Goal: Transaction & Acquisition: Purchase product/service

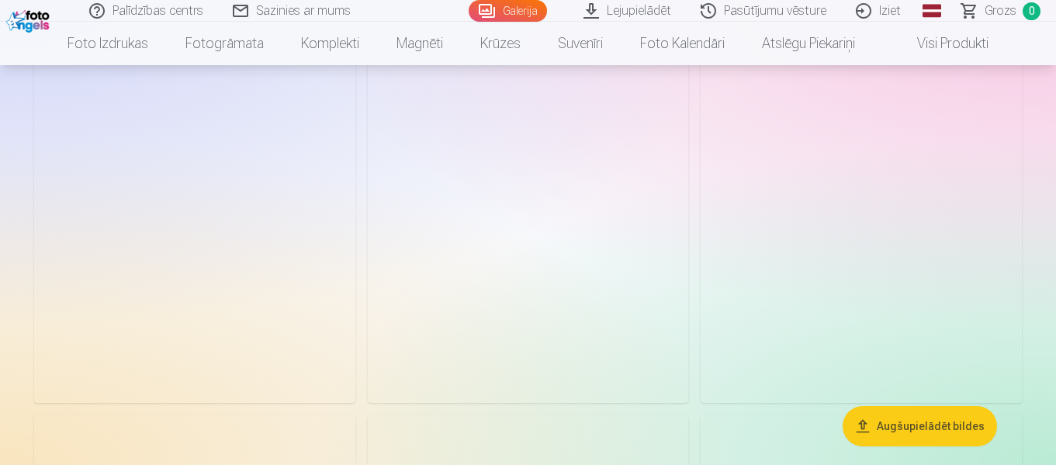
scroll to position [3260, 0]
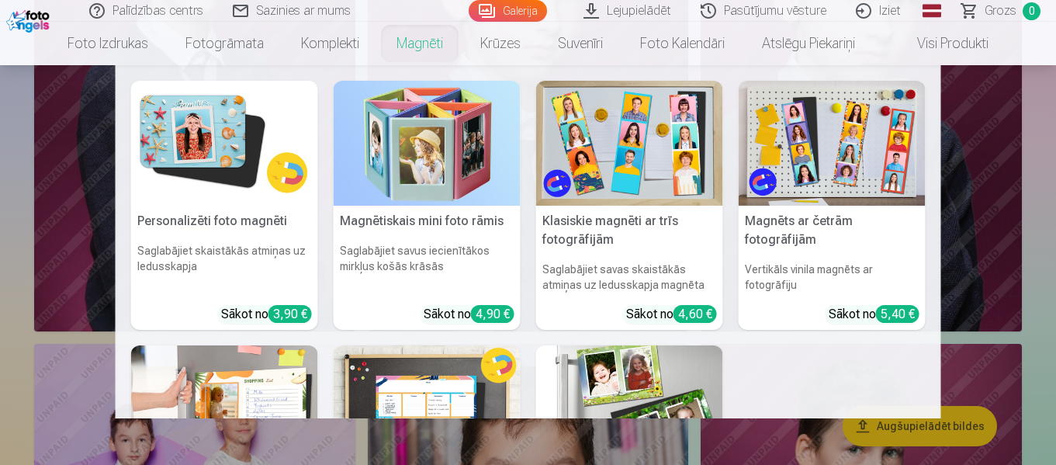
click at [420, 49] on link "Magnēti" at bounding box center [420, 43] width 84 height 43
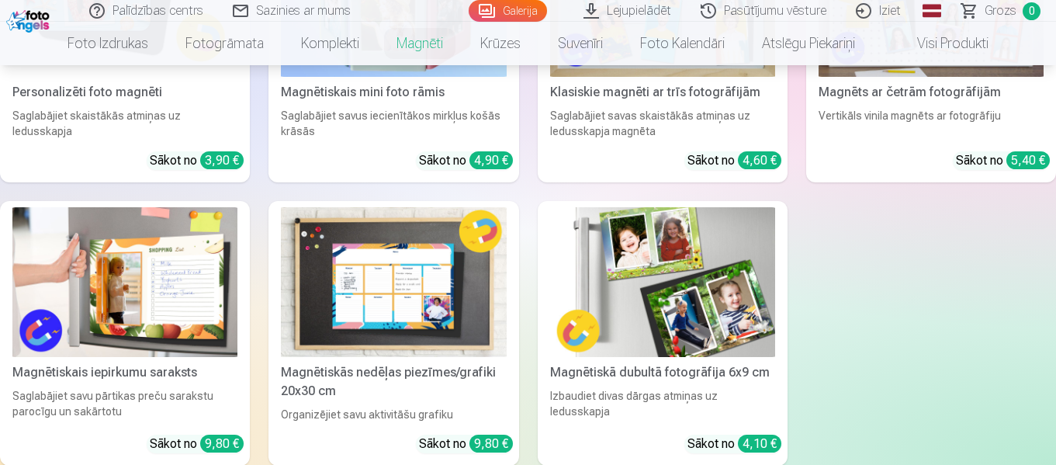
scroll to position [388, 0]
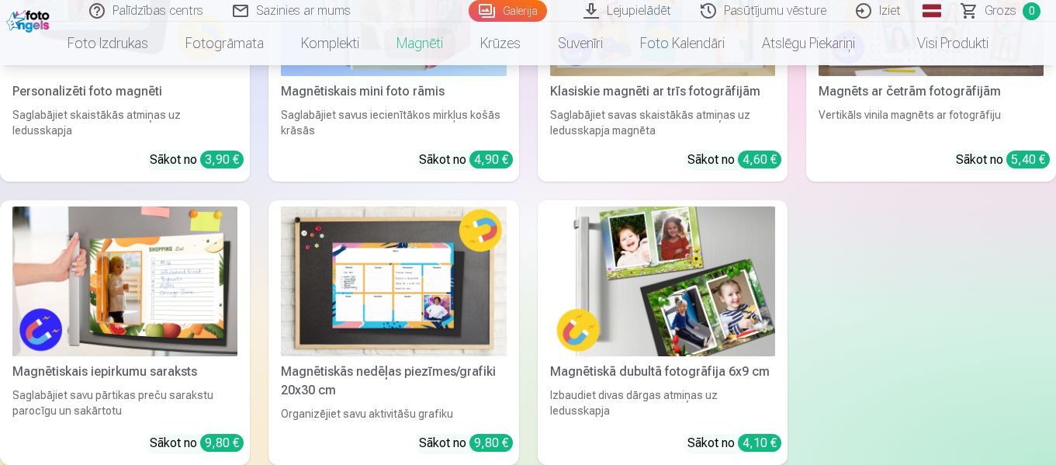
click at [661, 262] on img at bounding box center [662, 281] width 225 height 151
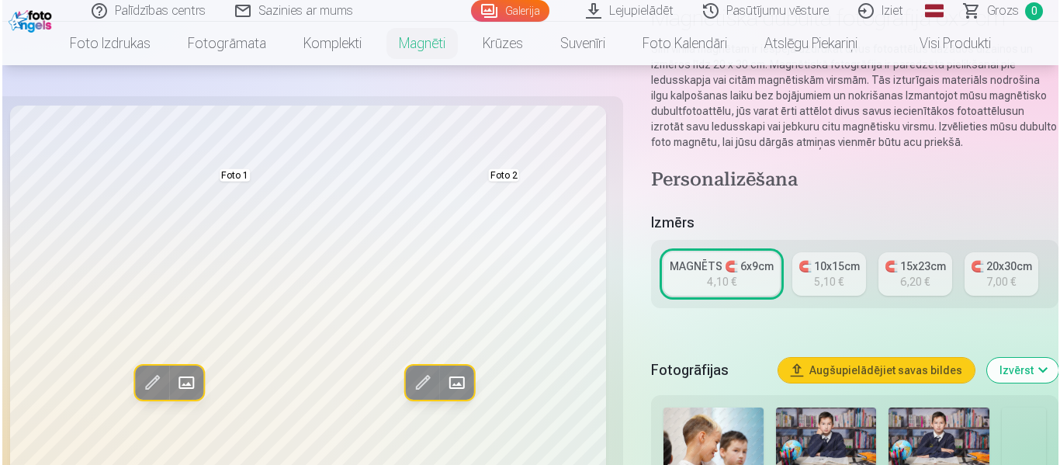
scroll to position [155, 0]
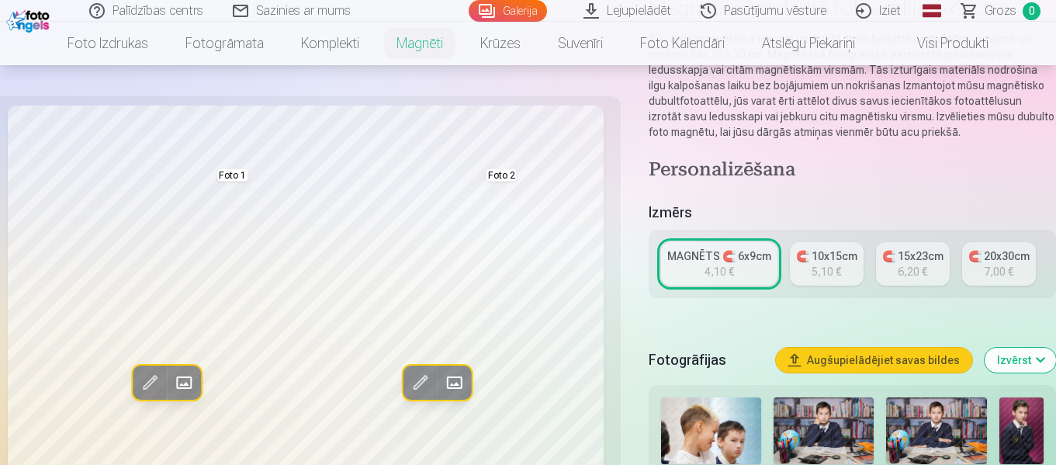
click at [186, 381] on span at bounding box center [184, 383] width 25 height 25
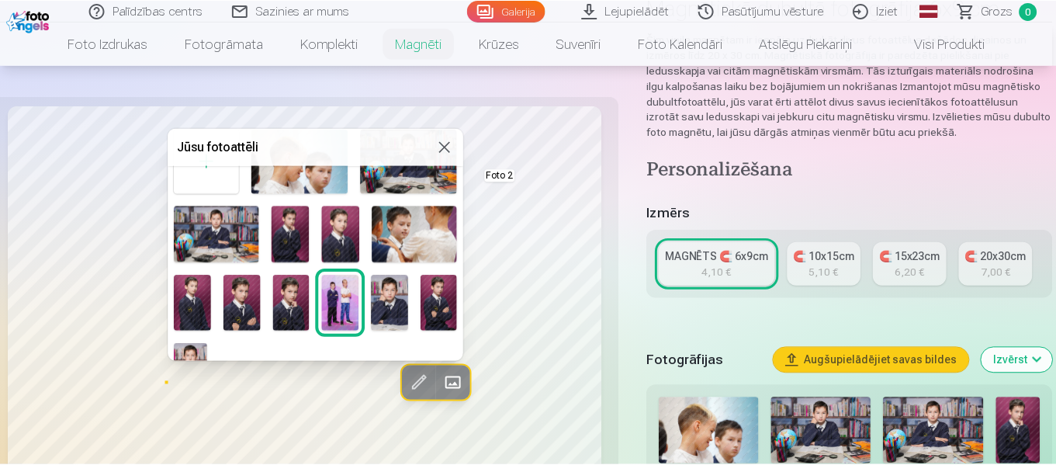
scroll to position [78, 0]
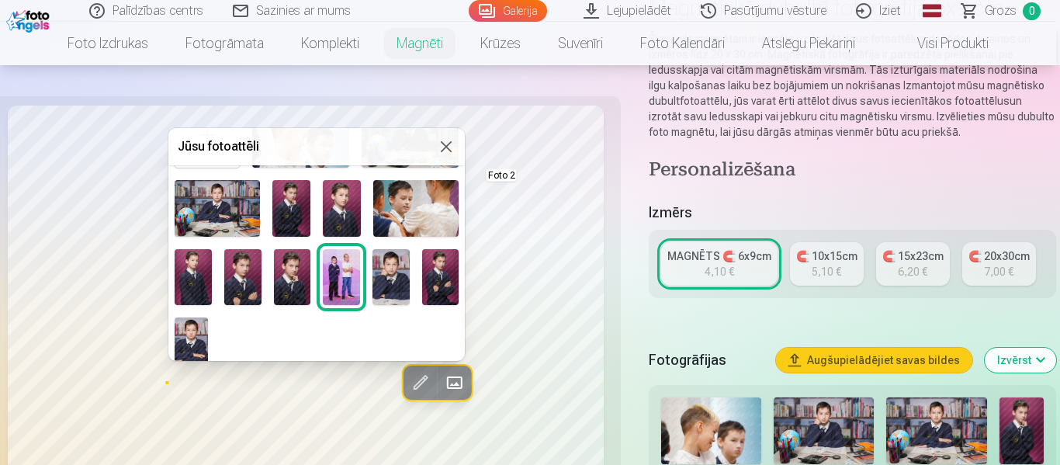
click at [390, 274] on img at bounding box center [391, 277] width 37 height 56
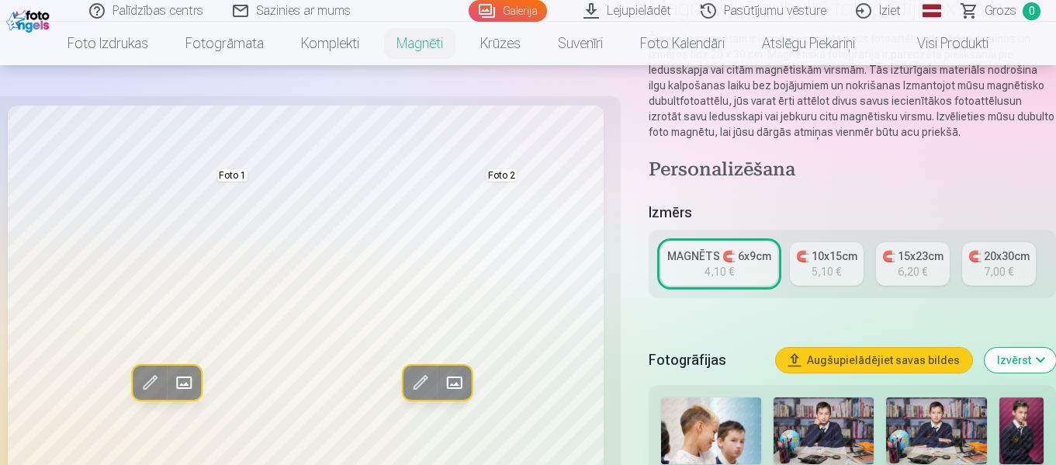
click at [459, 383] on span at bounding box center [454, 383] width 25 height 25
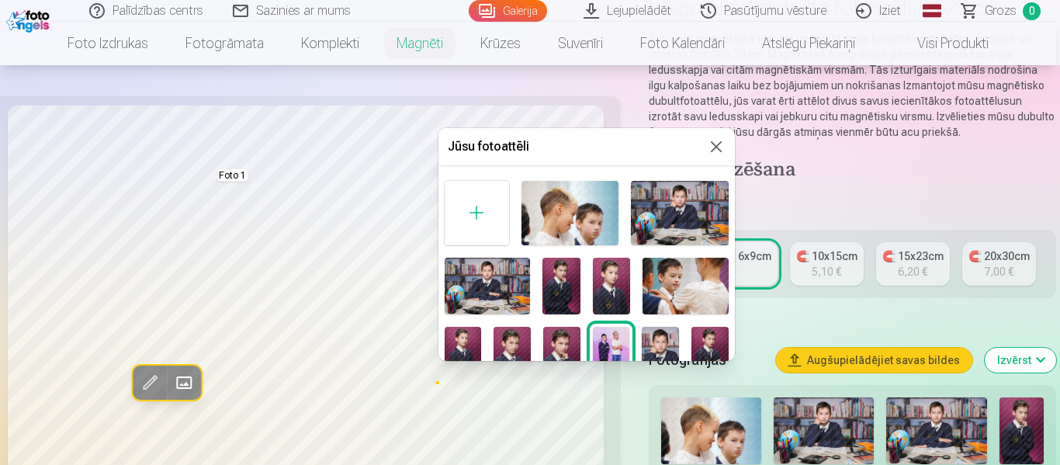
click at [517, 342] on img at bounding box center [512, 355] width 37 height 56
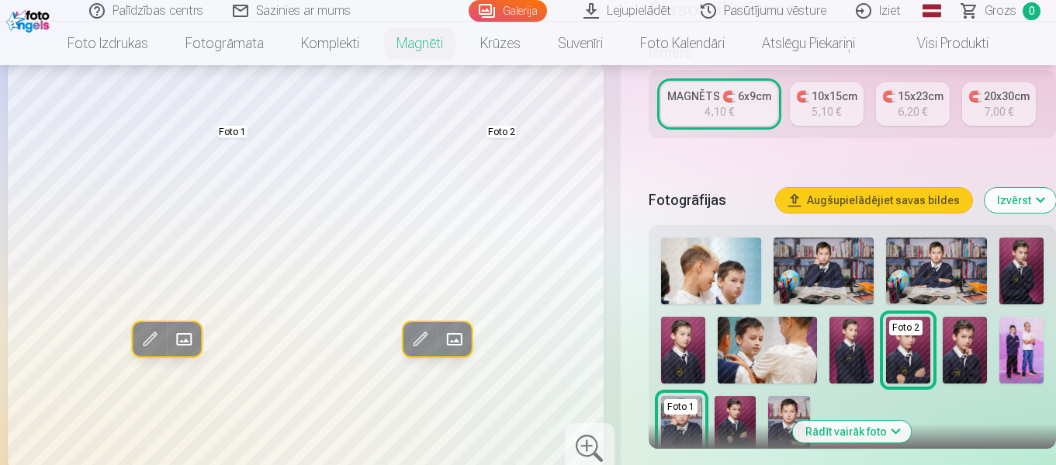
scroll to position [388, 0]
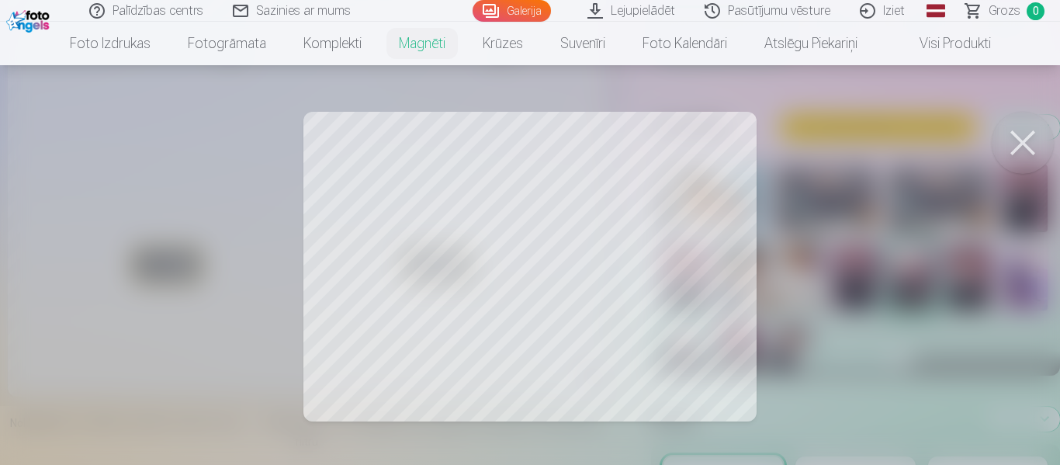
click at [1011, 145] on button at bounding box center [1023, 143] width 62 height 62
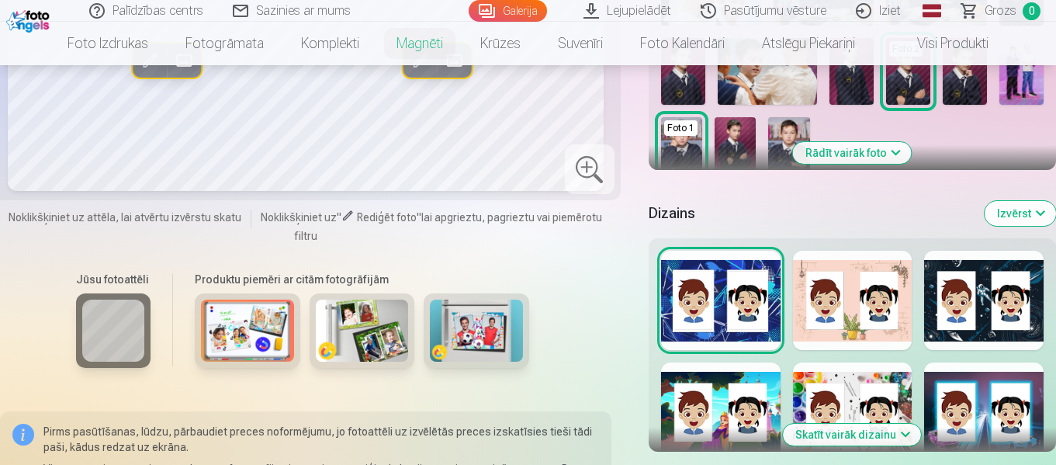
scroll to position [621, 0]
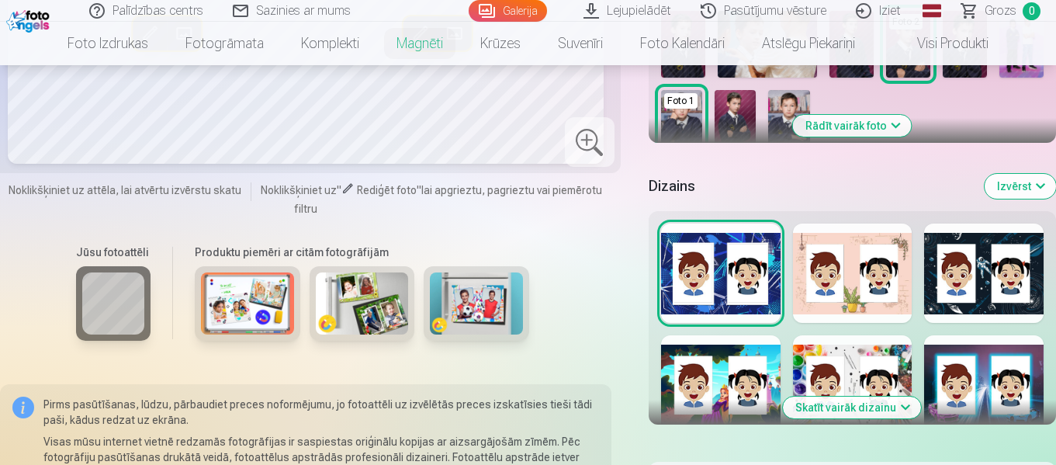
click at [858, 361] on div at bounding box center [853, 384] width 120 height 99
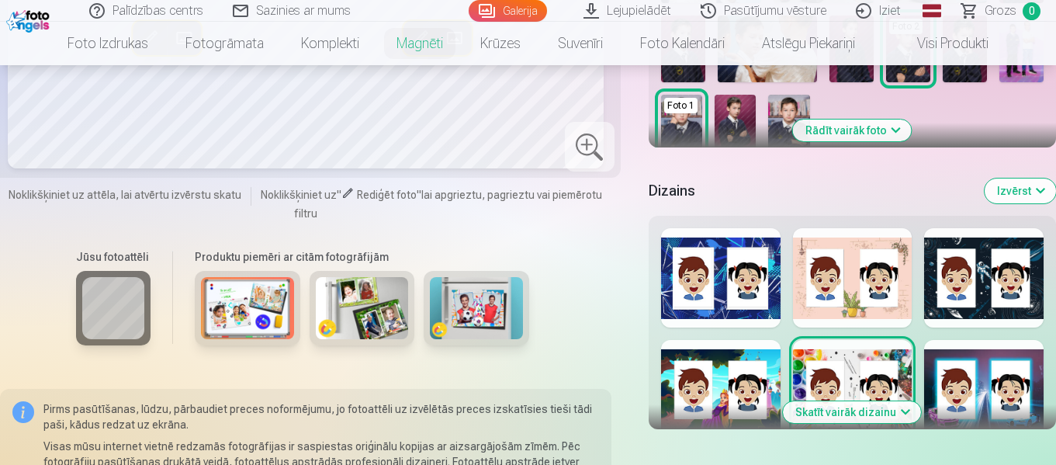
scroll to position [776, 0]
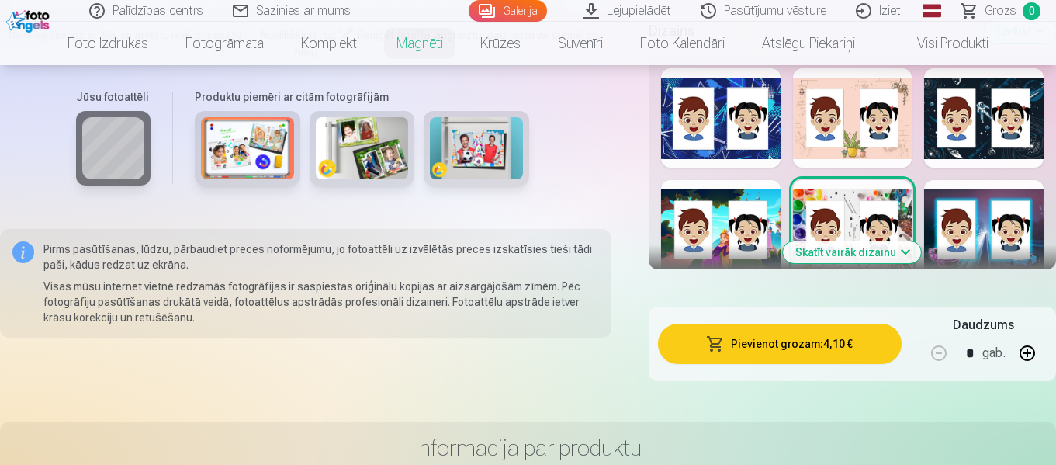
click at [986, 217] on div at bounding box center [984, 229] width 120 height 99
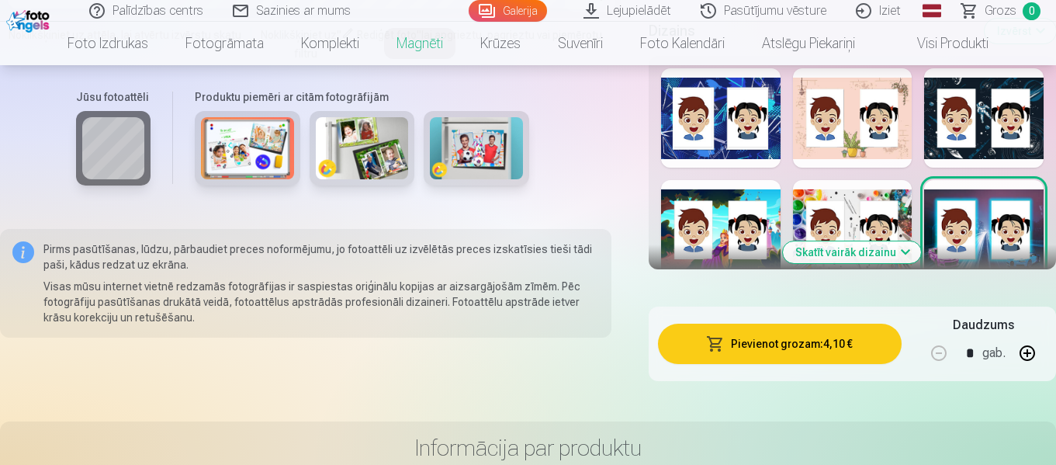
click at [832, 339] on button "Pievienot grozam : 4,10 €" at bounding box center [780, 344] width 244 height 40
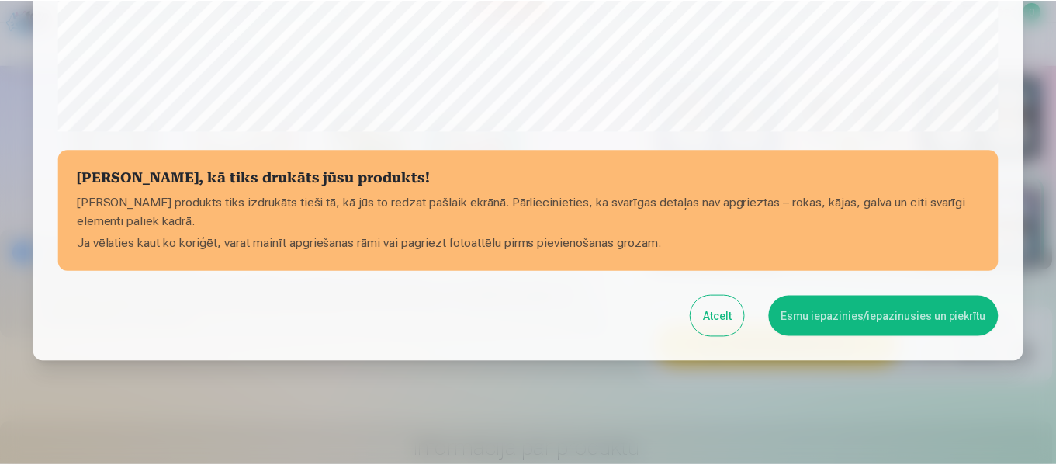
scroll to position [653, 0]
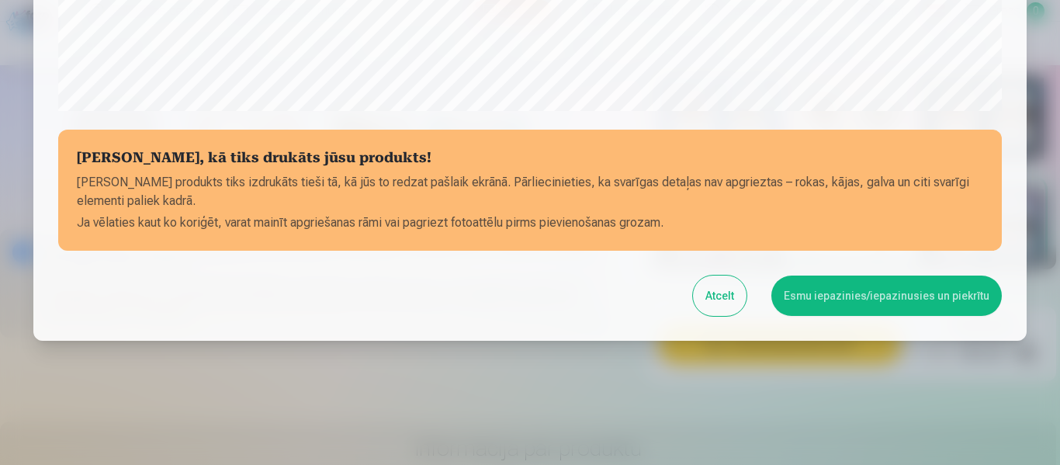
click at [894, 300] on button "Esmu iepazinies/iepazinusies un piekrītu" at bounding box center [886, 296] width 231 height 40
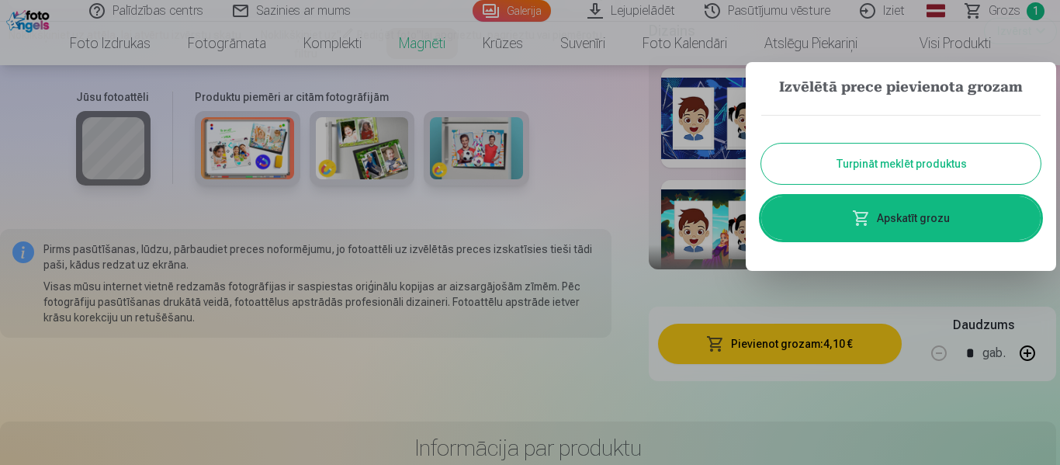
click at [877, 171] on button "Turpināt meklēt produktus" at bounding box center [900, 164] width 279 height 40
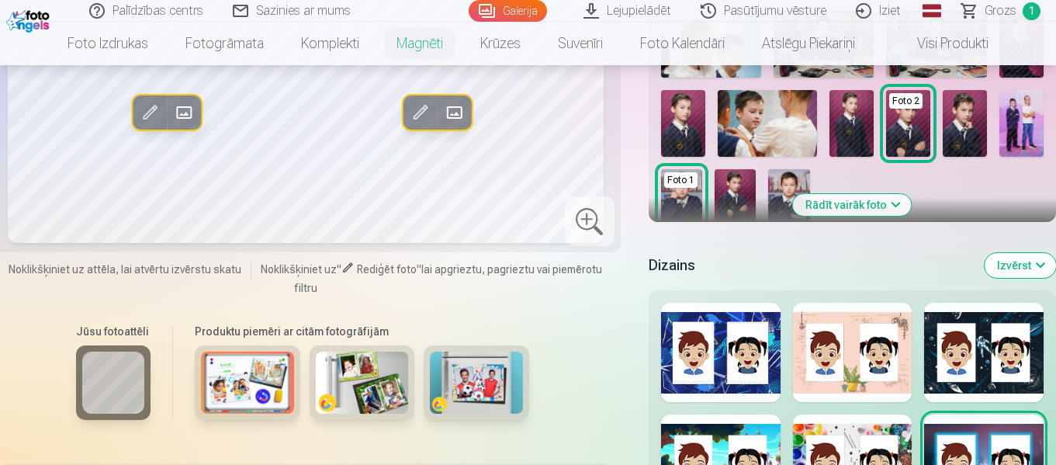
scroll to position [233, 0]
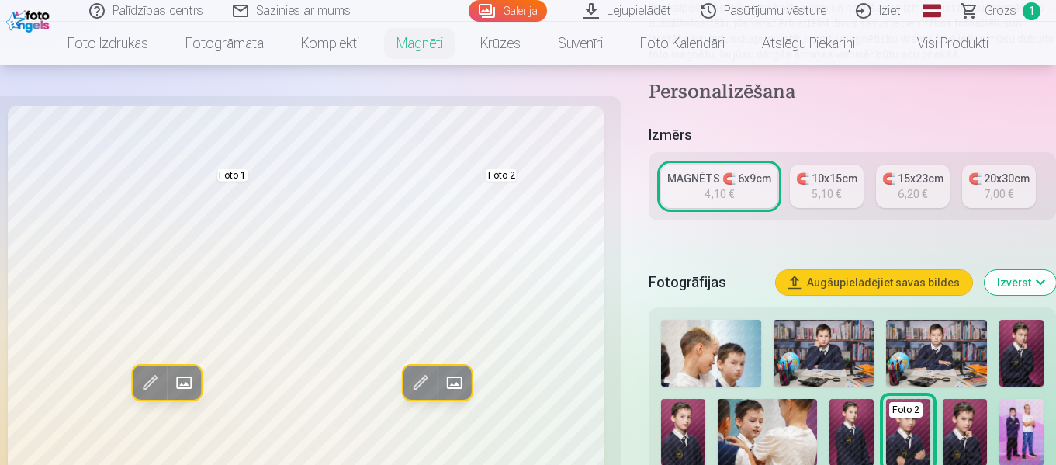
click at [839, 193] on div "5,10 €" at bounding box center [826, 194] width 29 height 16
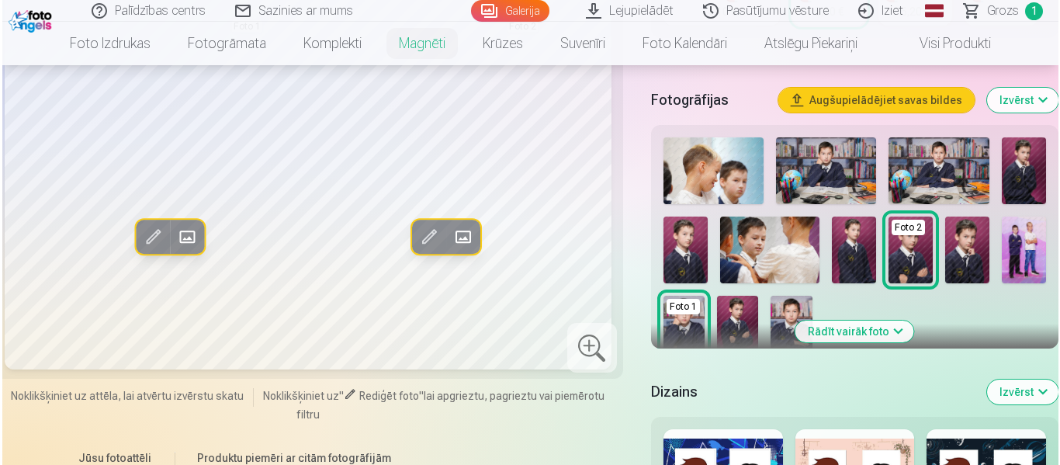
scroll to position [388, 0]
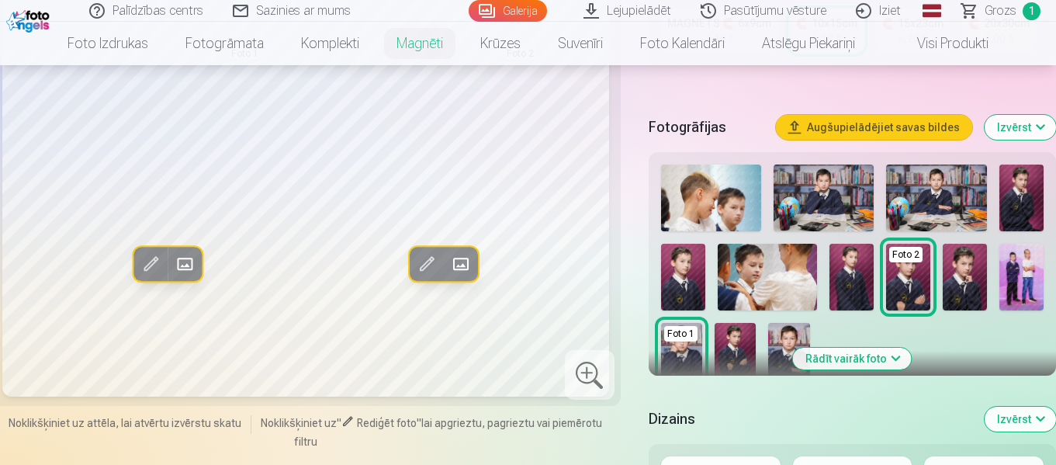
click at [189, 272] on span at bounding box center [184, 263] width 25 height 25
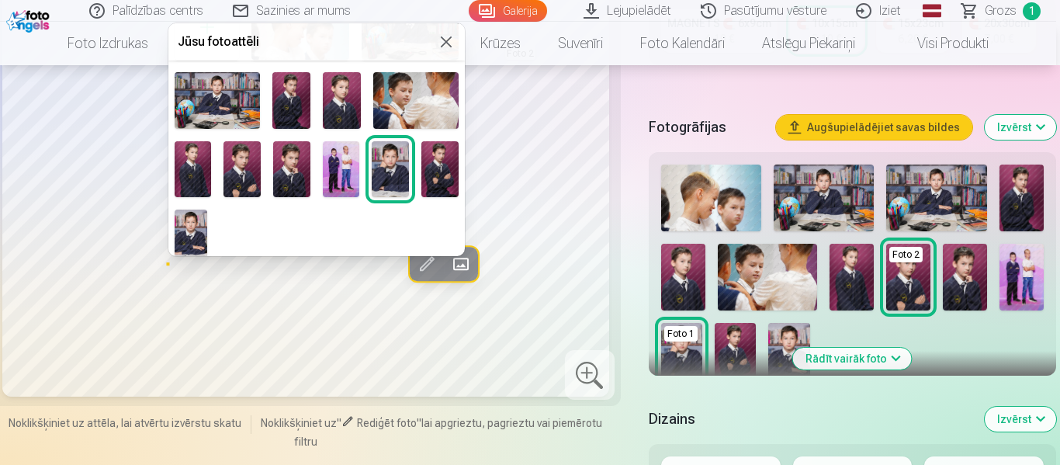
scroll to position [88, 0]
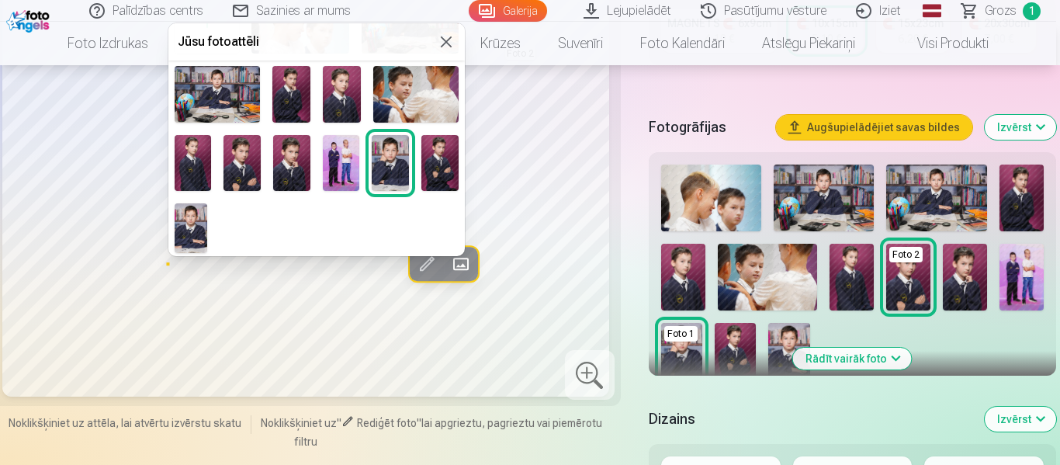
click at [338, 175] on img at bounding box center [341, 163] width 37 height 56
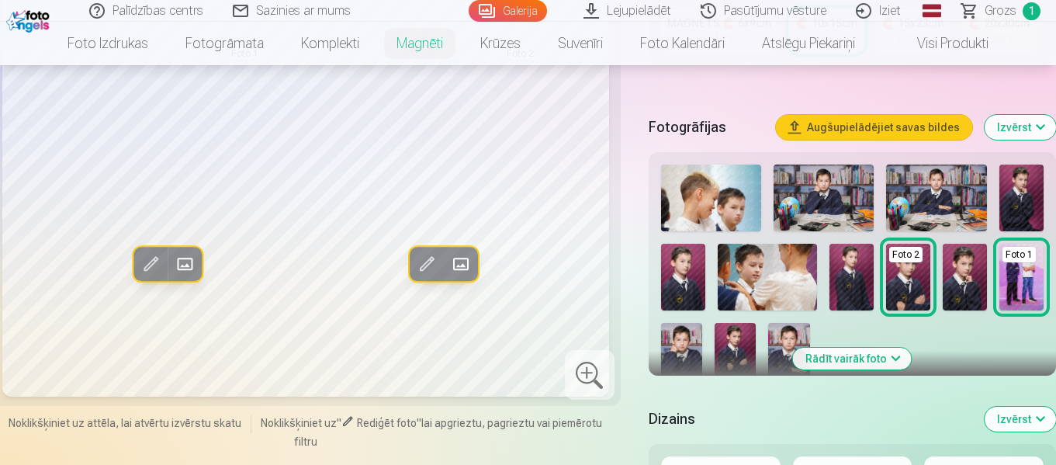
click at [455, 276] on span at bounding box center [461, 263] width 25 height 25
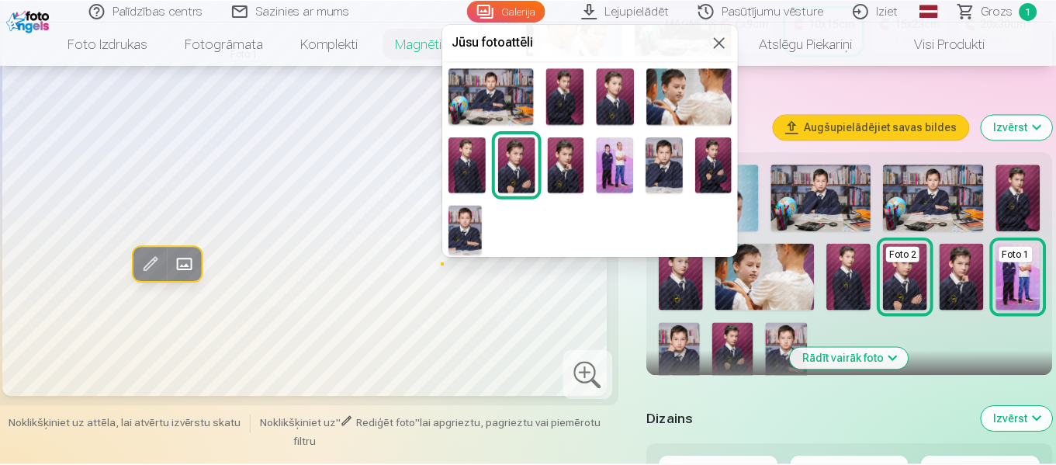
scroll to position [87, 0]
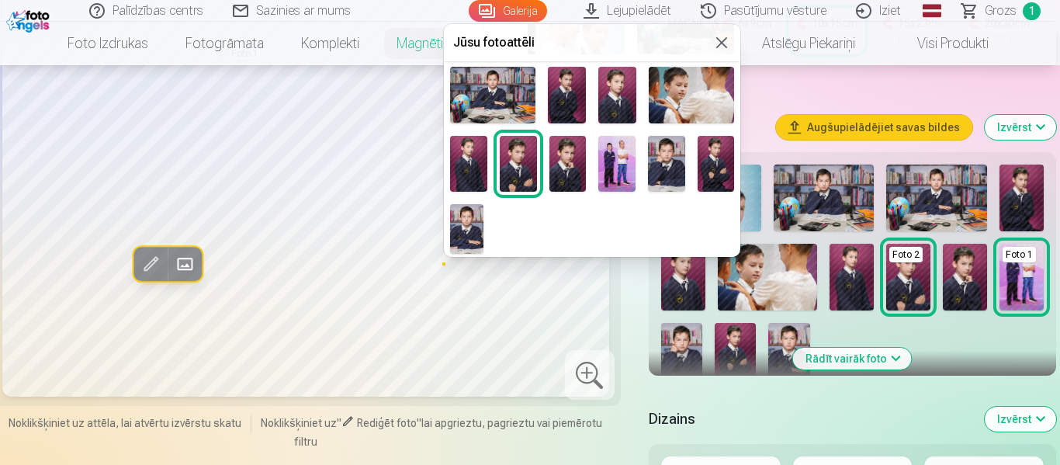
click at [473, 222] on img at bounding box center [466, 229] width 33 height 50
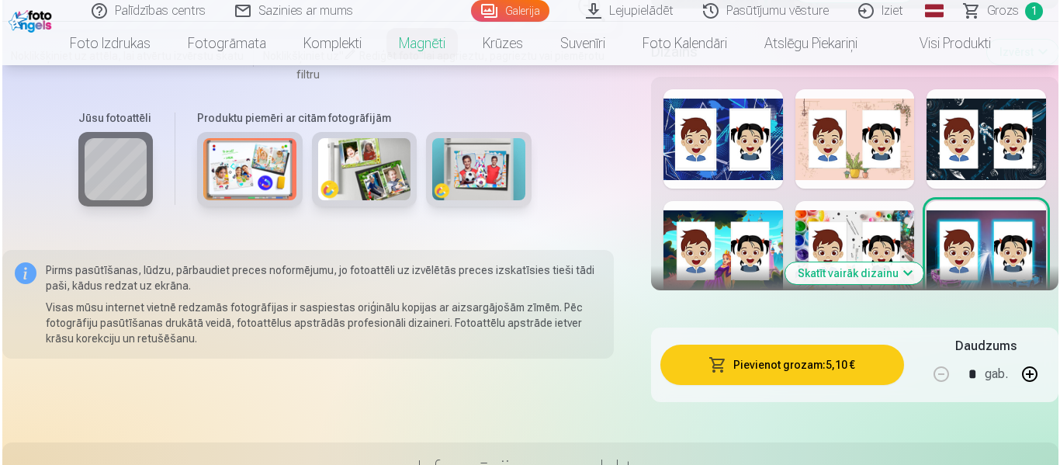
scroll to position [776, 0]
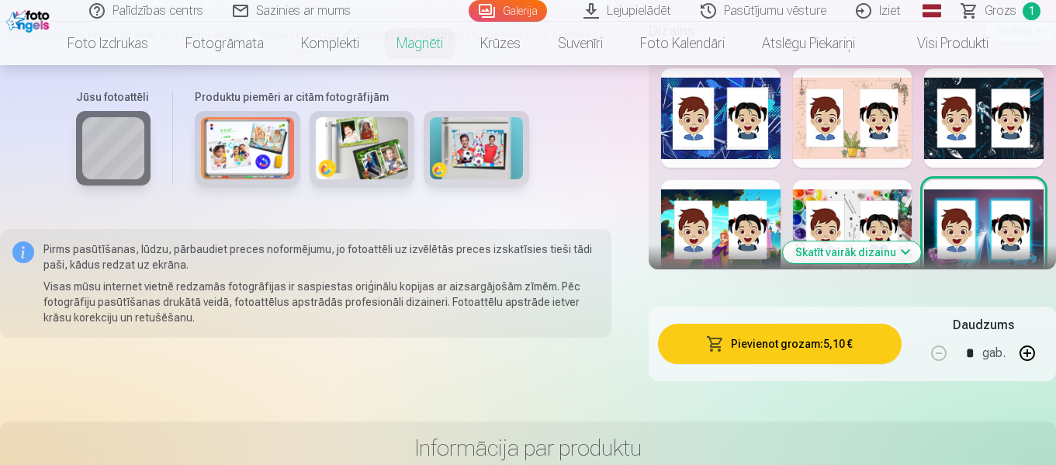
click at [796, 338] on button "Pievienot grozam : 5,10 €" at bounding box center [780, 344] width 244 height 40
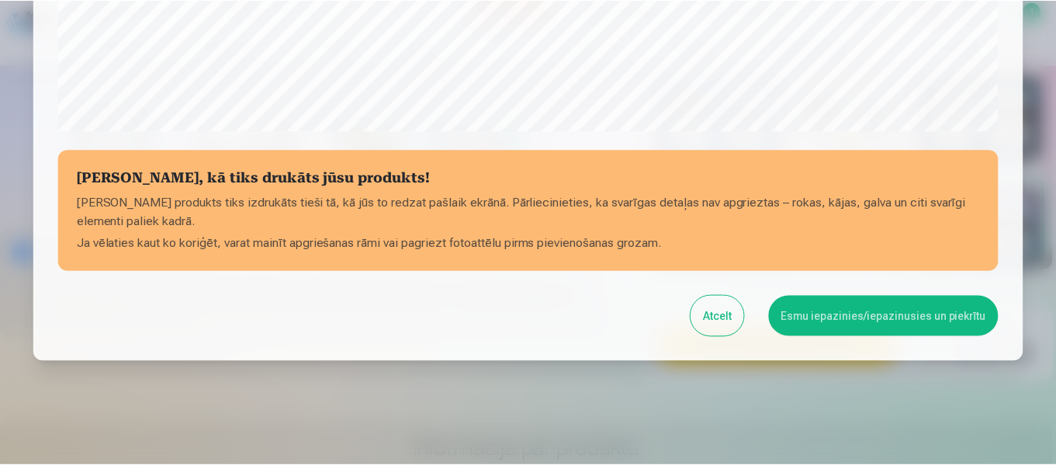
scroll to position [653, 0]
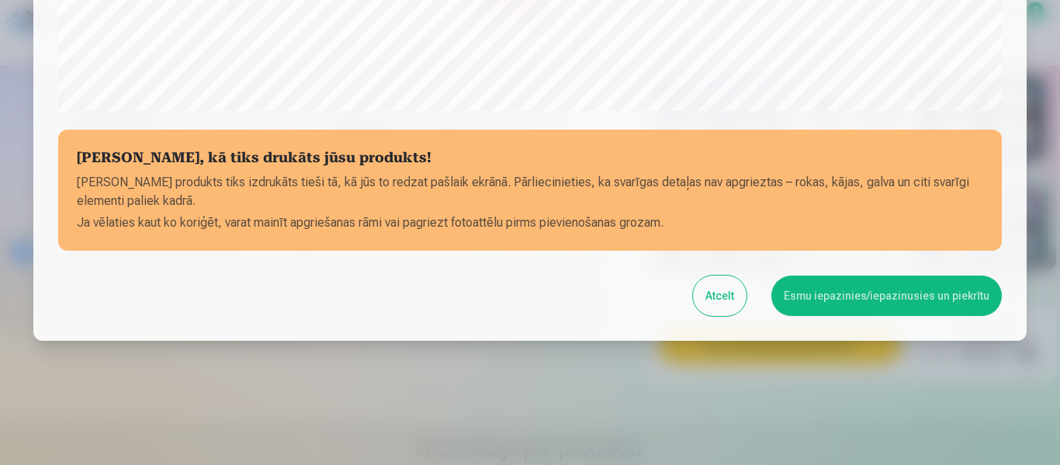
click at [921, 298] on button "Esmu iepazinies/iepazinusies un piekrītu" at bounding box center [886, 296] width 231 height 40
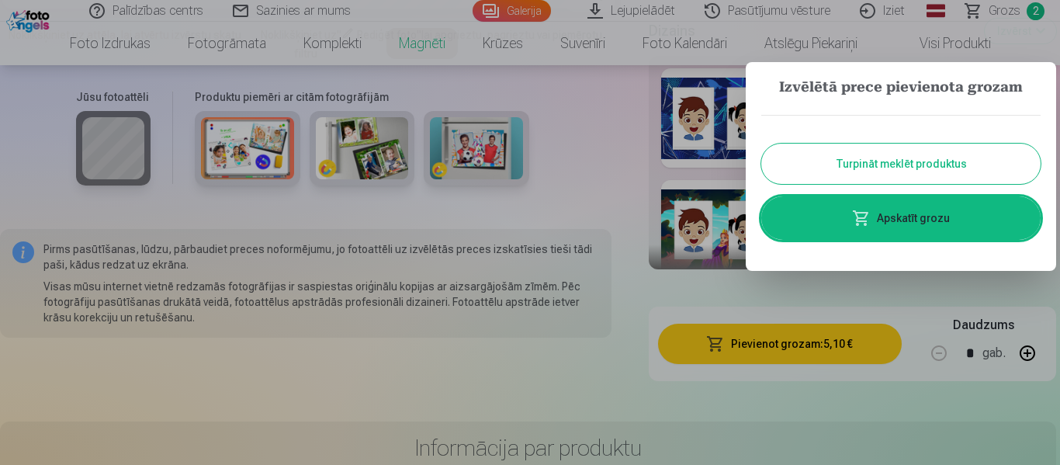
click at [874, 160] on button "Turpināt meklēt produktus" at bounding box center [900, 164] width 279 height 40
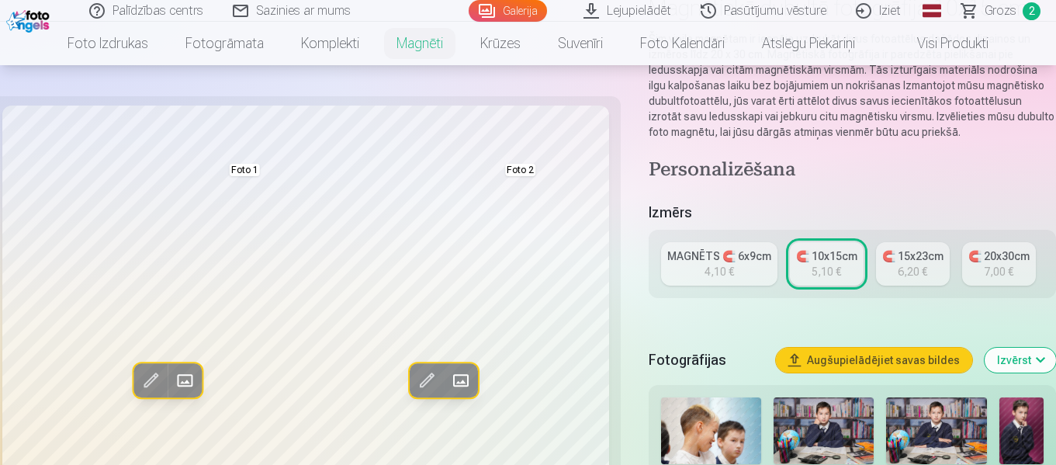
scroll to position [0, 0]
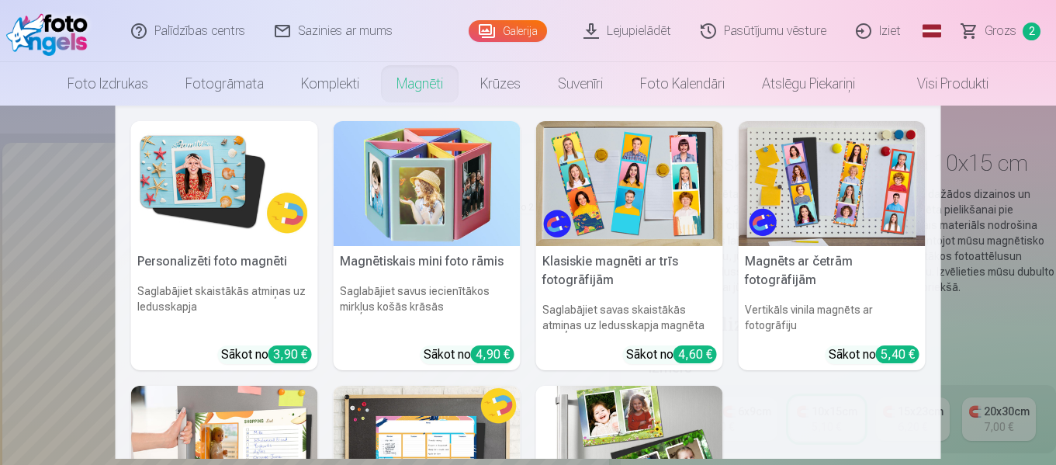
click at [432, 84] on link "Magnēti" at bounding box center [420, 83] width 84 height 43
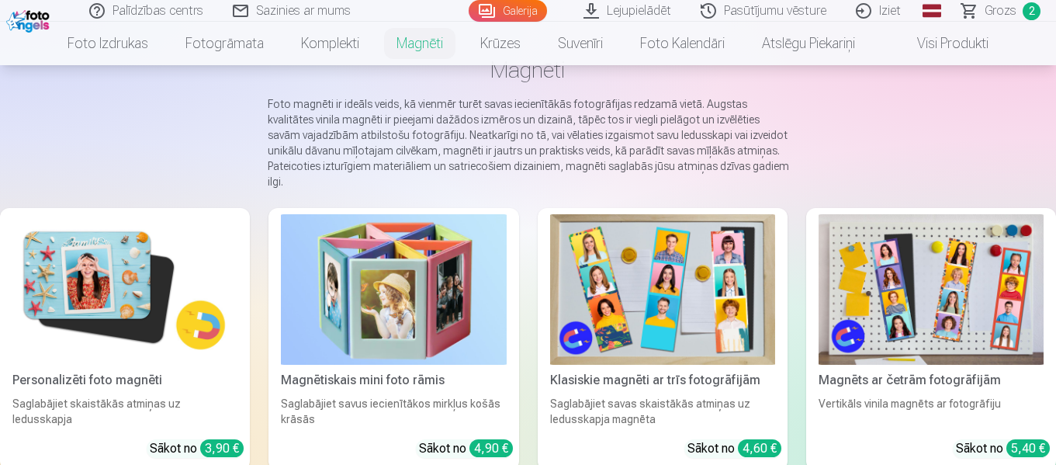
scroll to position [233, 0]
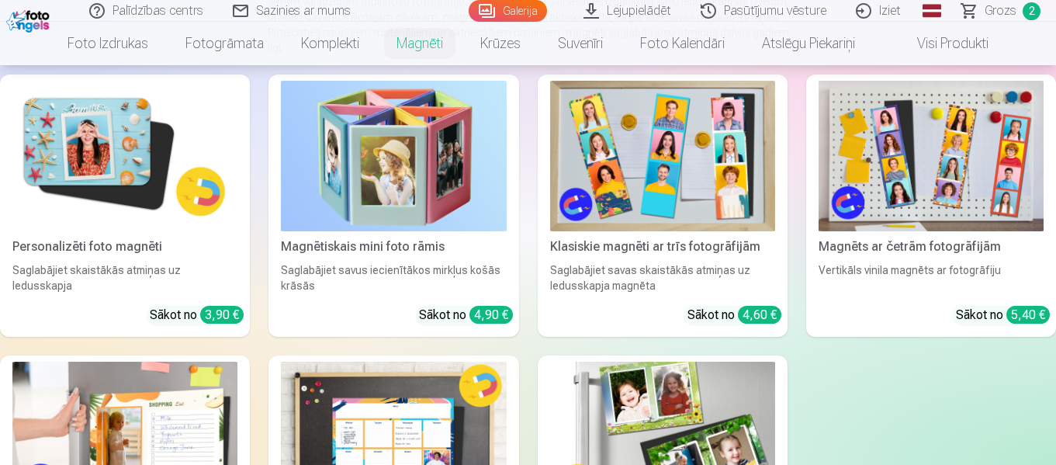
click at [942, 172] on img at bounding box center [931, 156] width 225 height 151
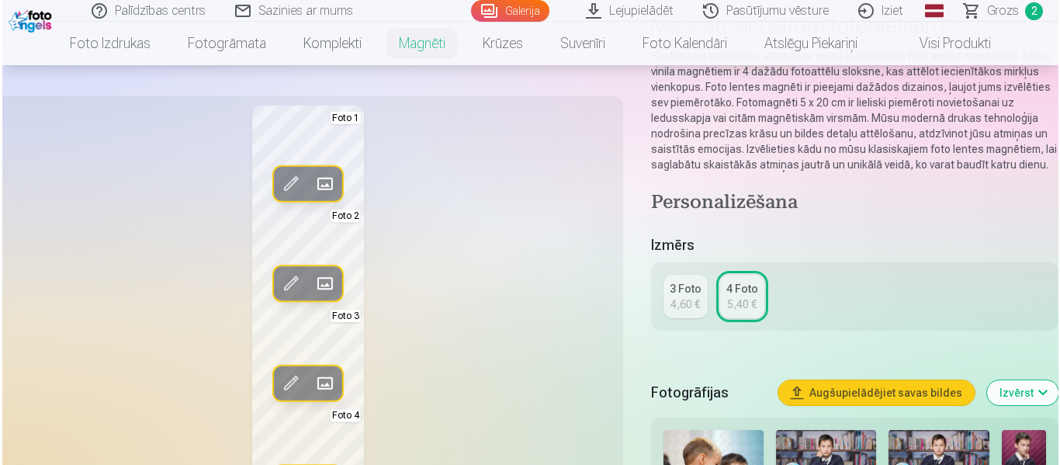
scroll to position [155, 0]
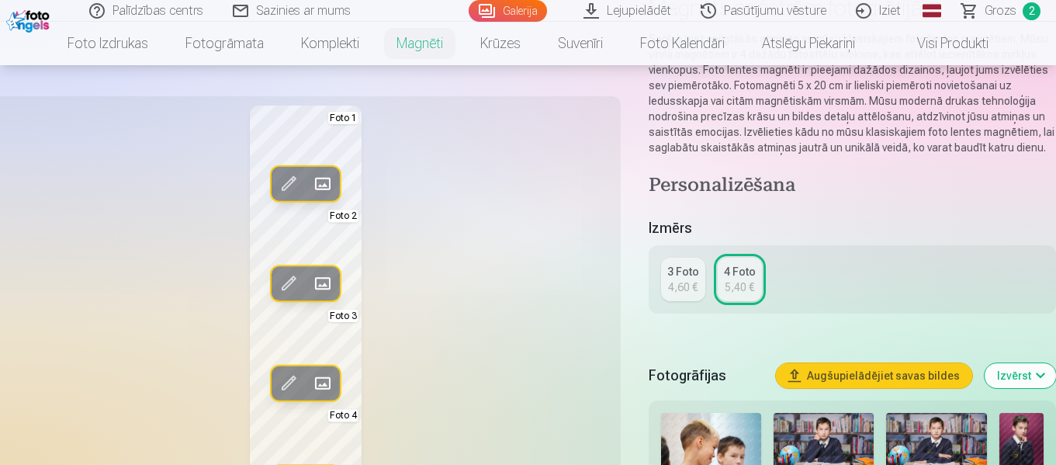
click at [330, 185] on span at bounding box center [322, 184] width 25 height 25
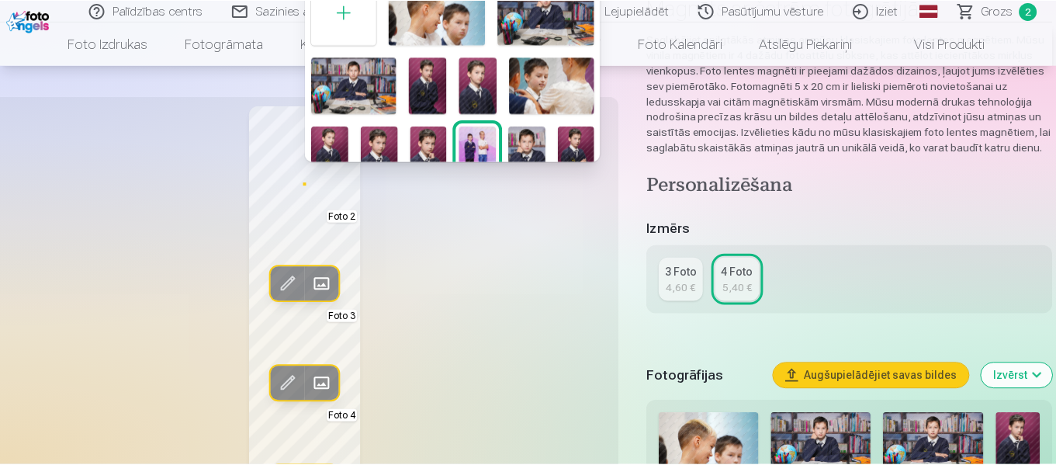
scroll to position [0, 0]
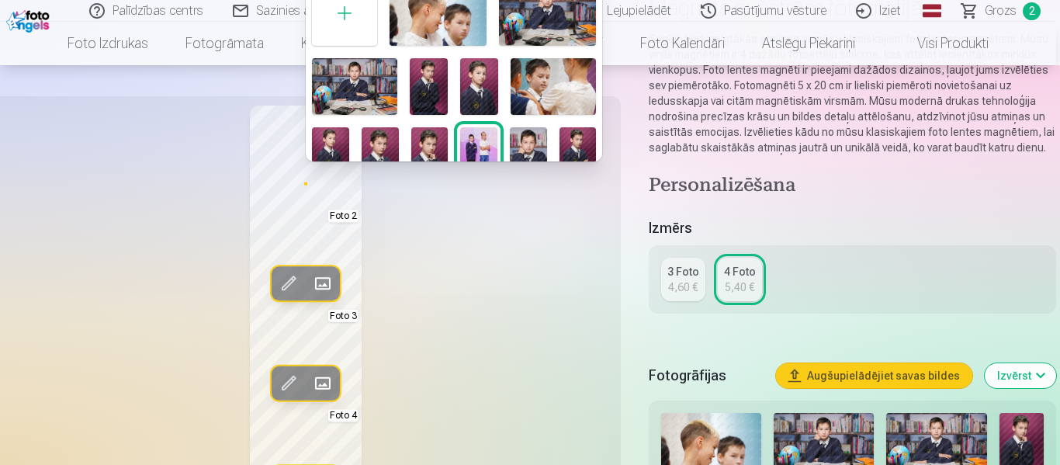
click at [487, 238] on div at bounding box center [530, 232] width 1060 height 465
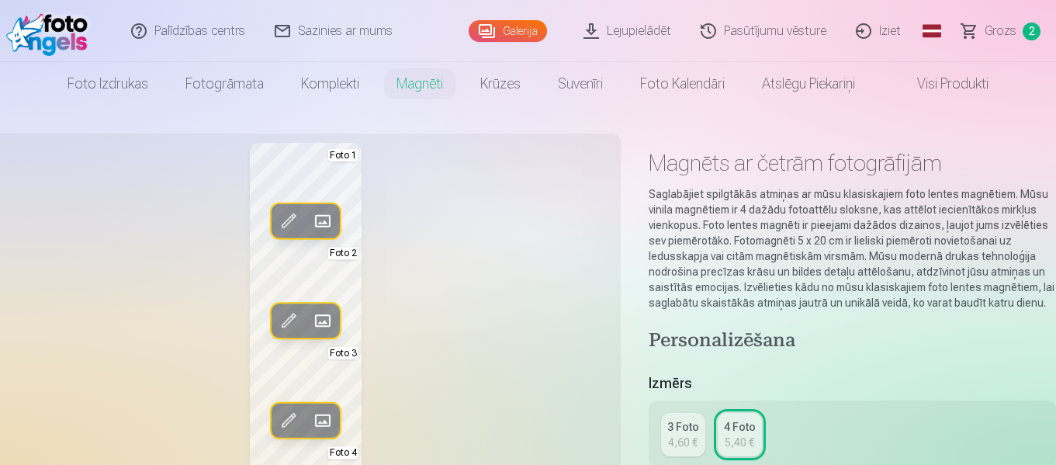
click at [331, 218] on span at bounding box center [322, 221] width 25 height 25
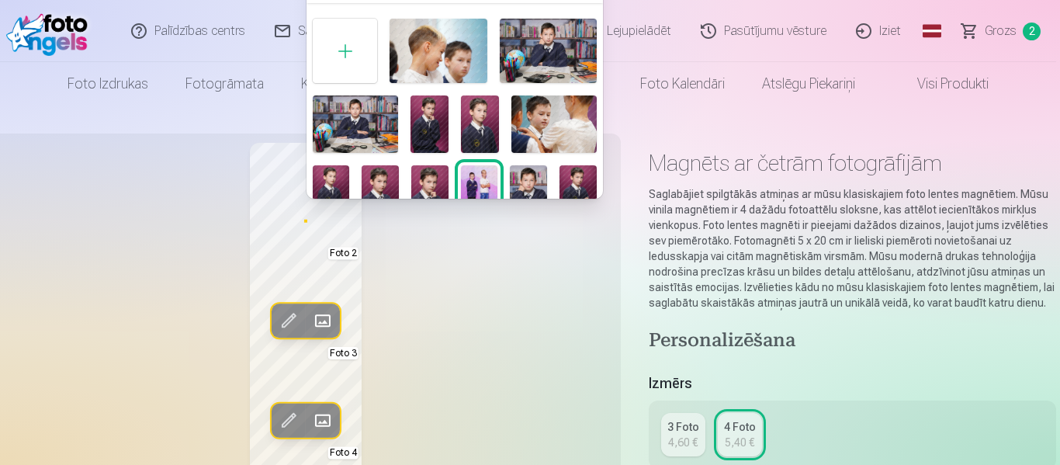
click at [377, 120] on img at bounding box center [355, 123] width 85 height 57
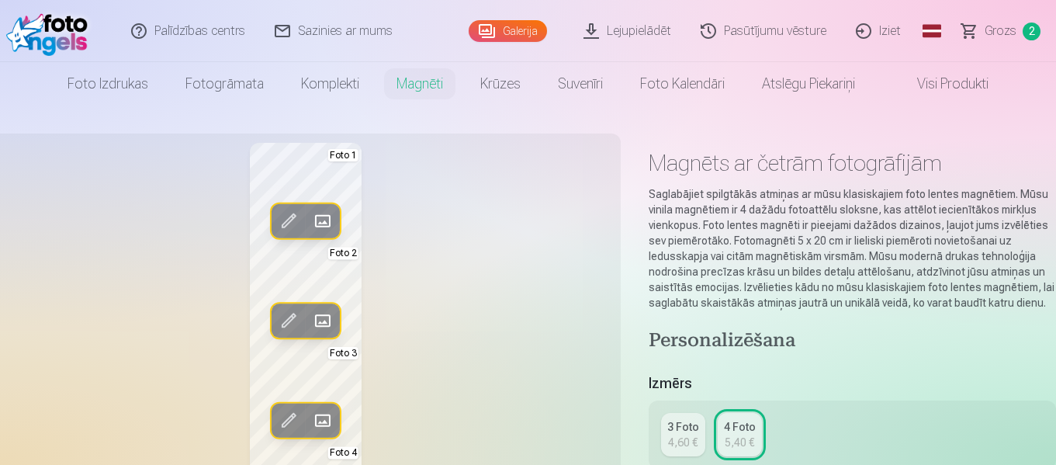
click at [324, 417] on span at bounding box center [322, 420] width 25 height 25
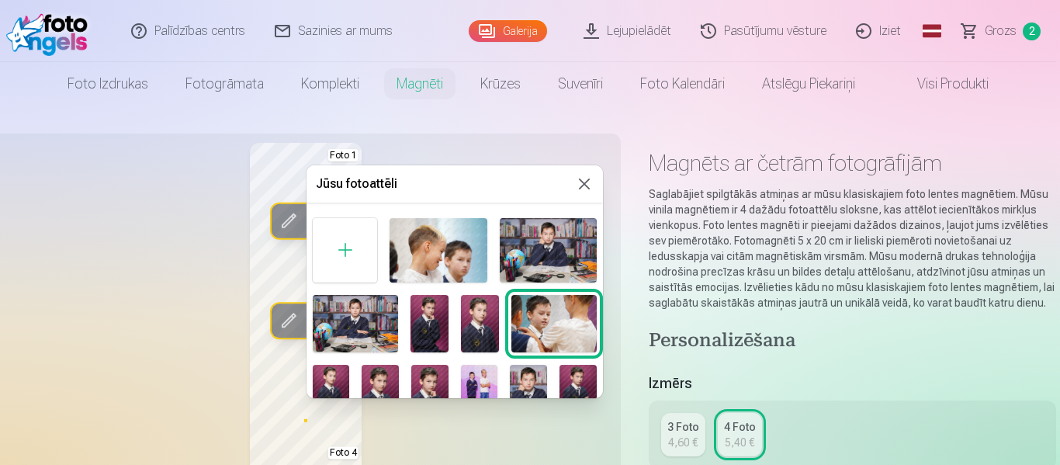
click at [520, 382] on img at bounding box center [528, 393] width 37 height 56
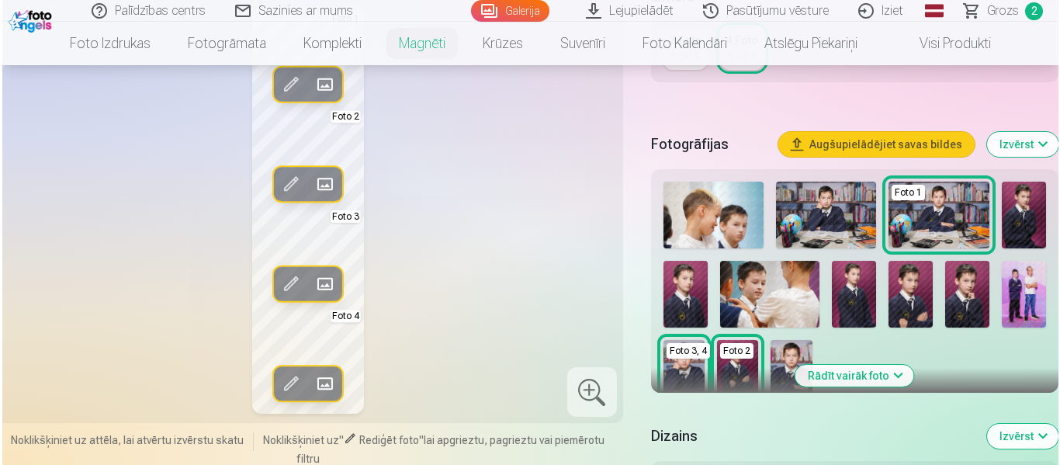
scroll to position [388, 0]
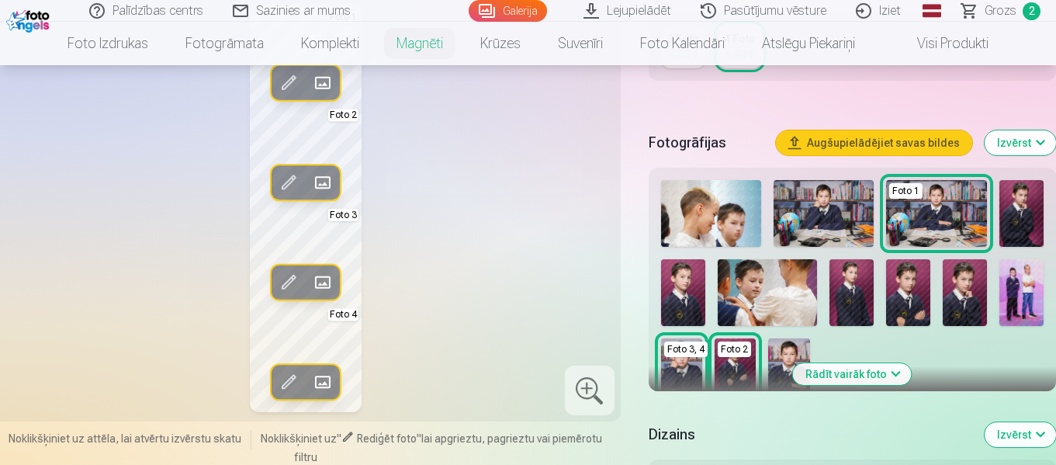
click at [326, 394] on span at bounding box center [322, 381] width 25 height 25
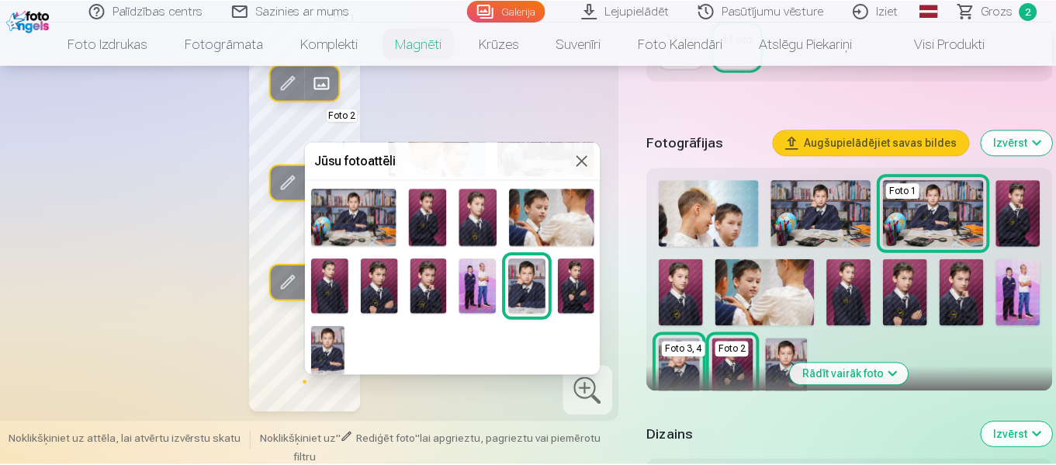
scroll to position [88, 0]
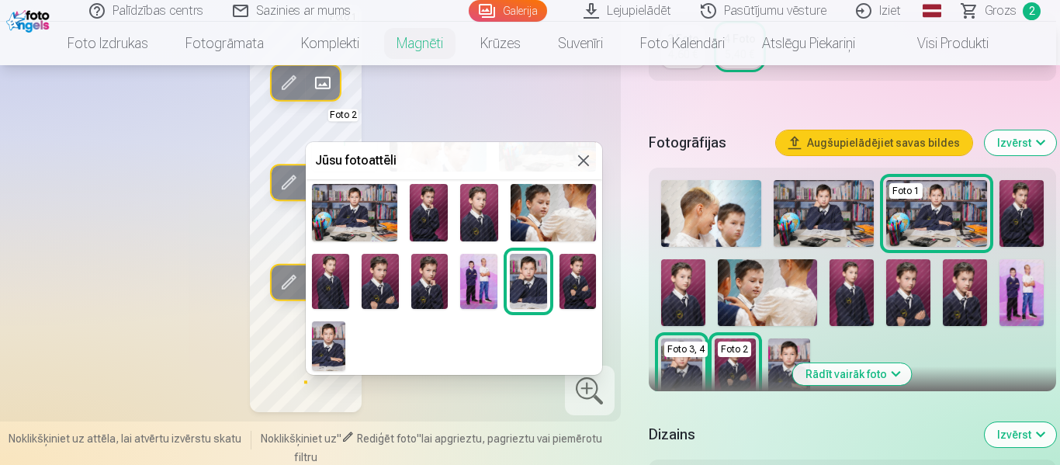
click at [387, 289] on img at bounding box center [380, 282] width 37 height 56
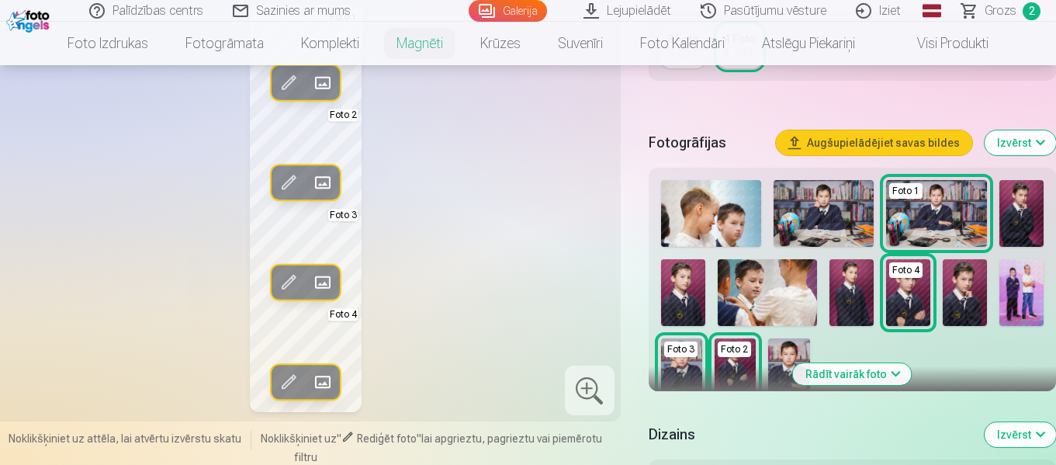
click at [323, 195] on span at bounding box center [322, 182] width 25 height 25
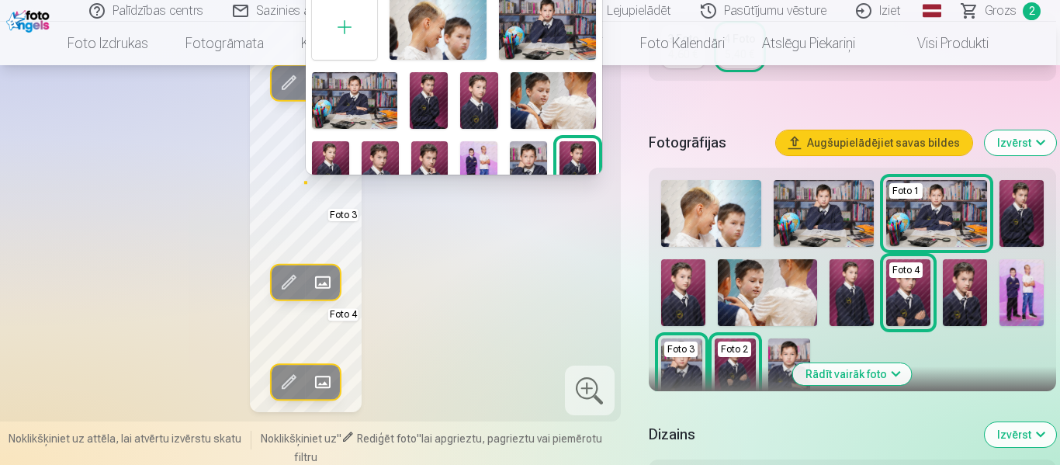
click at [427, 161] on img at bounding box center [429, 169] width 37 height 56
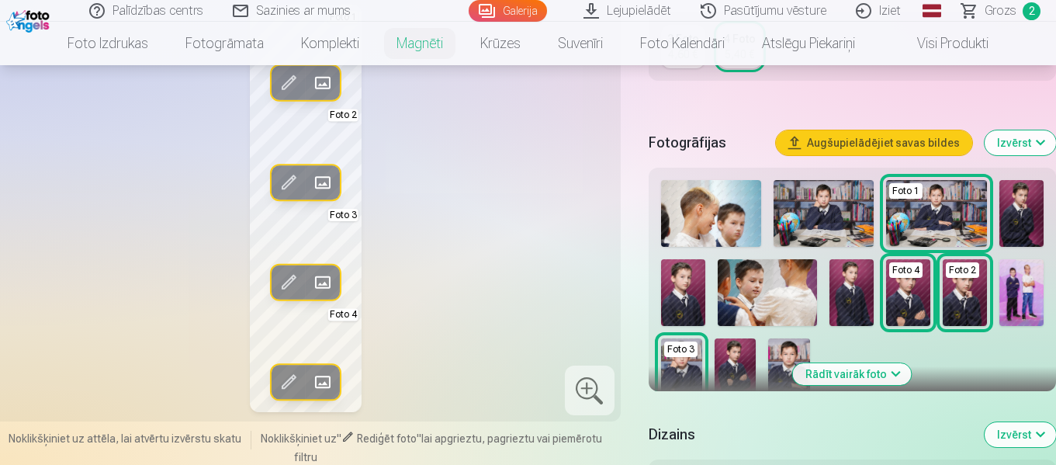
click at [328, 394] on span at bounding box center [322, 381] width 25 height 25
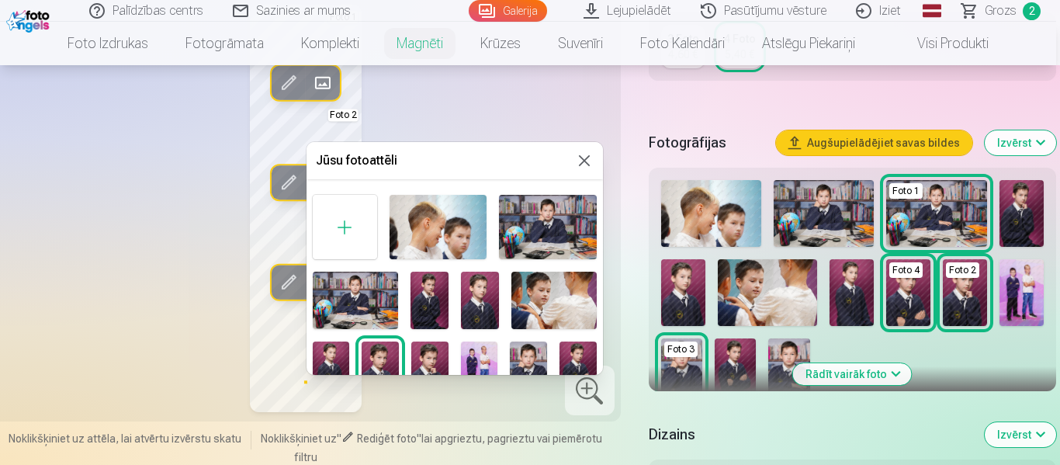
click at [335, 352] on img at bounding box center [331, 370] width 37 height 56
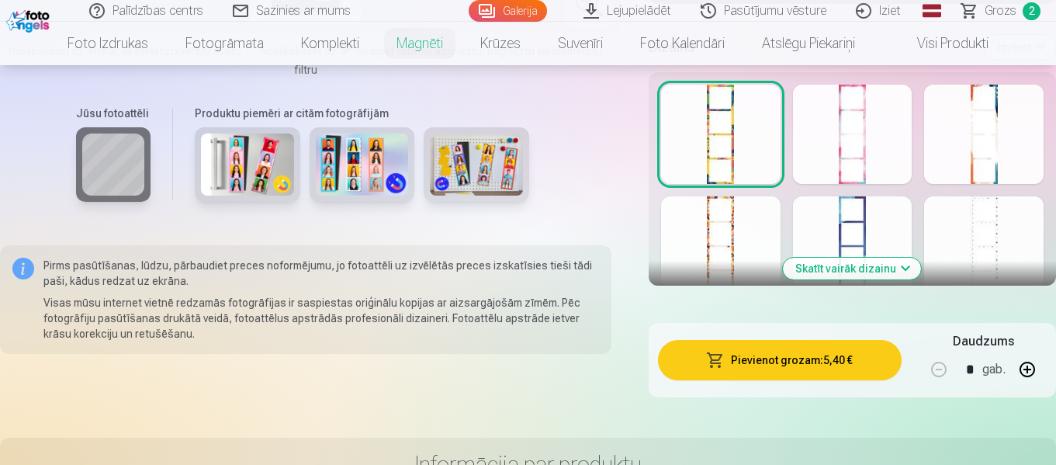
scroll to position [776, 0]
click at [858, 233] on div at bounding box center [853, 245] width 120 height 99
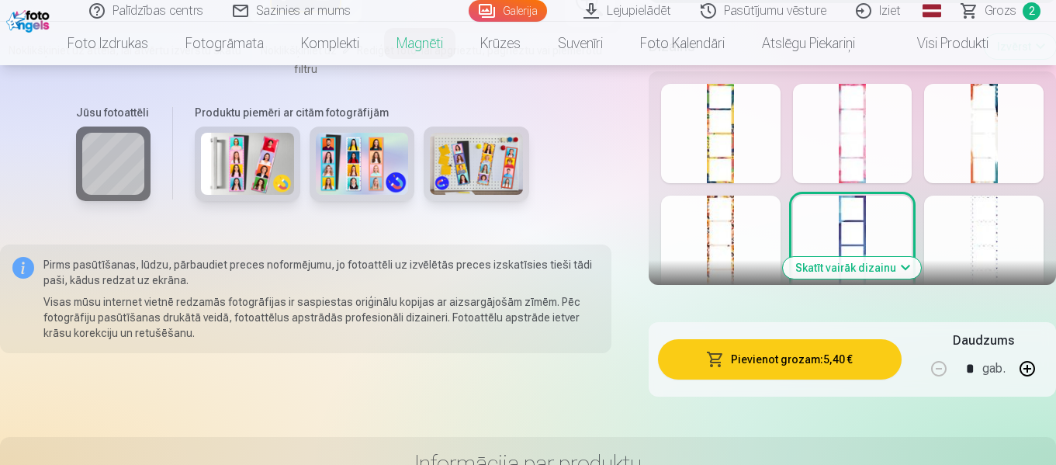
click at [787, 361] on button "Pievienot grozam : 5,40 €" at bounding box center [780, 359] width 244 height 40
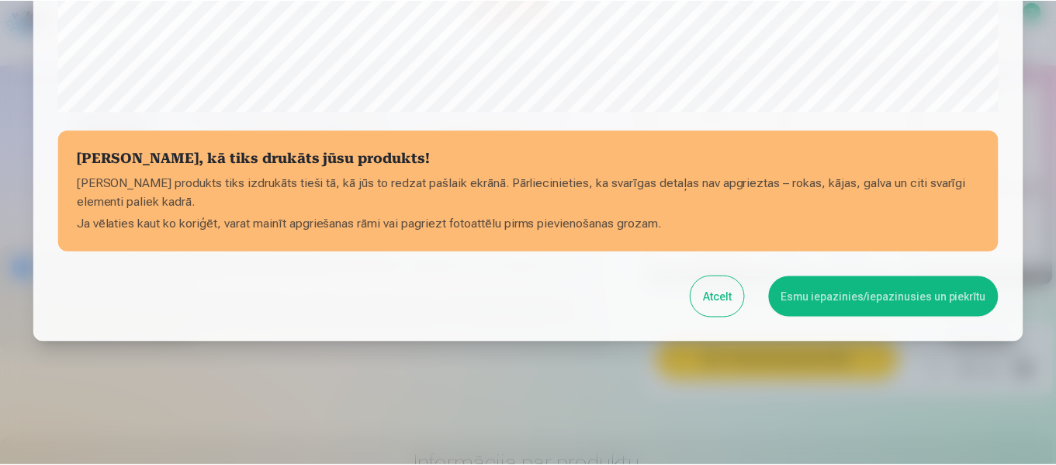
scroll to position [653, 0]
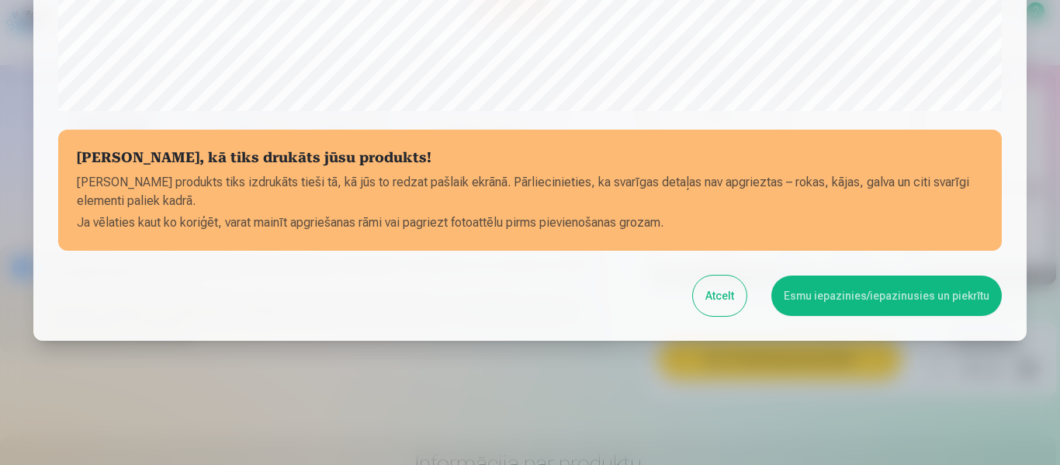
click at [861, 301] on button "Esmu iepazinies/iepazinusies un piekrītu" at bounding box center [886, 296] width 231 height 40
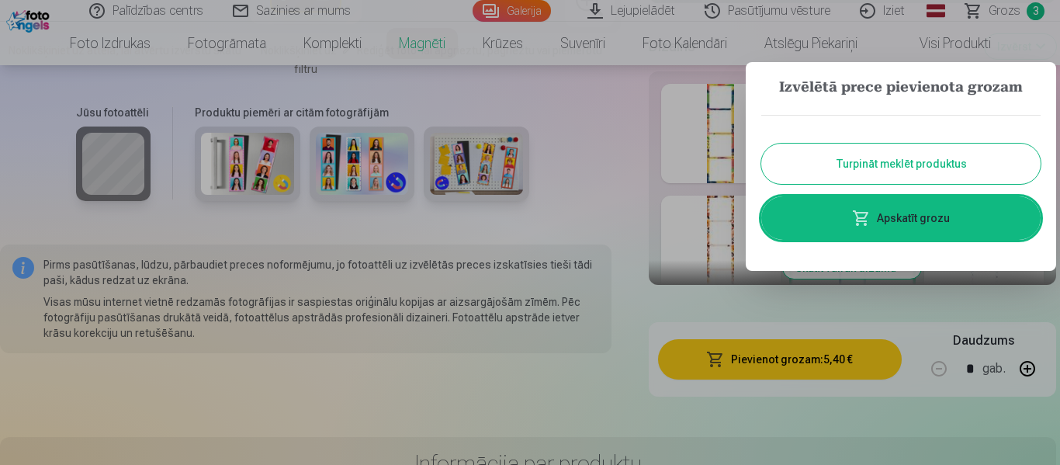
click at [931, 166] on button "Turpināt meklēt produktus" at bounding box center [900, 164] width 279 height 40
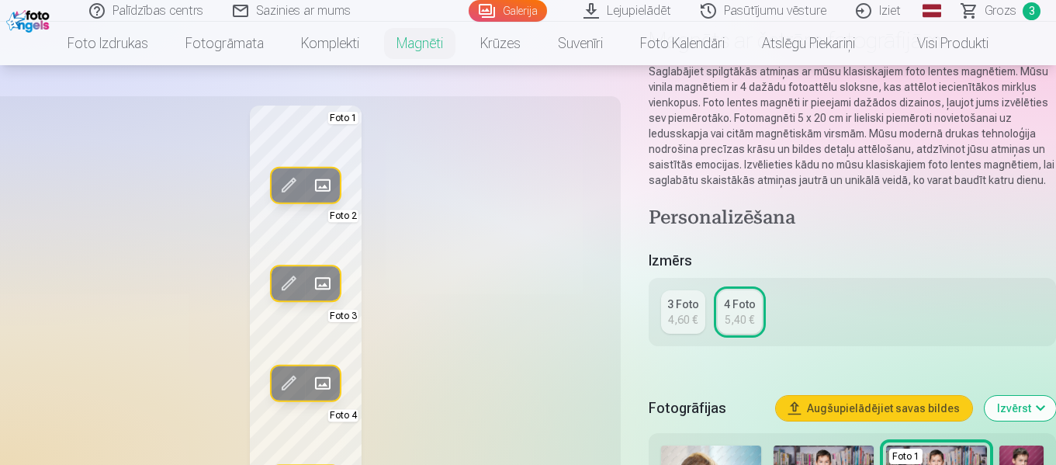
scroll to position [0, 0]
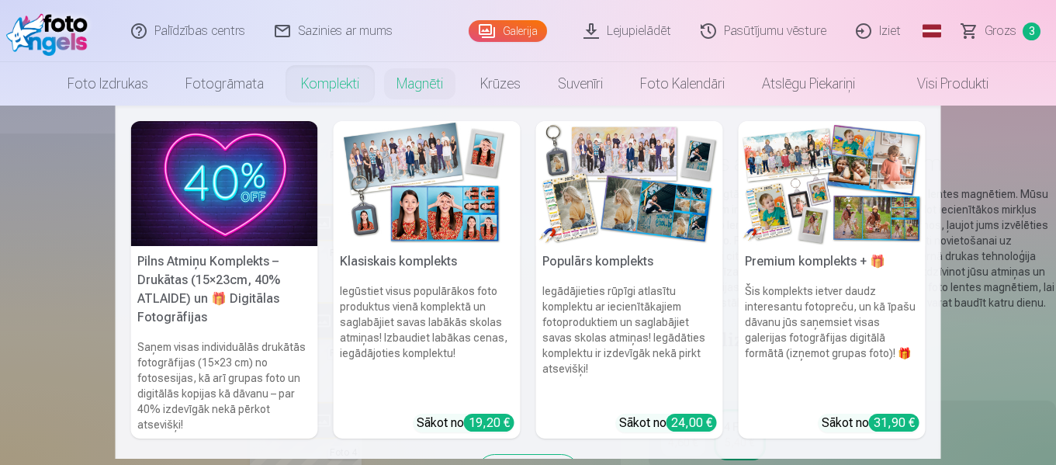
click at [321, 86] on link "Komplekti" at bounding box center [330, 83] width 95 height 43
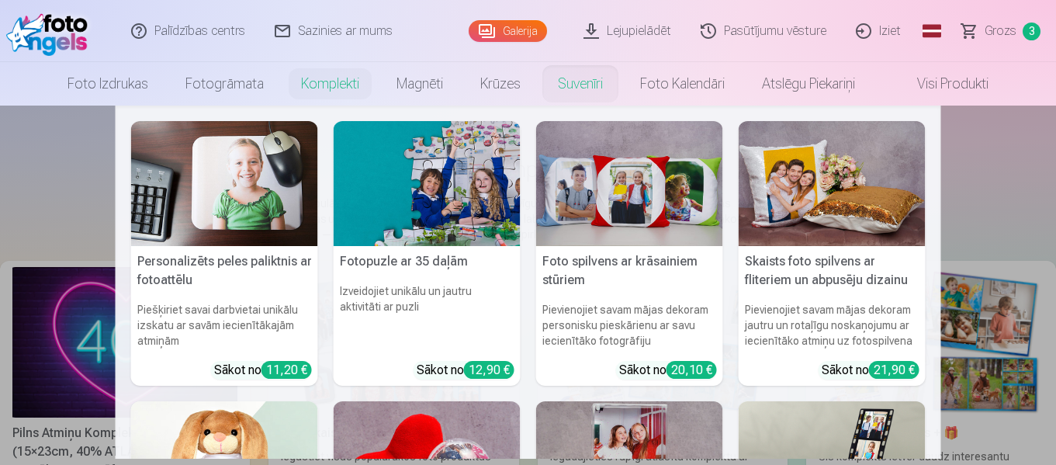
click at [591, 85] on link "Suvenīri" at bounding box center [580, 83] width 82 height 43
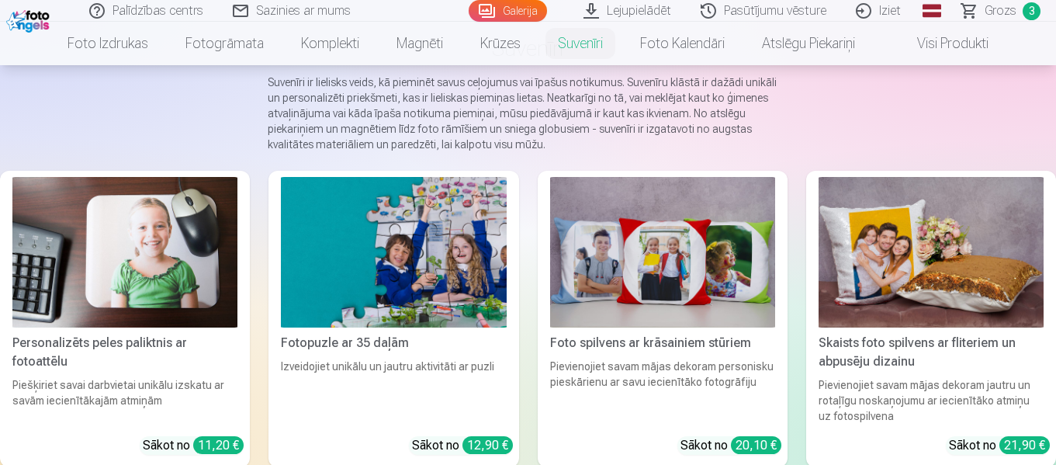
scroll to position [155, 0]
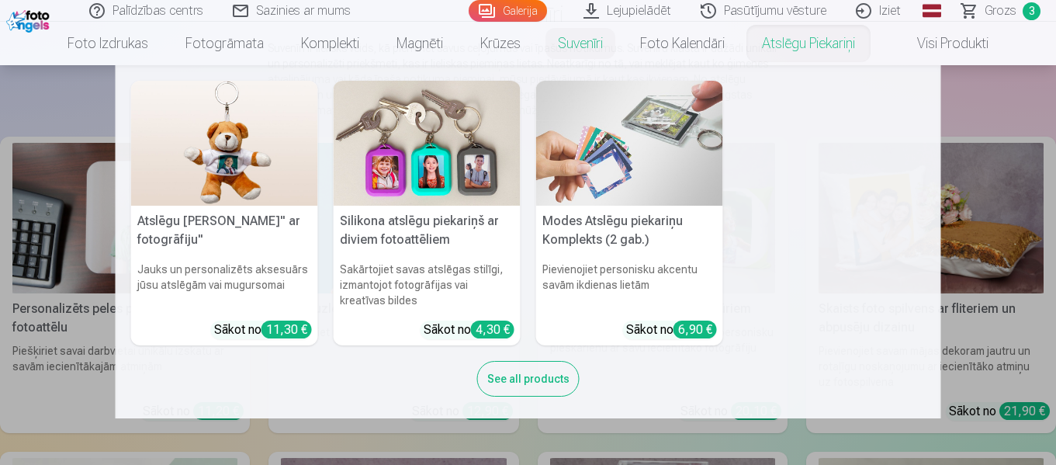
click at [833, 43] on link "Atslēgu piekariņi" at bounding box center [809, 43] width 130 height 43
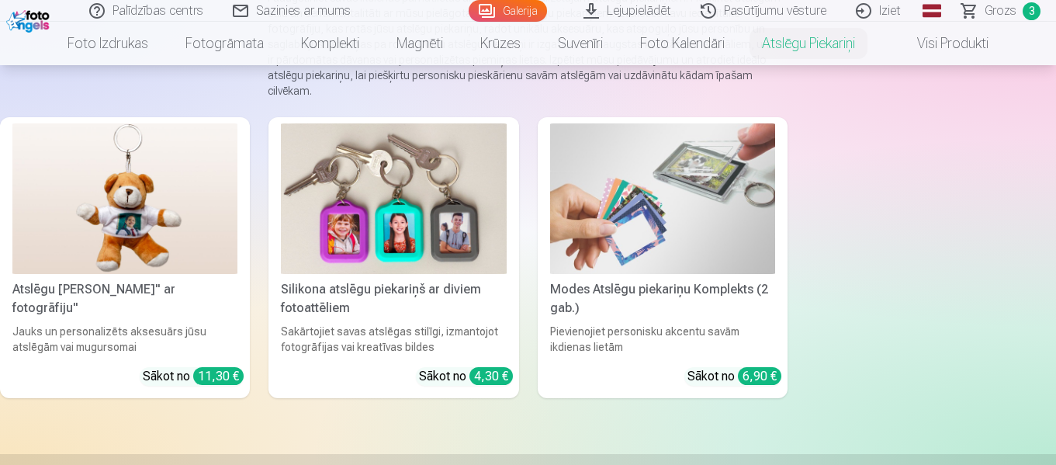
scroll to position [233, 0]
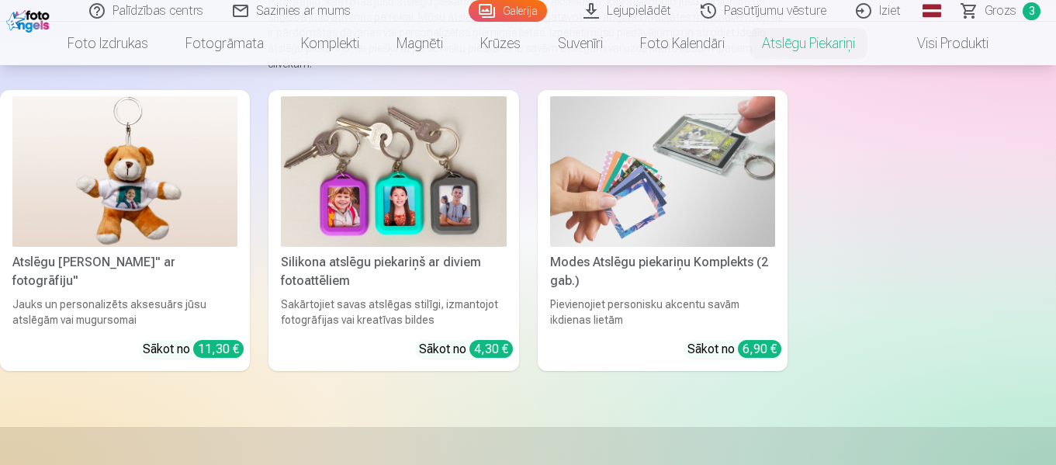
click at [726, 300] on div "Pievienojiet personisku akcentu savām ikdienas lietām" at bounding box center [663, 311] width 238 height 31
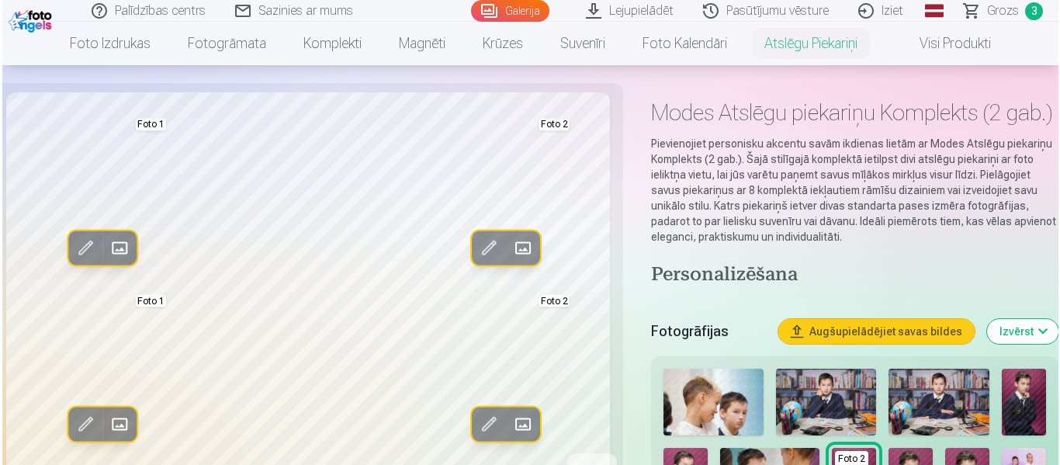
scroll to position [78, 0]
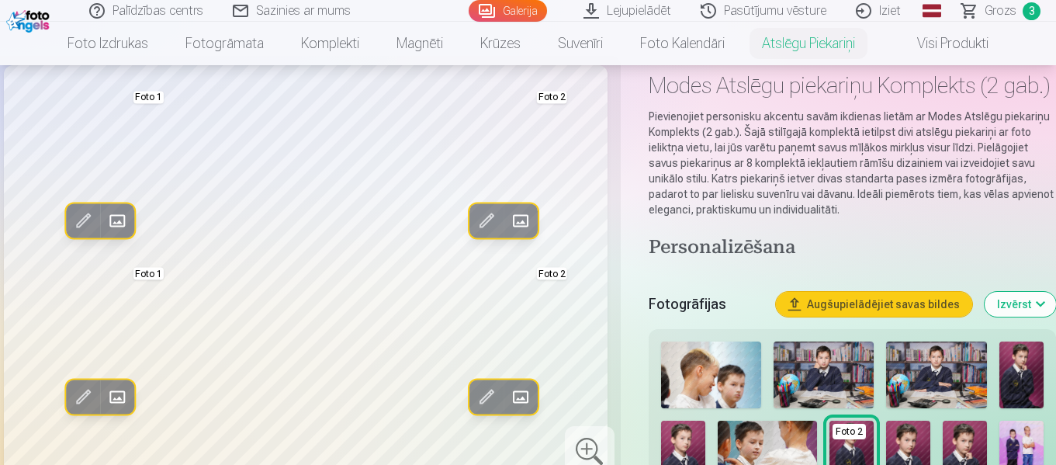
click at [124, 220] on span at bounding box center [117, 221] width 25 height 25
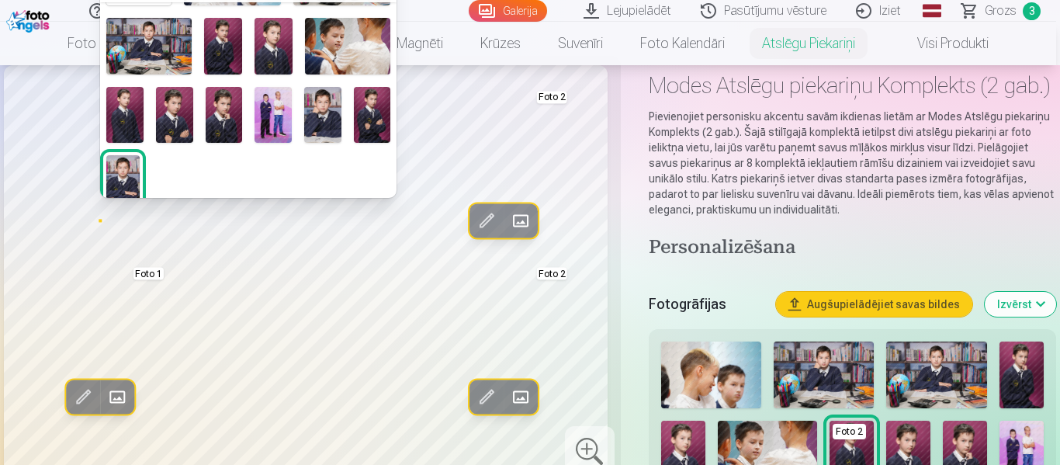
scroll to position [88, 0]
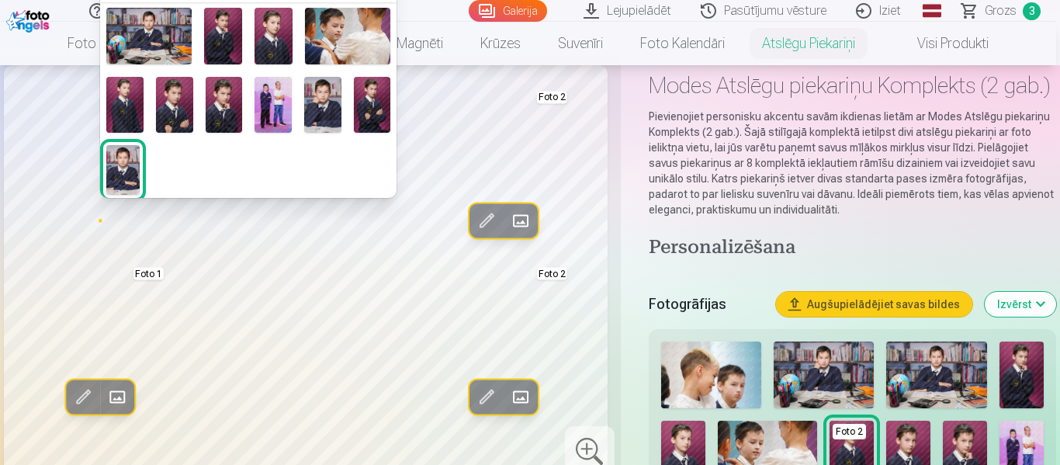
click at [364, 104] on img at bounding box center [372, 105] width 37 height 56
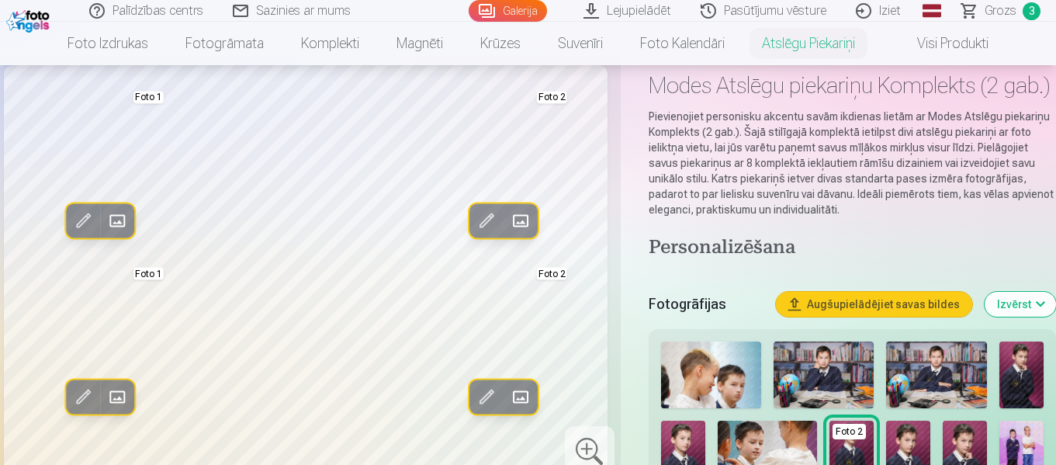
click at [115, 400] on span at bounding box center [117, 397] width 25 height 25
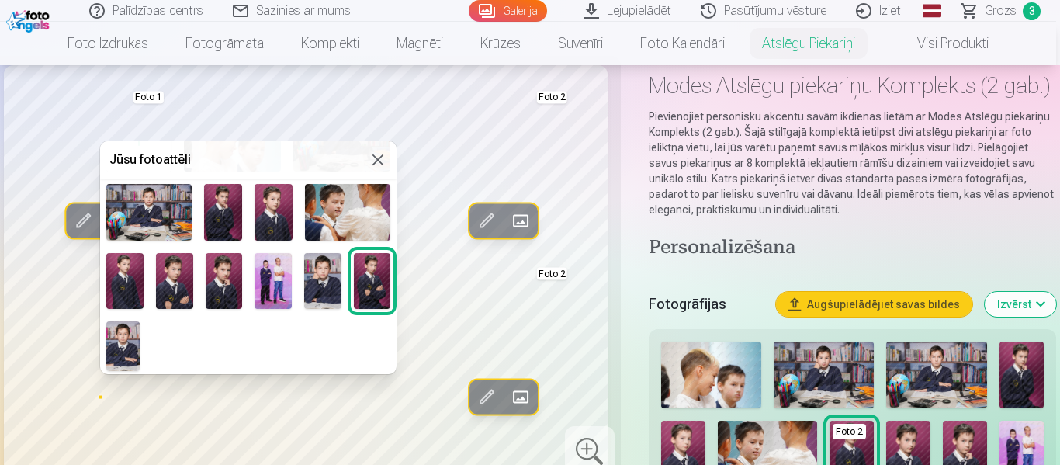
click at [123, 341] on img at bounding box center [122, 346] width 33 height 50
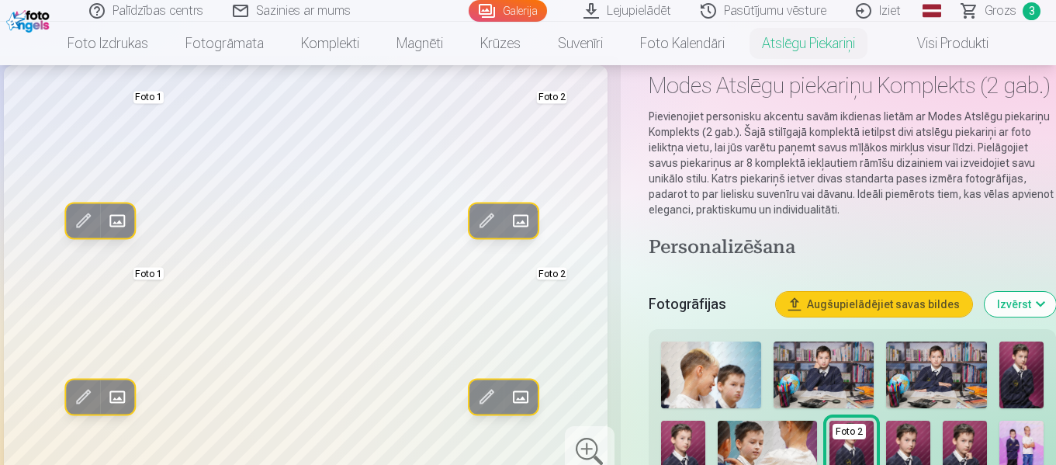
click at [120, 391] on span at bounding box center [117, 397] width 25 height 25
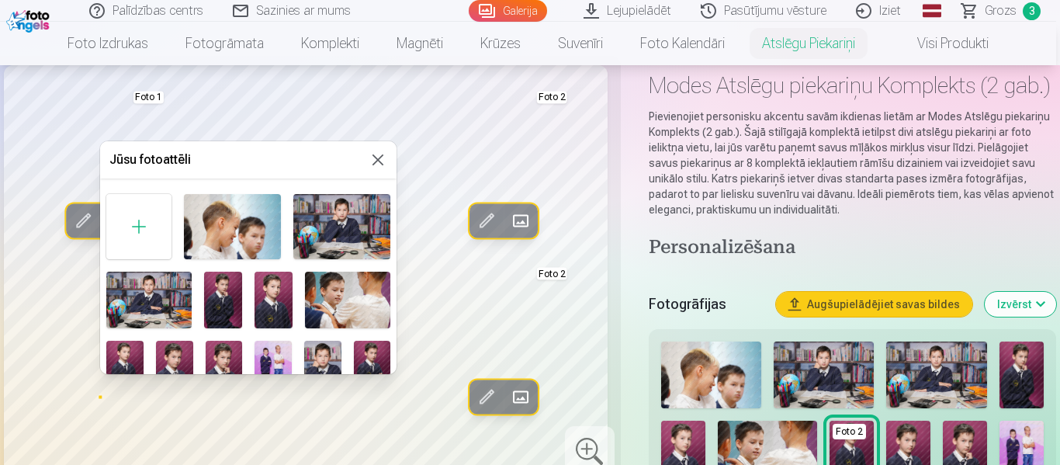
click at [271, 296] on img at bounding box center [274, 300] width 38 height 57
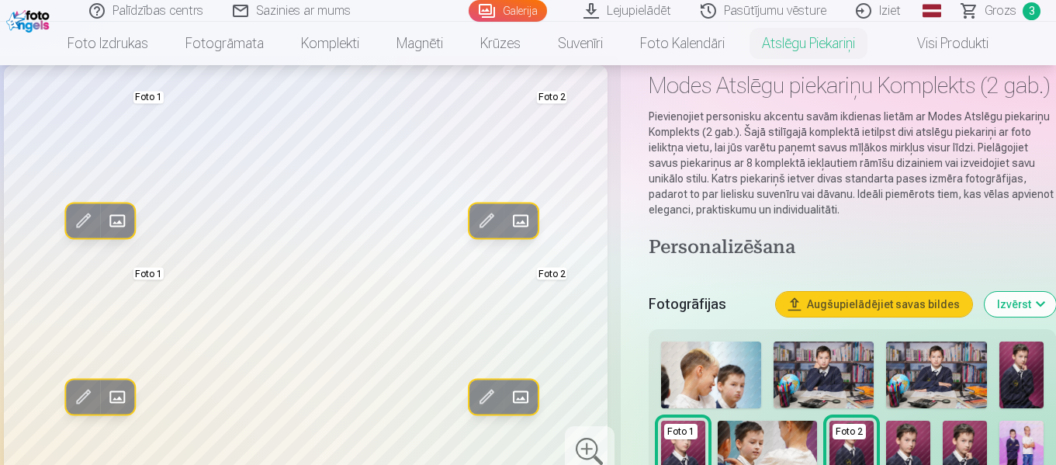
click at [130, 404] on button "Aizstāt" at bounding box center [117, 397] width 34 height 34
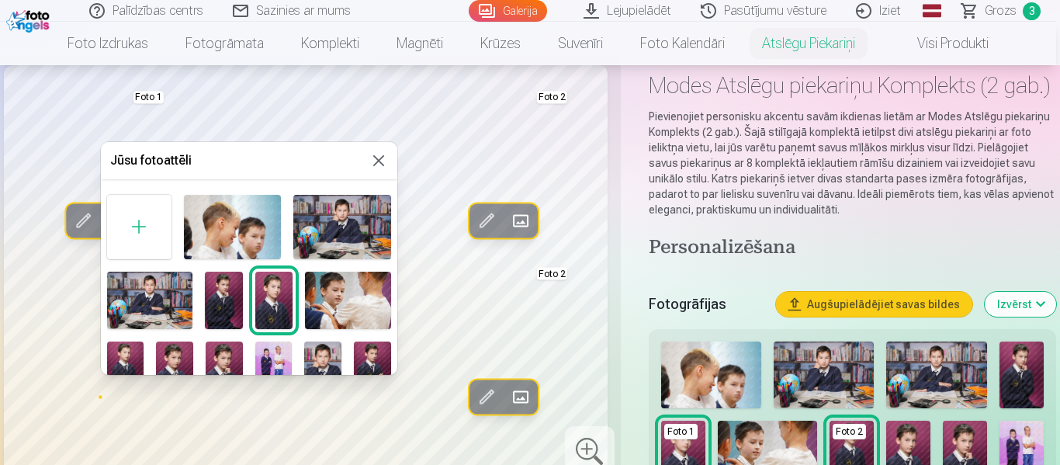
click at [222, 303] on img at bounding box center [224, 300] width 38 height 57
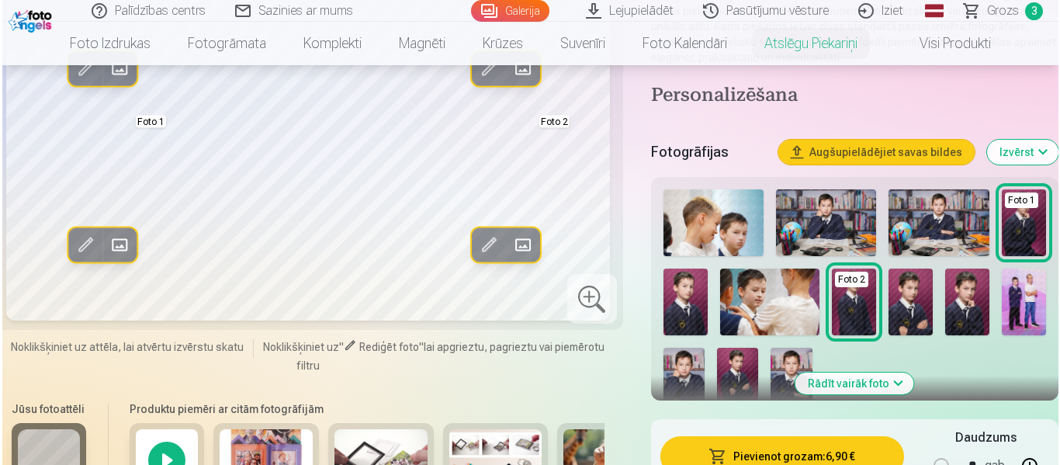
scroll to position [233, 0]
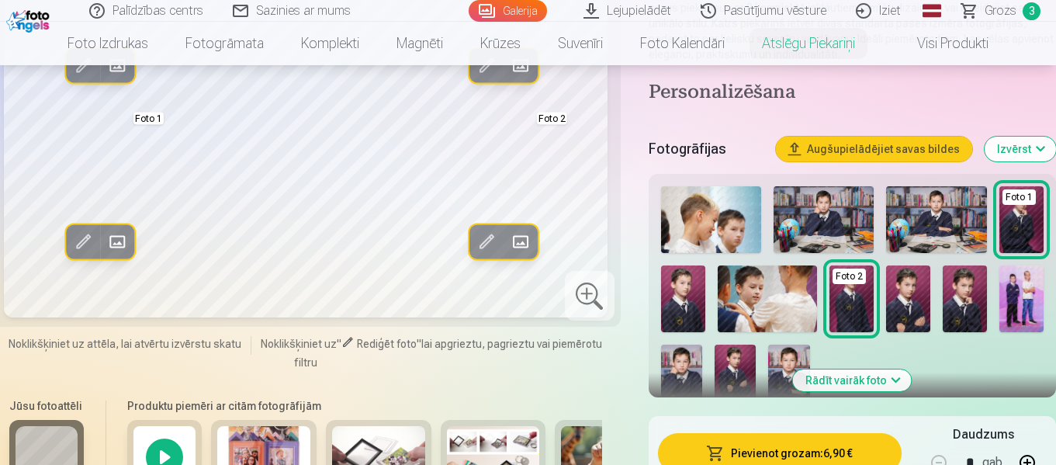
click at [524, 243] on span at bounding box center [520, 242] width 25 height 25
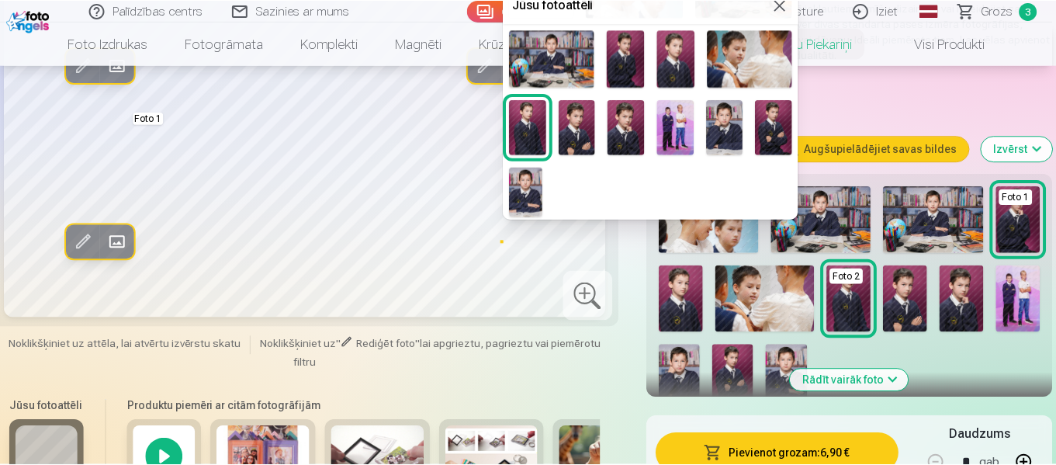
scroll to position [88, 0]
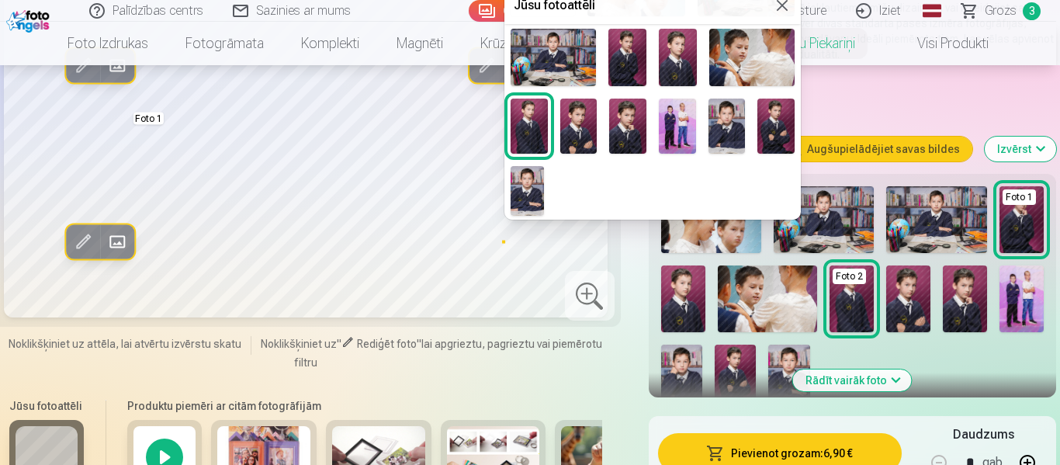
click at [537, 44] on img at bounding box center [553, 57] width 85 height 57
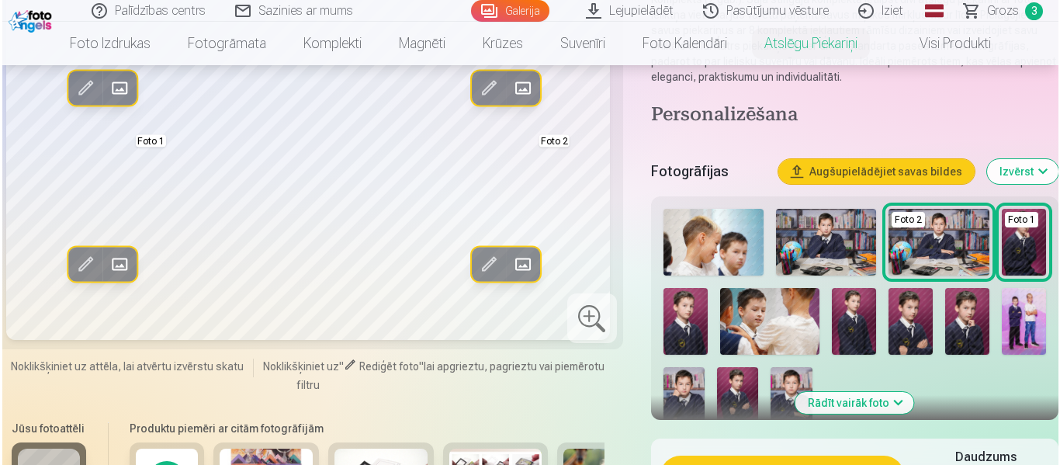
scroll to position [310, 0]
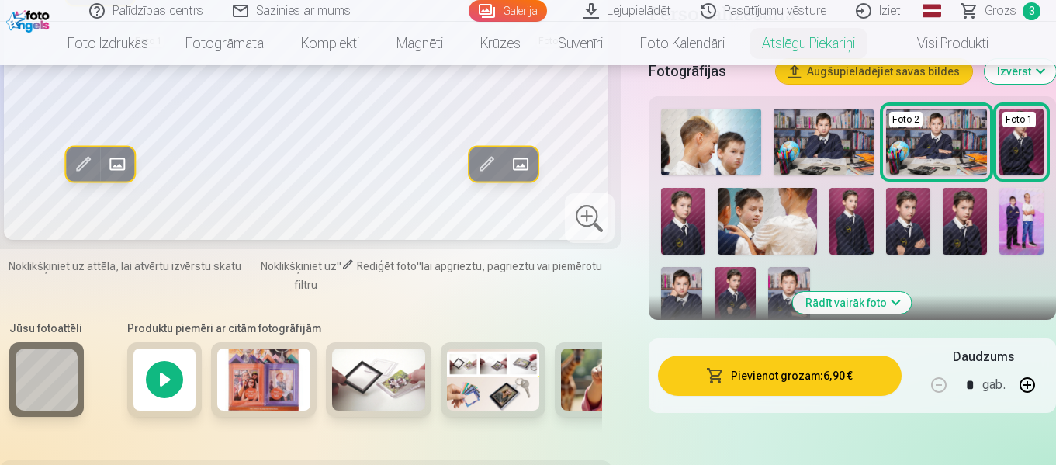
click at [775, 374] on button "Pievienot grozam : 6,90 €" at bounding box center [780, 375] width 244 height 40
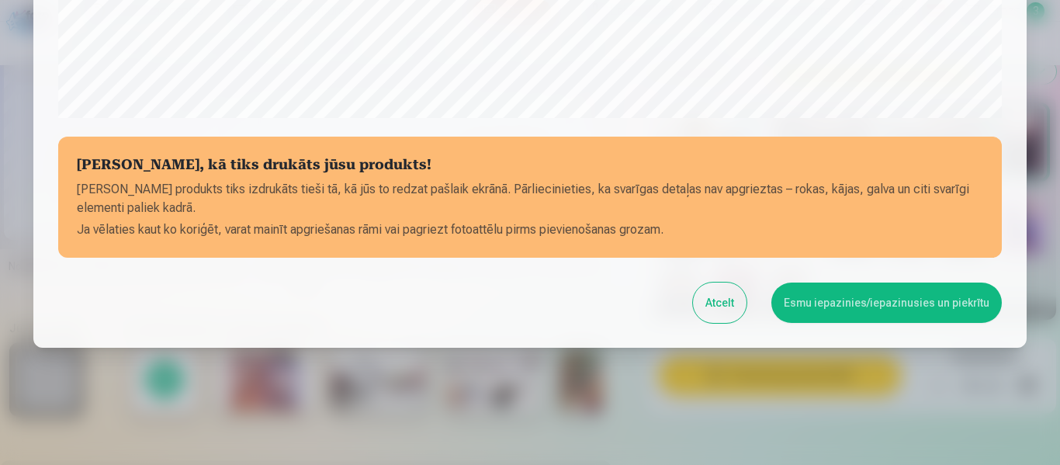
scroll to position [653, 0]
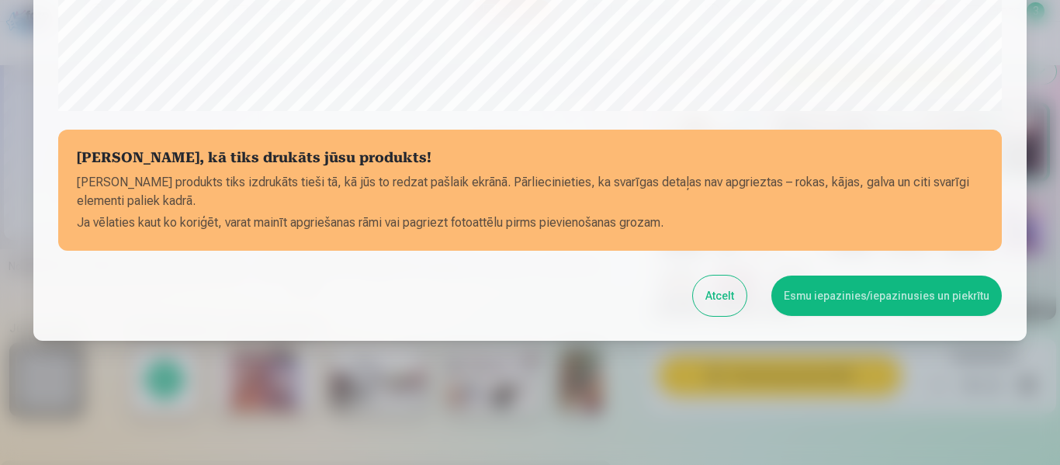
click at [846, 299] on button "Esmu iepazinies/iepazinusies un piekrītu" at bounding box center [886, 296] width 231 height 40
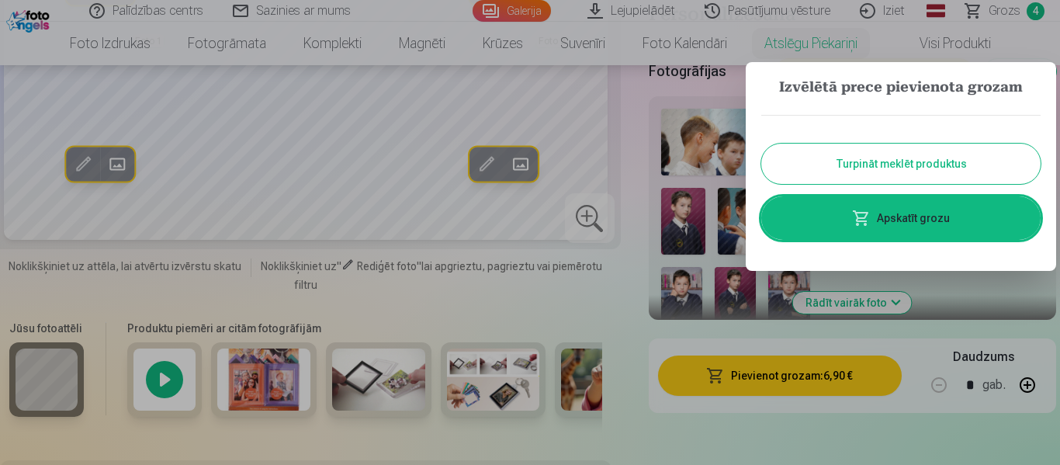
click at [896, 223] on link "Apskatīt grozu" at bounding box center [900, 217] width 279 height 43
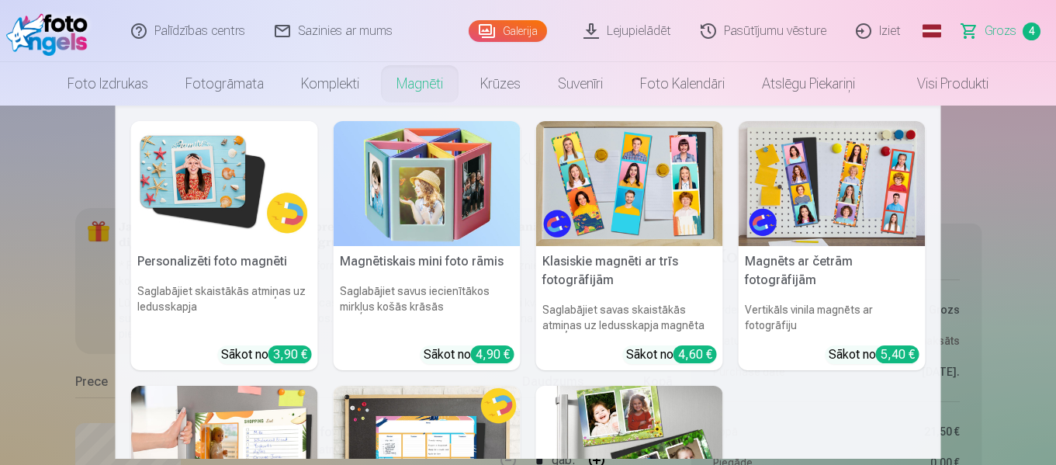
click at [418, 92] on link "Magnēti" at bounding box center [420, 83] width 84 height 43
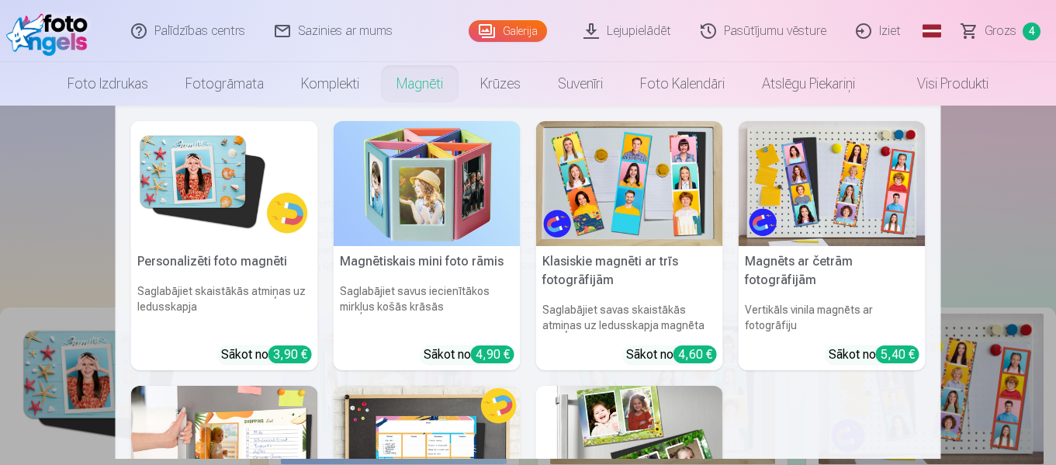
click at [407, 170] on img at bounding box center [427, 183] width 187 height 125
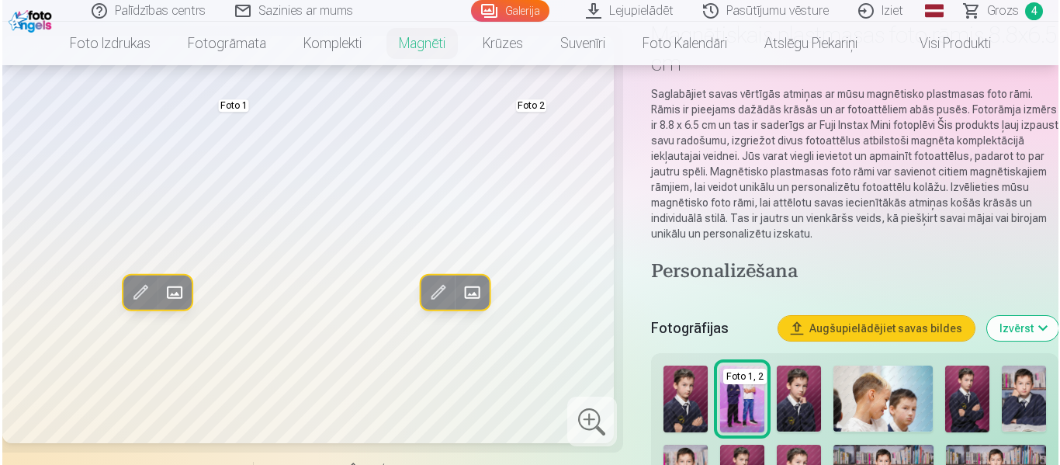
scroll to position [155, 0]
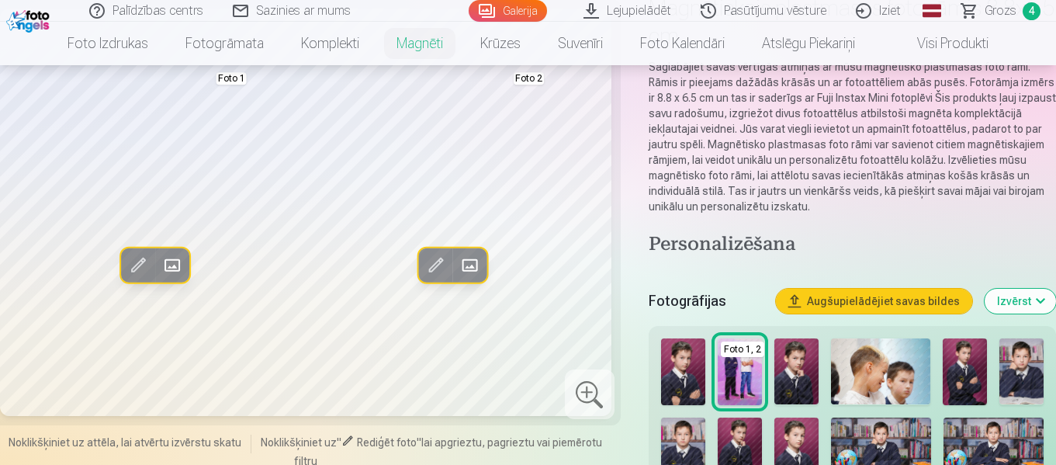
click at [168, 278] on span at bounding box center [172, 265] width 25 height 25
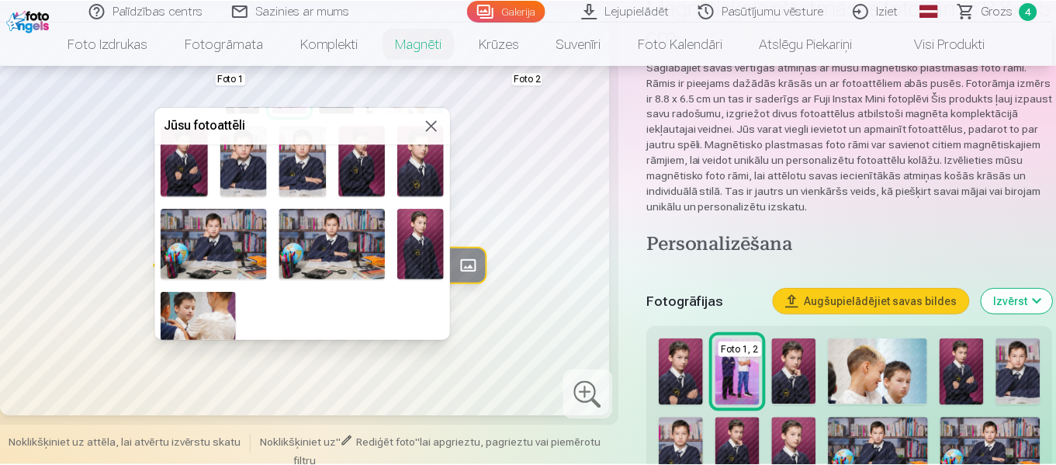
scroll to position [103, 0]
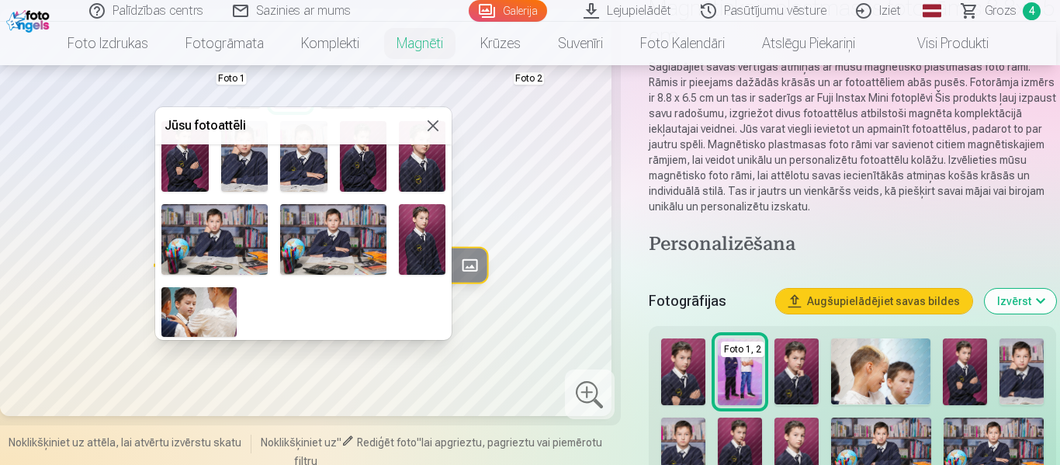
click at [196, 258] on img at bounding box center [214, 239] width 106 height 71
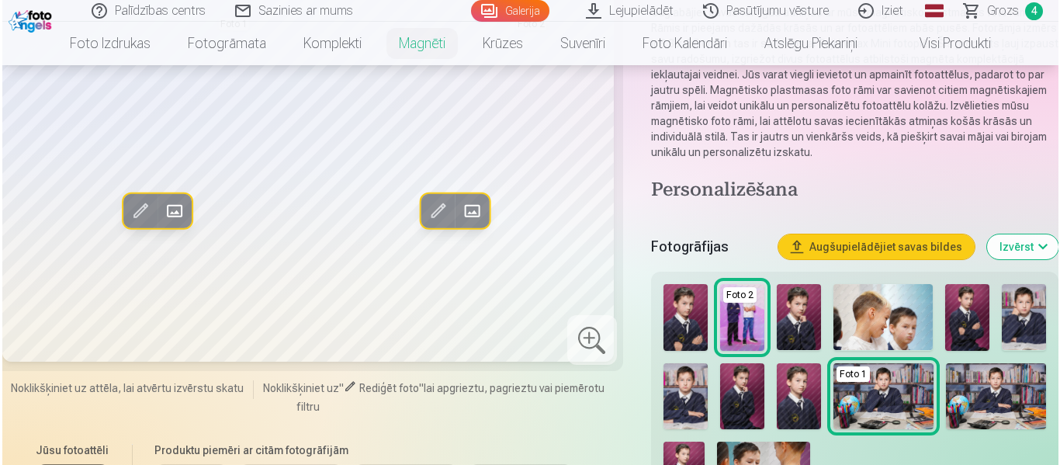
scroll to position [310, 0]
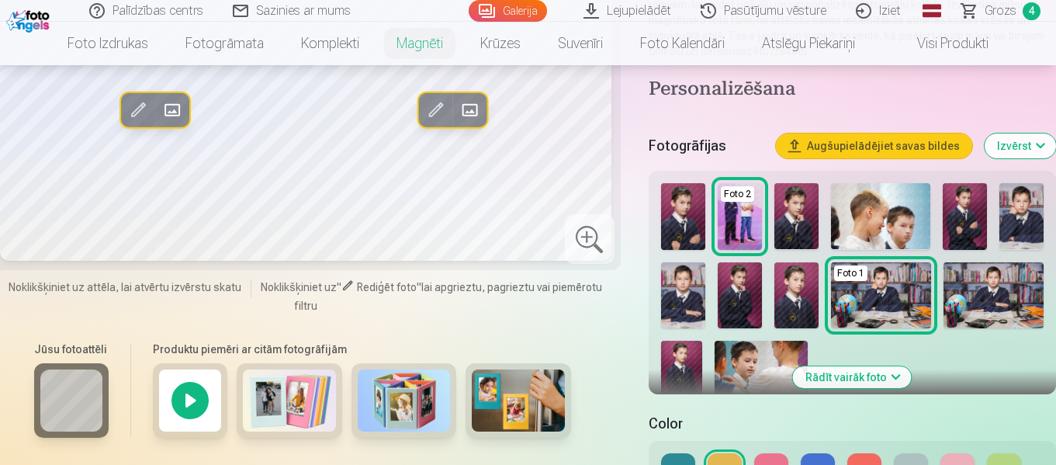
click at [473, 123] on span at bounding box center [469, 110] width 25 height 25
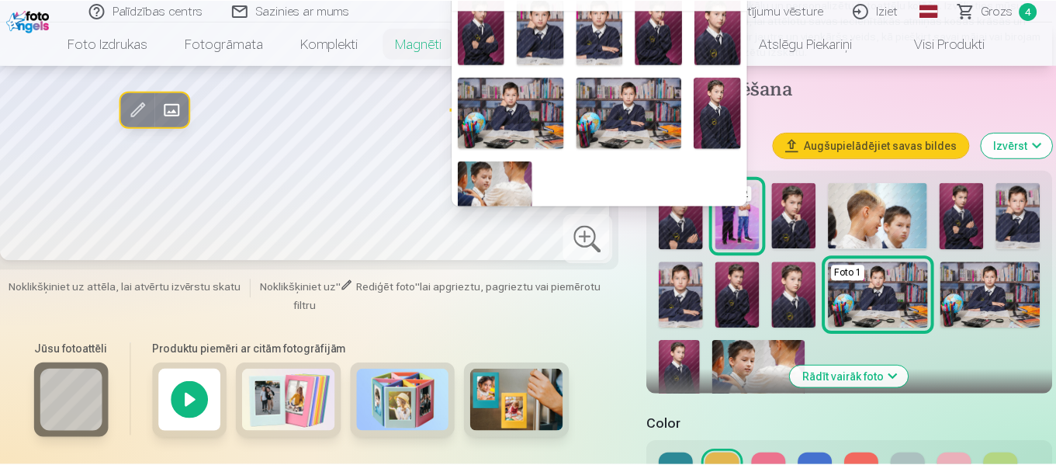
scroll to position [103, 0]
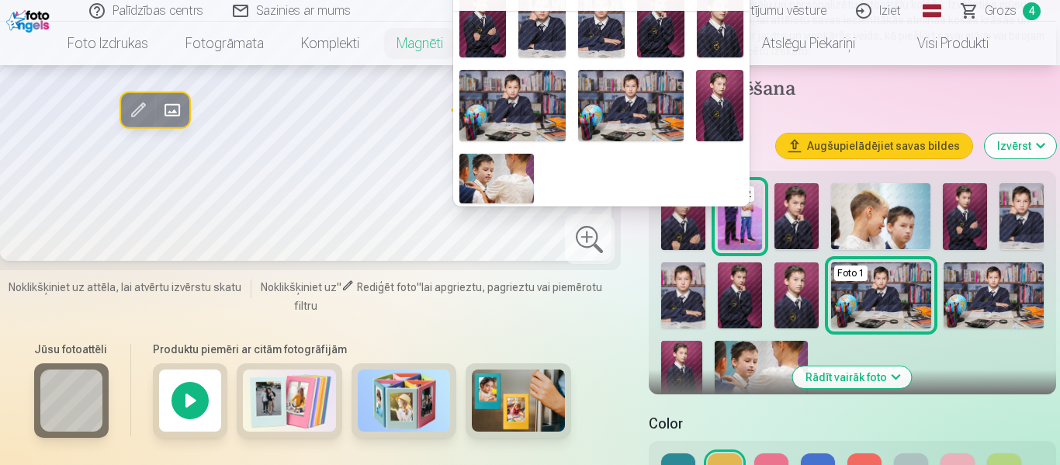
click at [730, 116] on img at bounding box center [719, 105] width 47 height 71
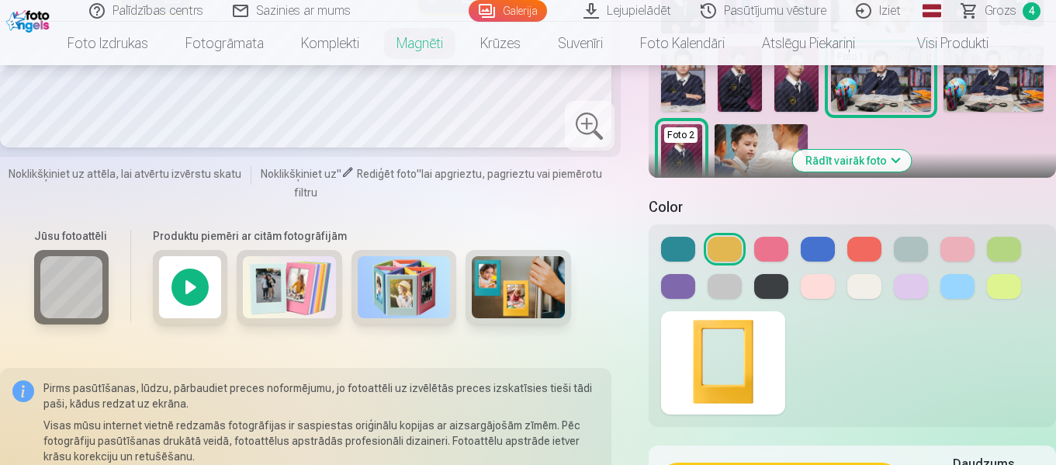
scroll to position [543, 0]
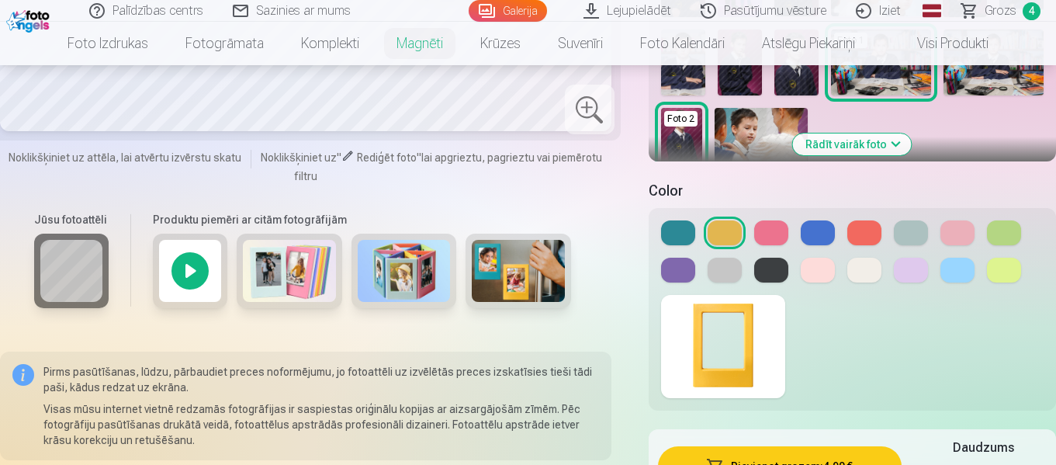
click at [770, 263] on button at bounding box center [771, 270] width 34 height 25
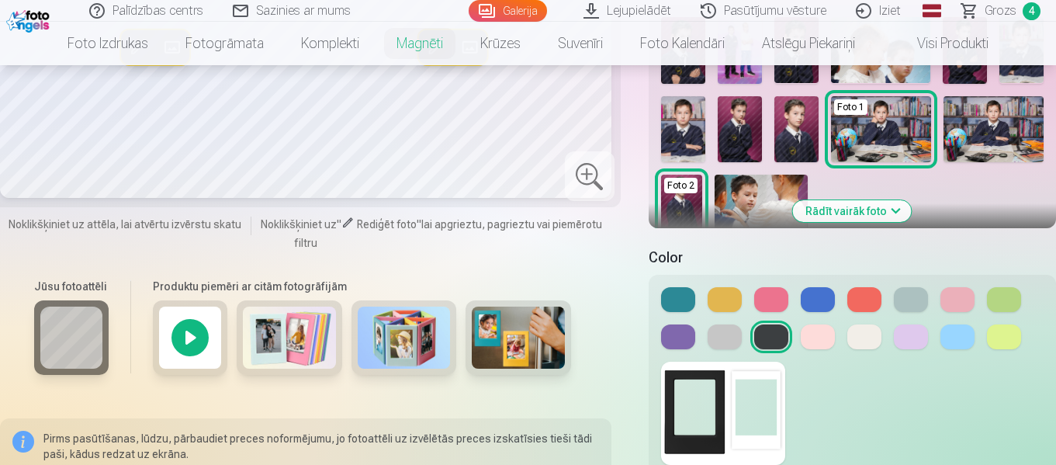
scroll to position [233, 0]
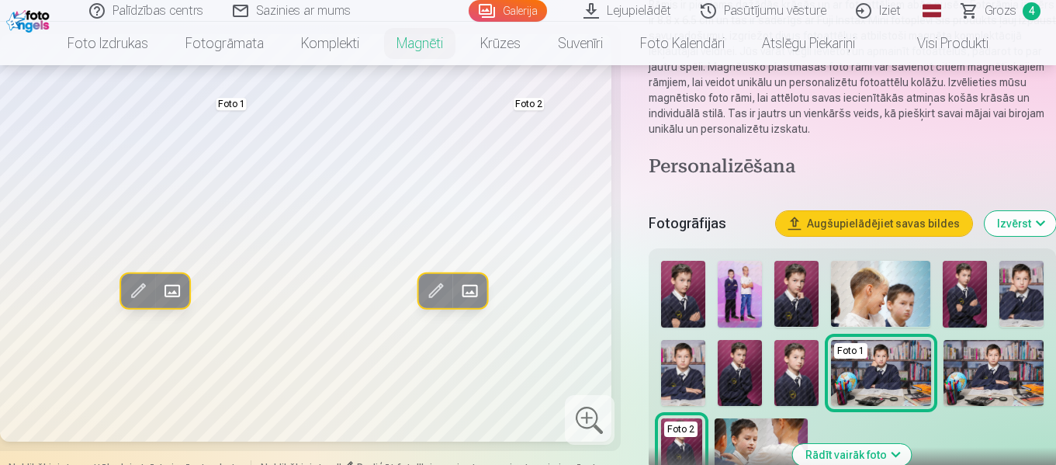
click at [741, 371] on img at bounding box center [740, 373] width 44 height 67
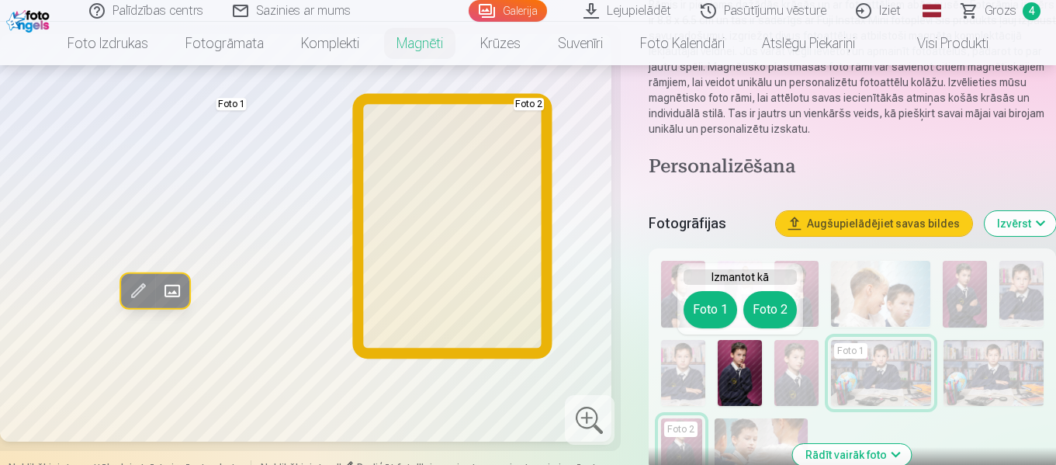
click at [766, 307] on button "Foto 2" at bounding box center [771, 309] width 54 height 37
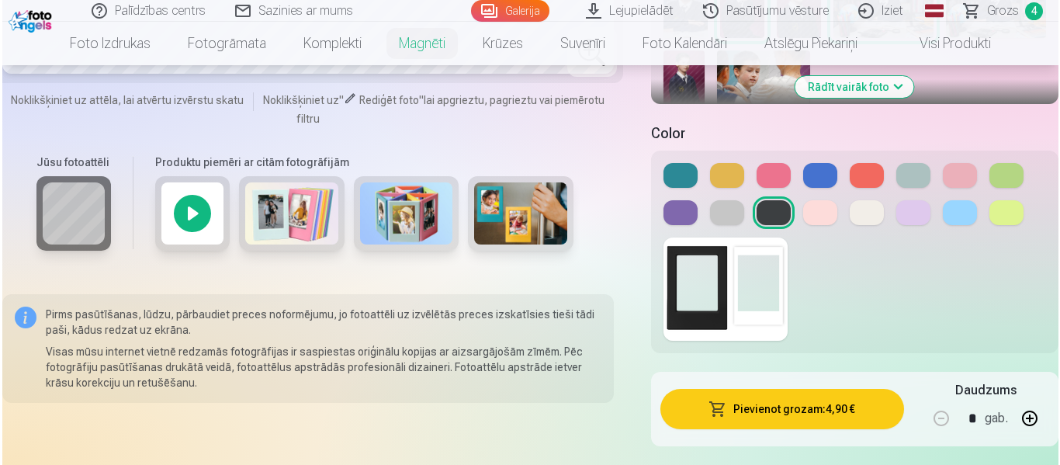
scroll to position [621, 0]
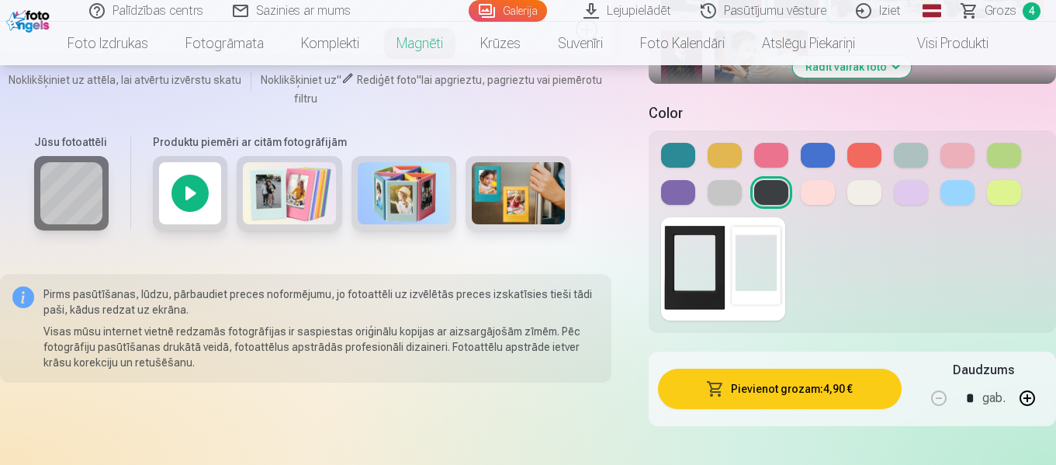
click at [800, 387] on button "Pievienot grozam : 4,90 €" at bounding box center [780, 389] width 244 height 40
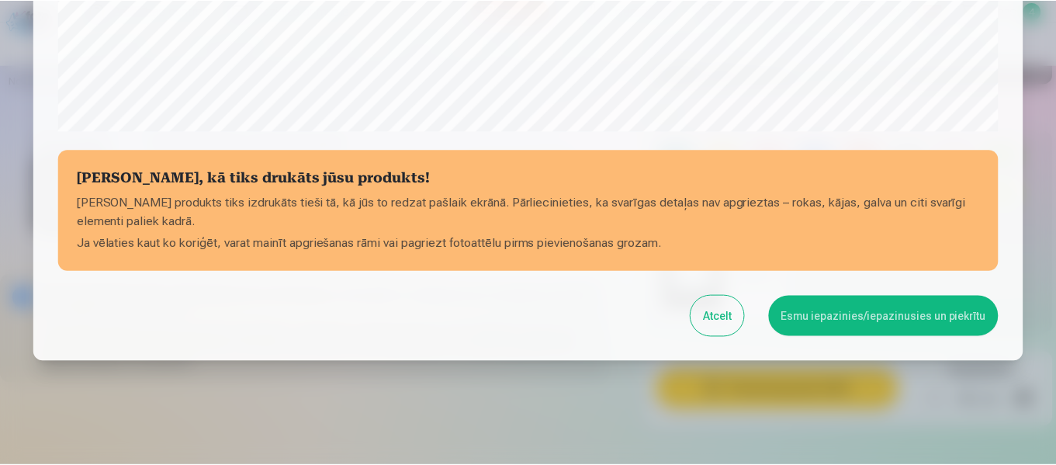
scroll to position [653, 0]
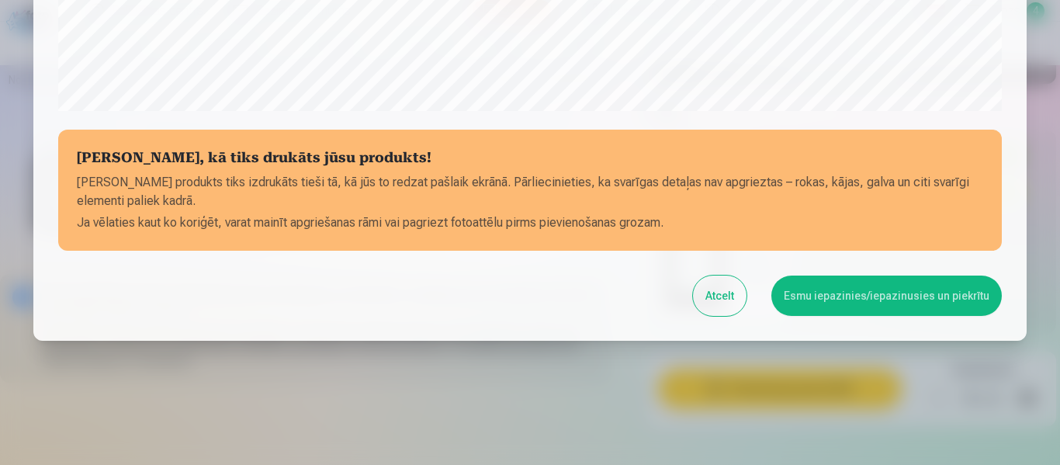
click at [862, 299] on button "Esmu iepazinies/iepazinusies un piekrītu" at bounding box center [886, 296] width 231 height 40
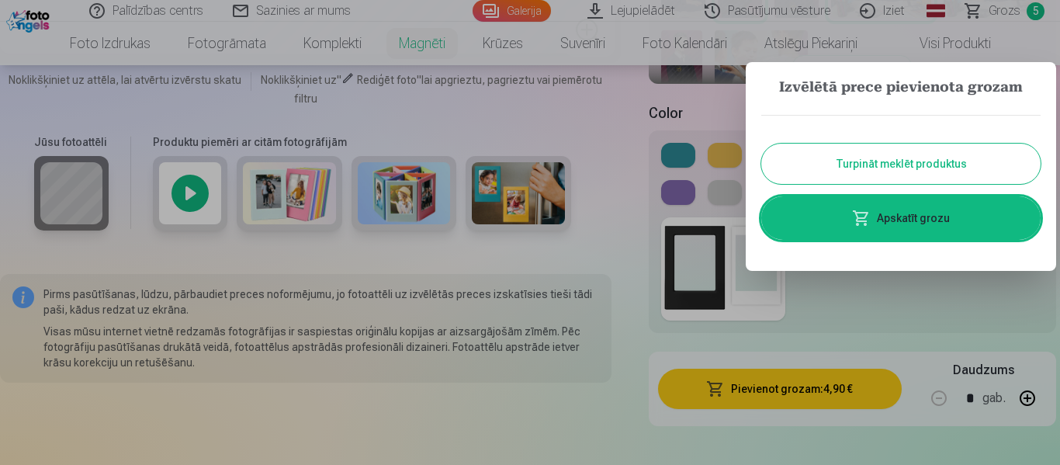
click at [879, 154] on button "Turpināt meklēt produktus" at bounding box center [900, 164] width 279 height 40
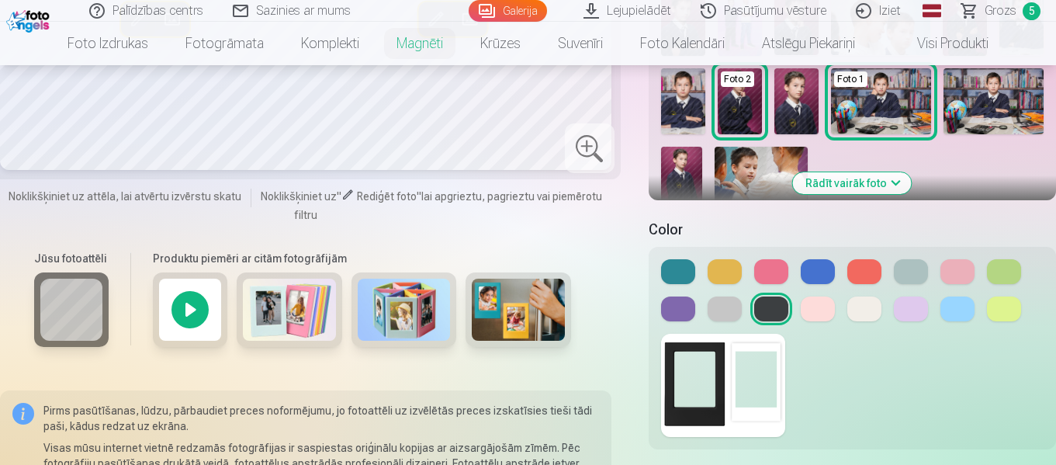
scroll to position [310, 0]
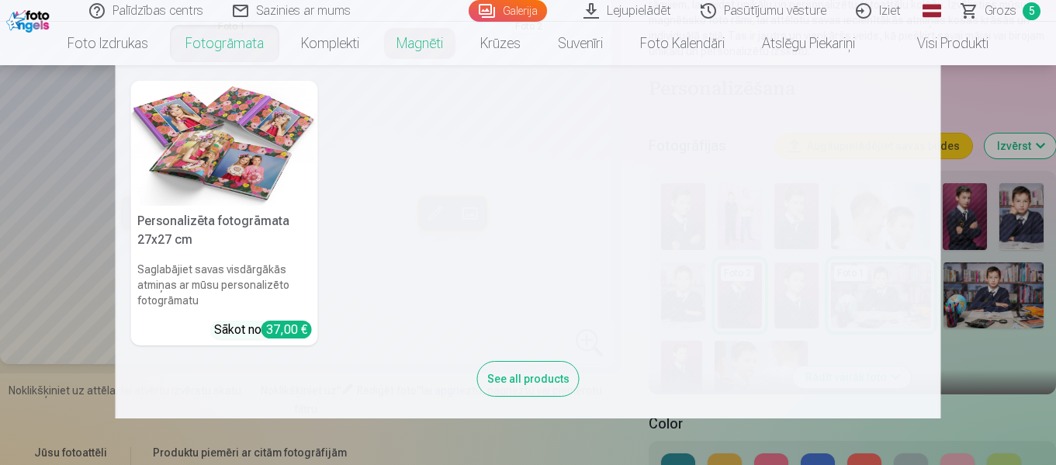
click at [234, 47] on link "Fotogrāmata" at bounding box center [225, 43] width 116 height 43
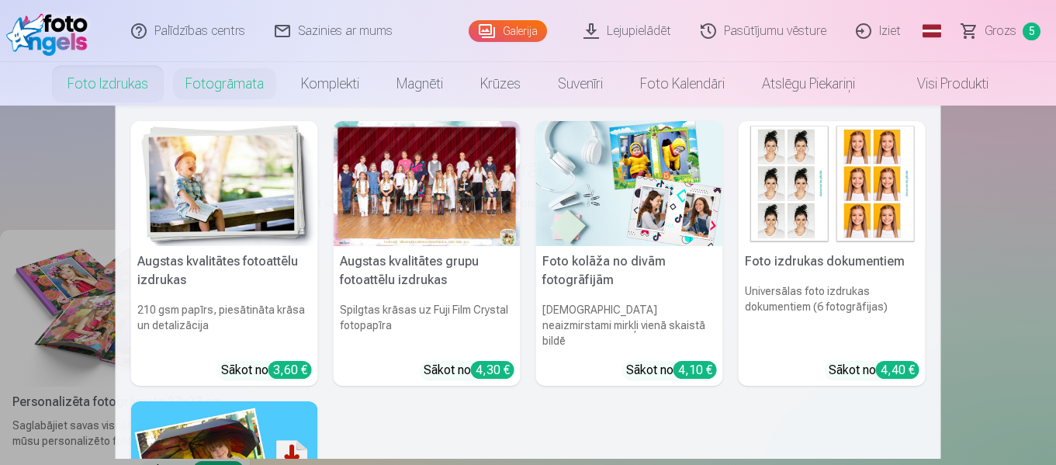
click at [398, 207] on div at bounding box center [427, 183] width 187 height 125
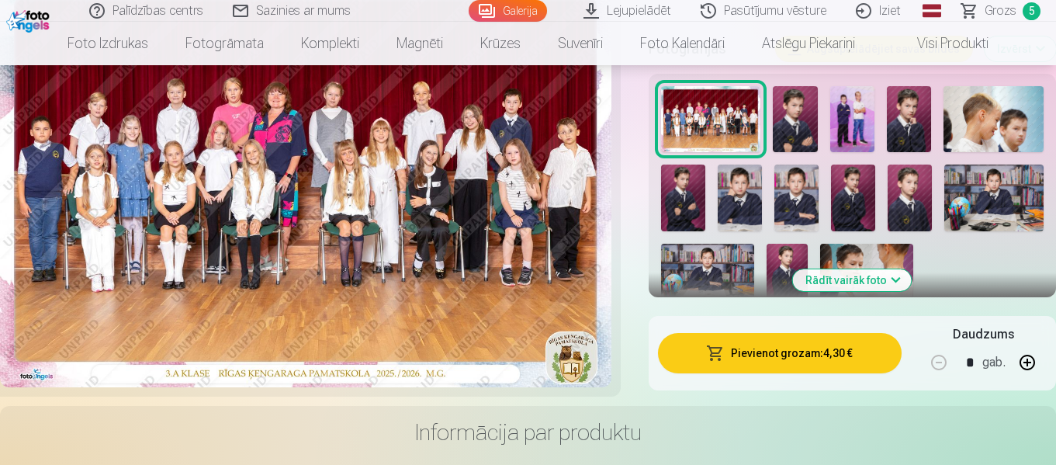
scroll to position [543, 0]
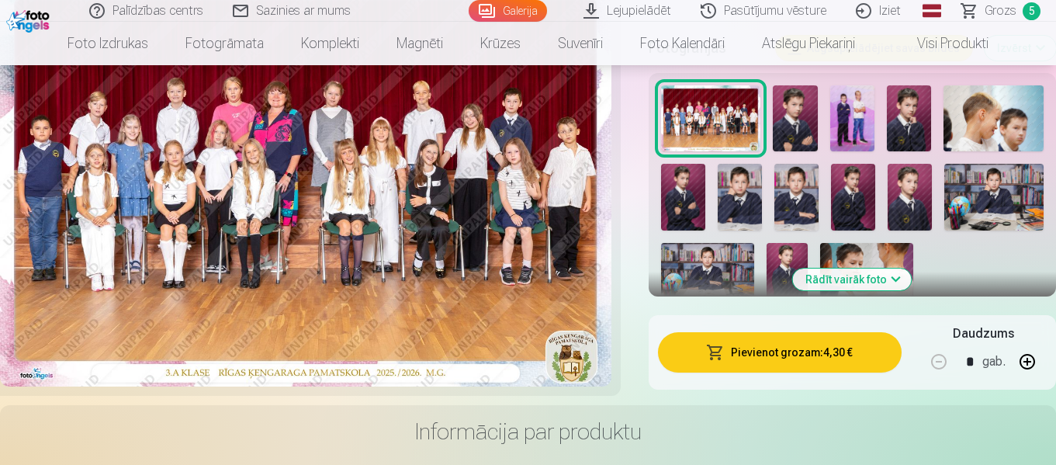
click at [826, 357] on button "Pievienot grozam : 4,30 €" at bounding box center [780, 352] width 244 height 40
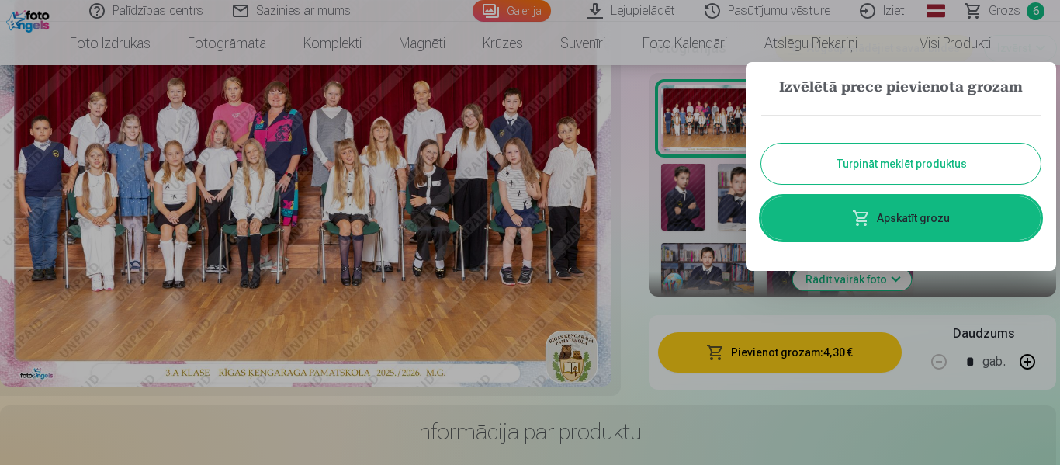
click at [896, 172] on button "Turpināt meklēt produktus" at bounding box center [900, 164] width 279 height 40
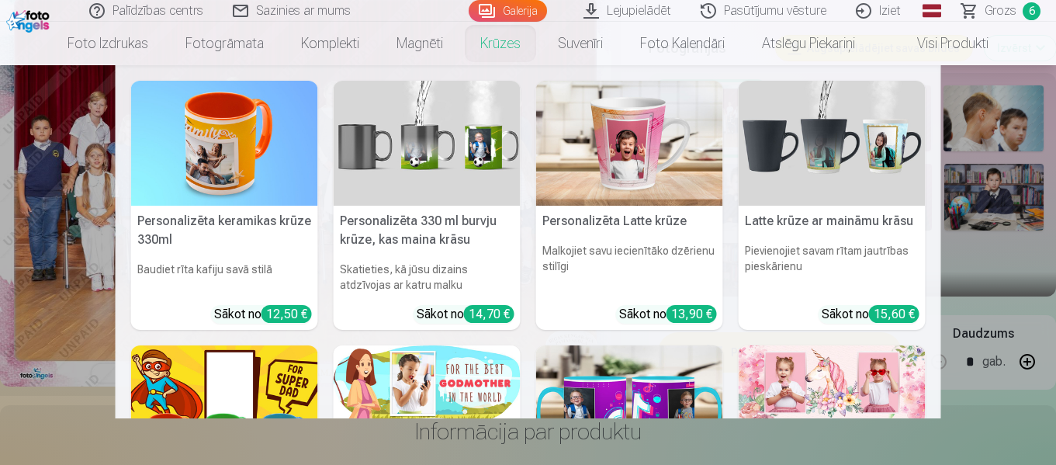
click at [500, 43] on link "Krūzes" at bounding box center [501, 43] width 78 height 43
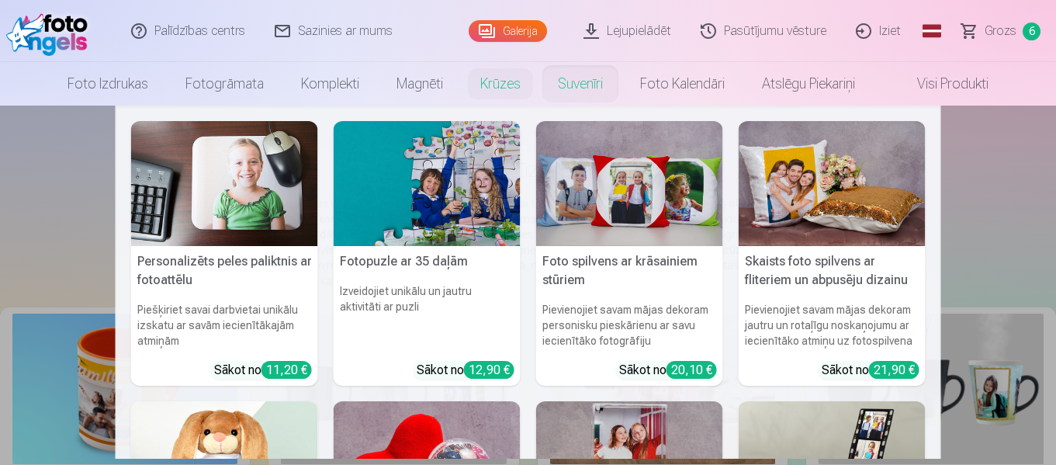
click at [568, 86] on link "Suvenīri" at bounding box center [580, 83] width 82 height 43
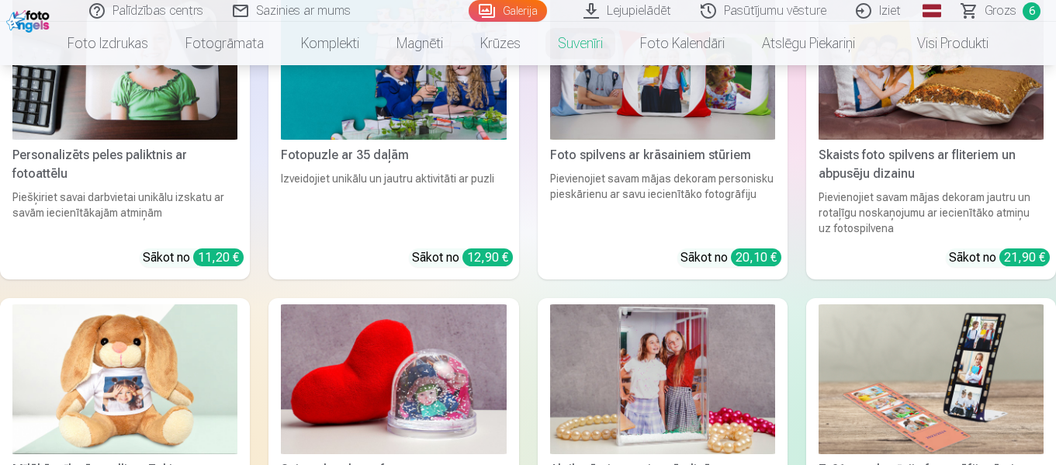
scroll to position [155, 0]
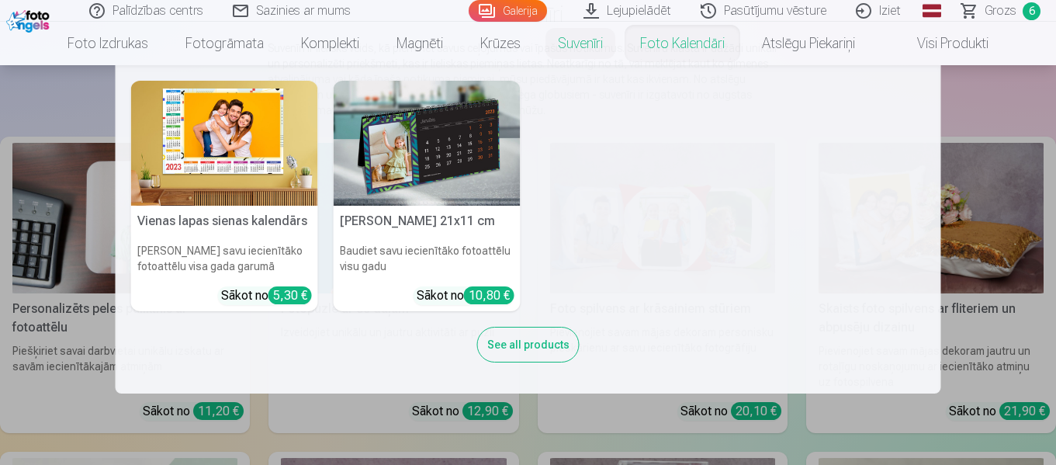
click at [667, 46] on link "Foto kalendāri" at bounding box center [683, 43] width 122 height 43
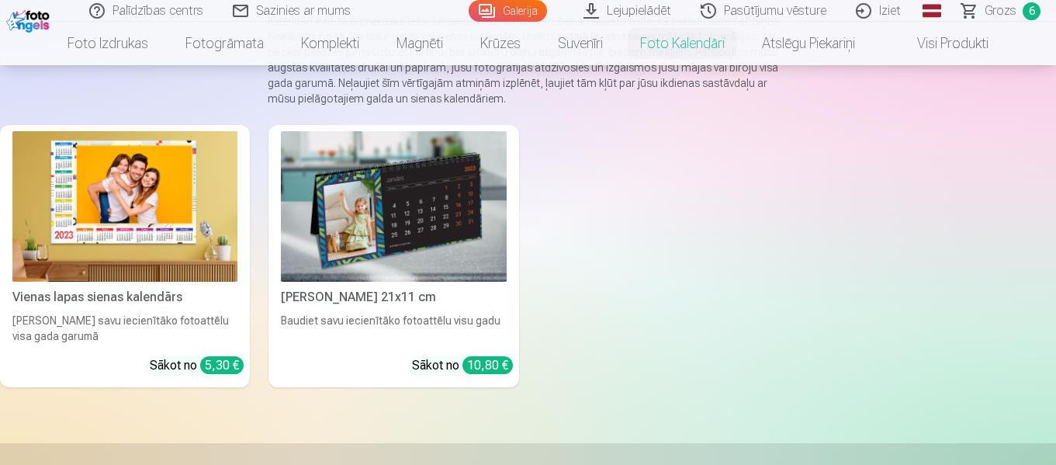
scroll to position [155, 0]
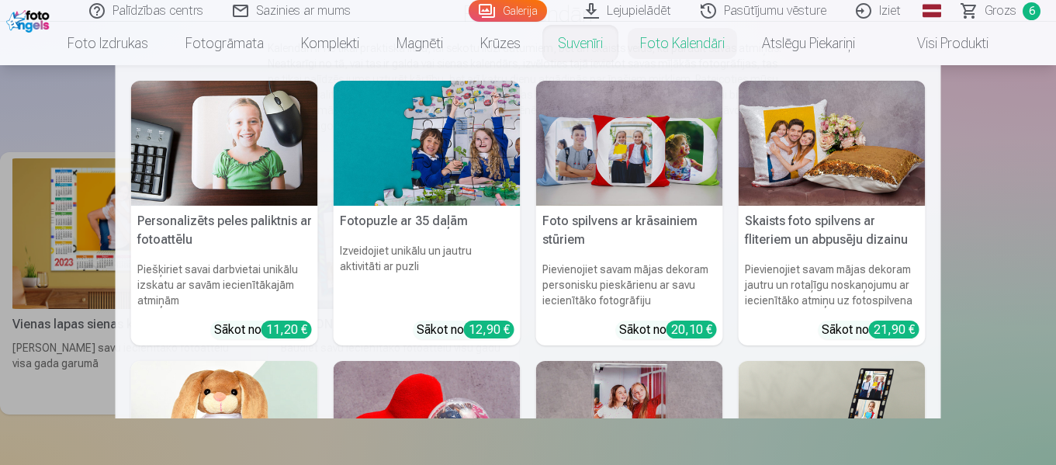
click at [567, 42] on link "Suvenīri" at bounding box center [580, 43] width 82 height 43
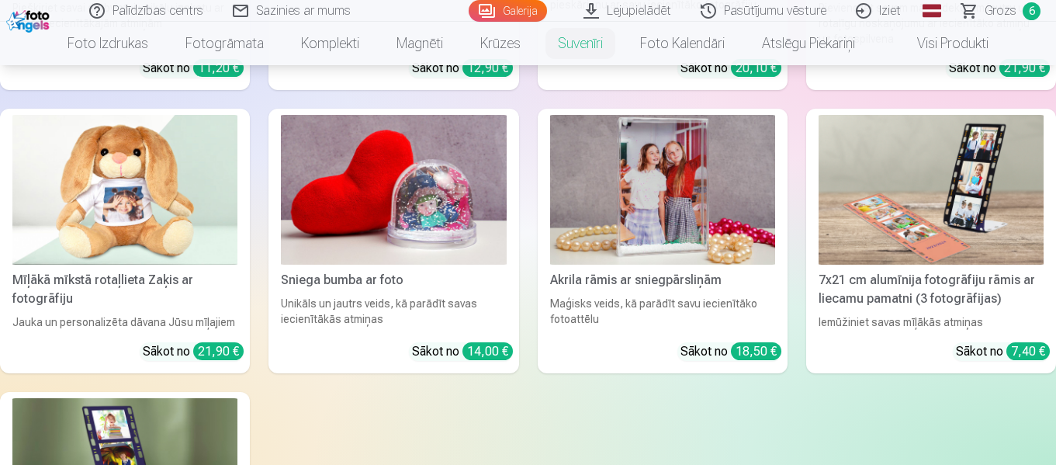
scroll to position [310, 0]
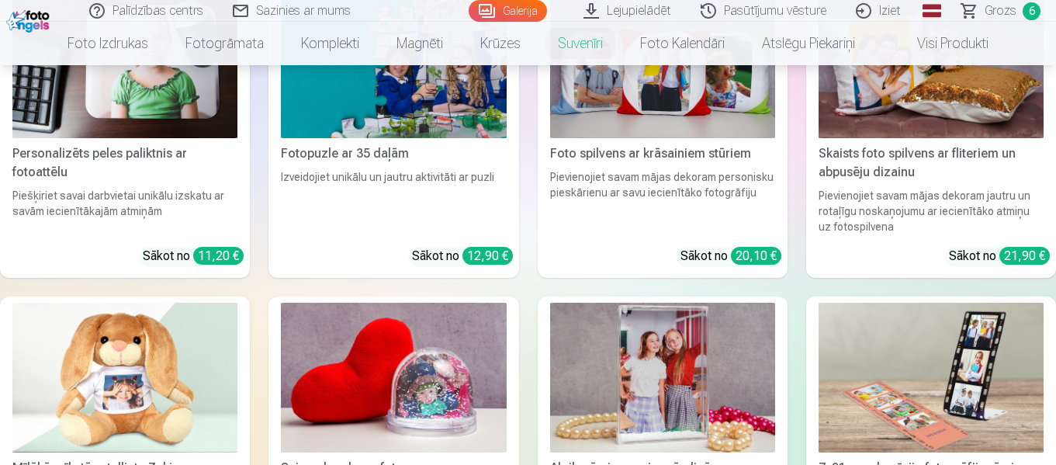
click at [937, 47] on link "Visi produkti" at bounding box center [940, 43] width 133 height 43
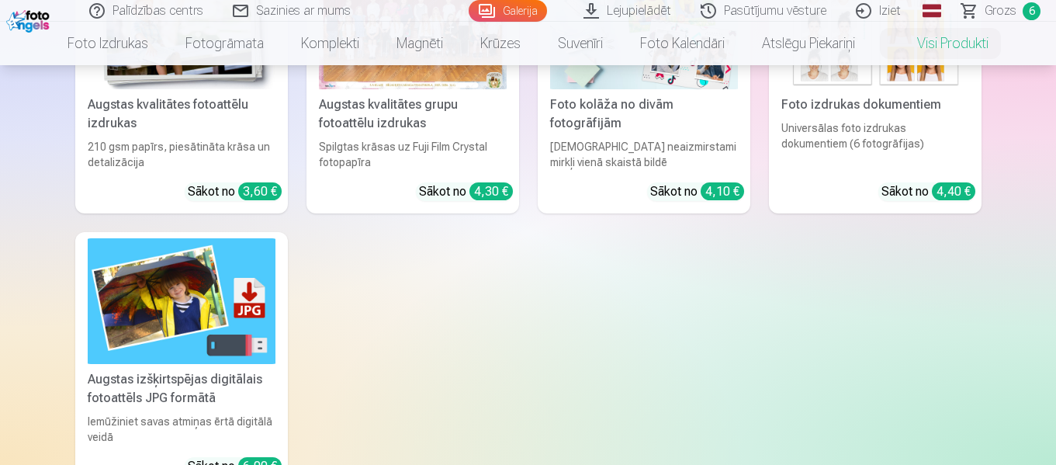
scroll to position [78, 0]
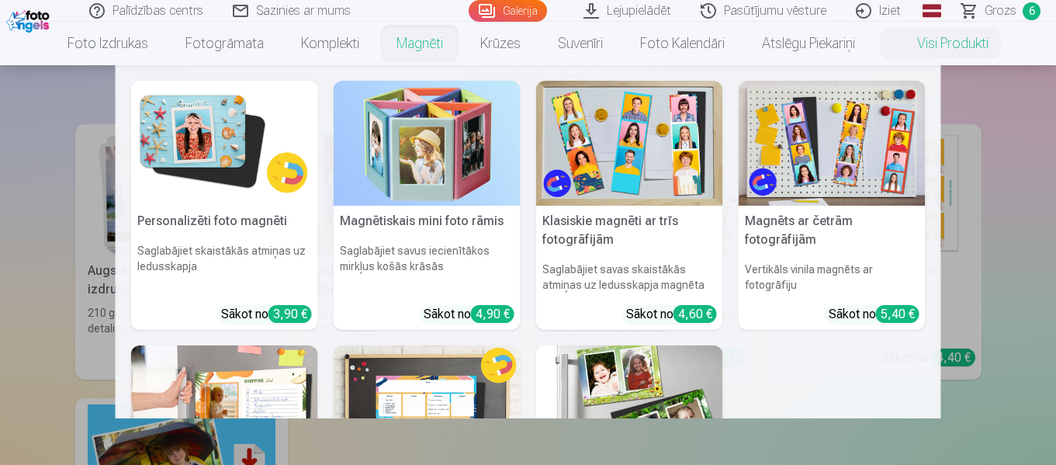
click at [421, 33] on link "Magnēti" at bounding box center [420, 43] width 84 height 43
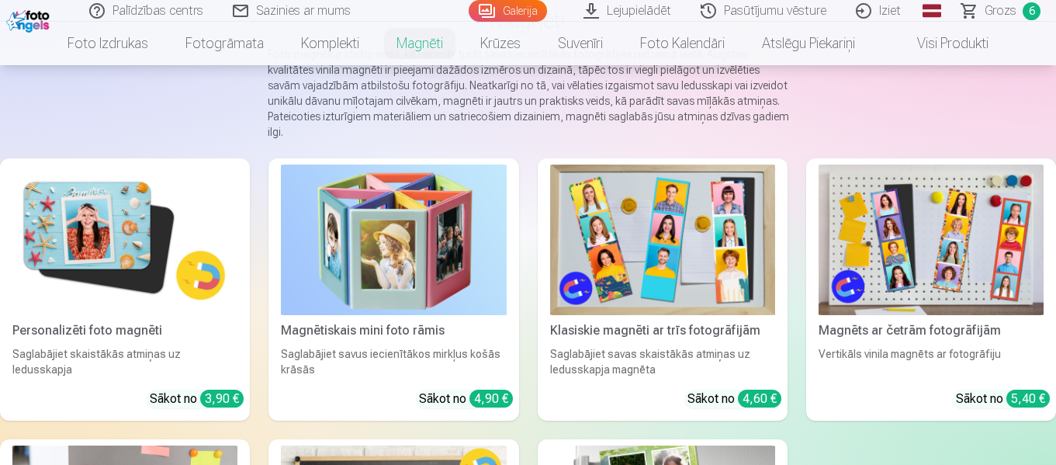
scroll to position [155, 0]
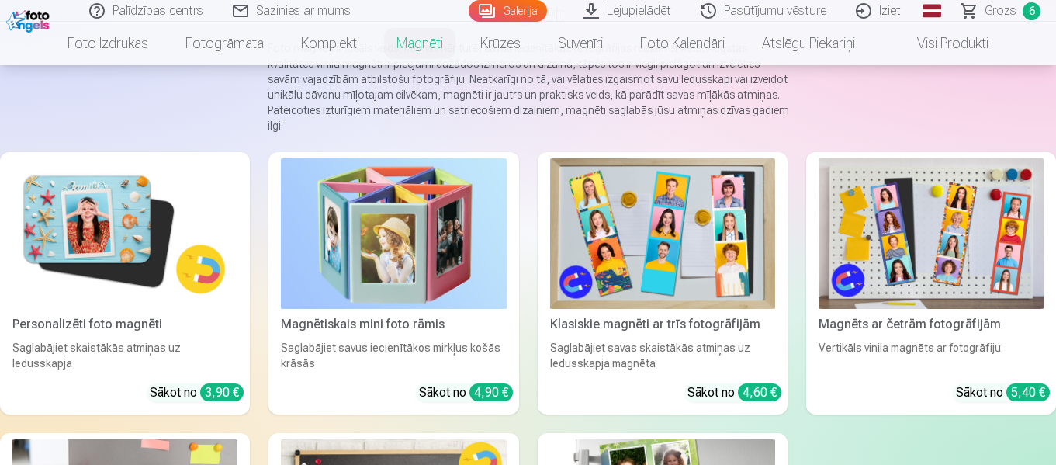
click at [130, 201] on img at bounding box center [124, 233] width 225 height 151
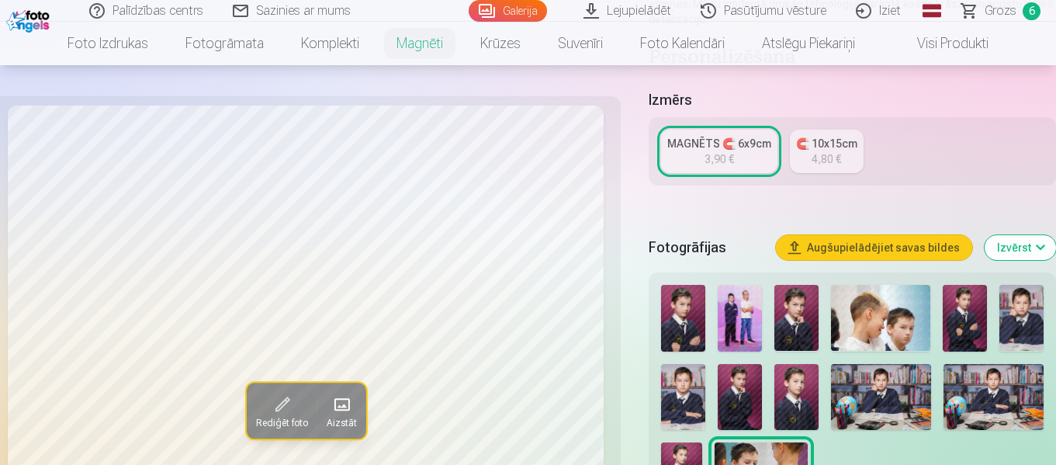
scroll to position [310, 0]
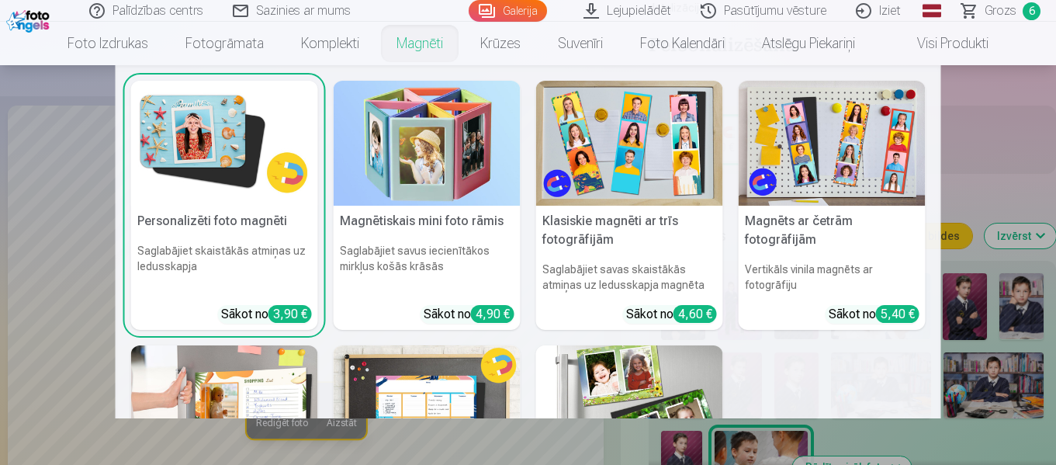
click at [424, 43] on link "Magnēti" at bounding box center [420, 43] width 84 height 43
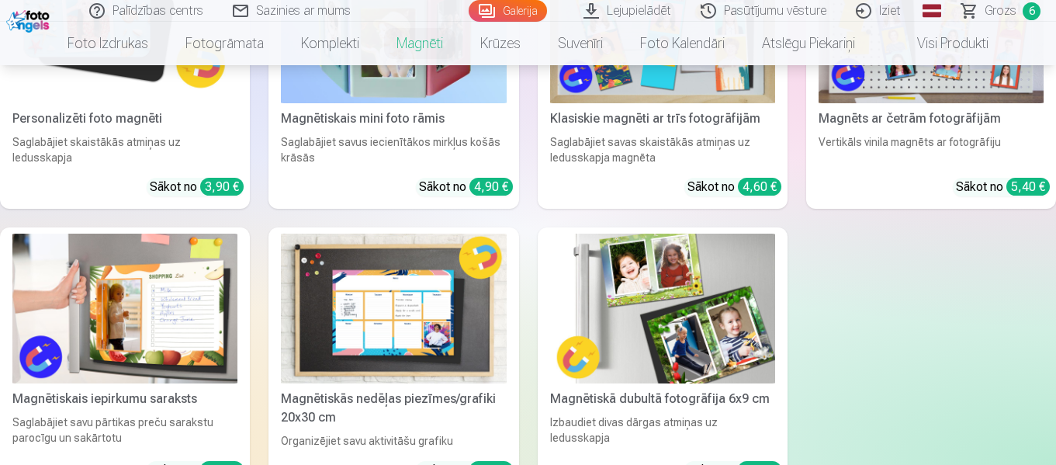
scroll to position [388, 0]
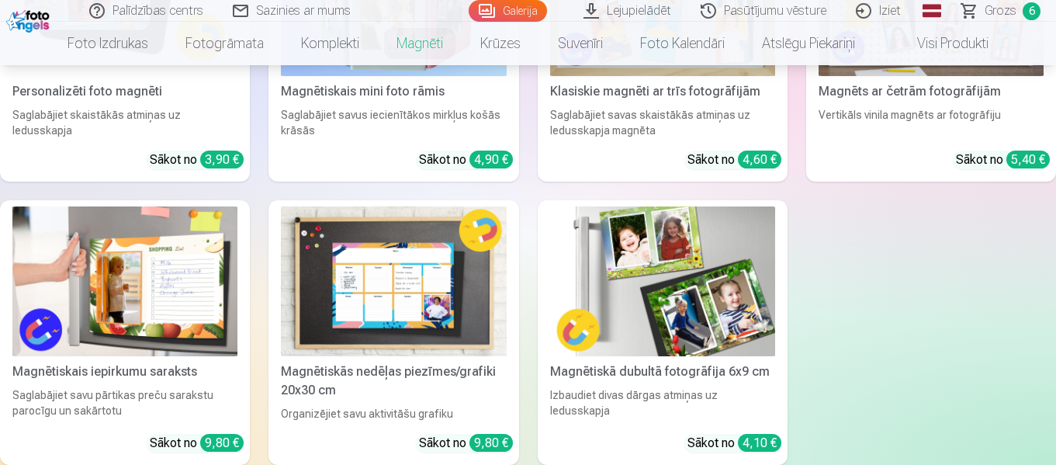
click at [680, 283] on img at bounding box center [662, 281] width 225 height 151
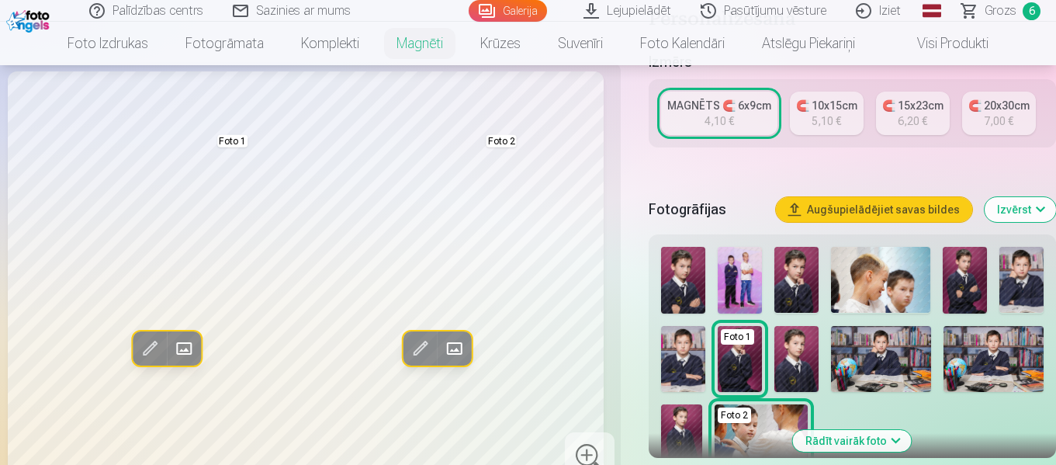
scroll to position [310, 0]
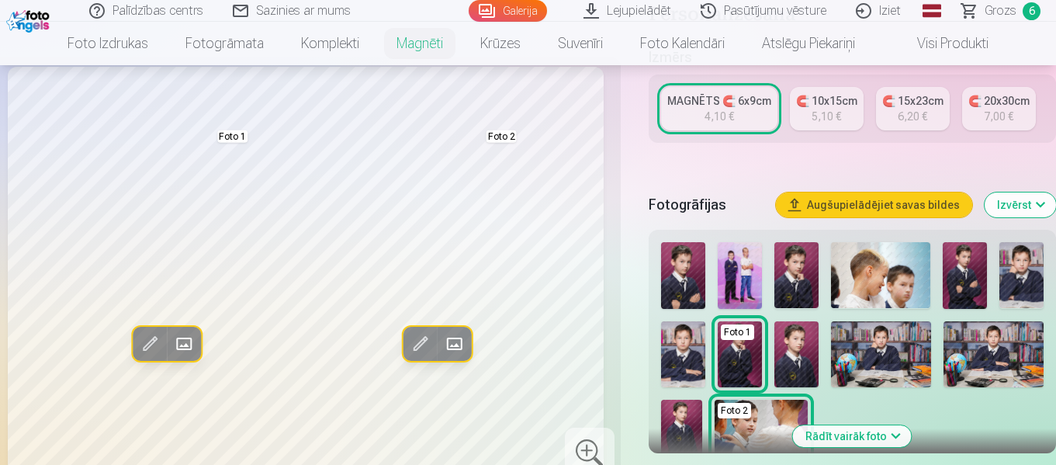
click at [997, 11] on span "Grozs" at bounding box center [1001, 11] width 32 height 19
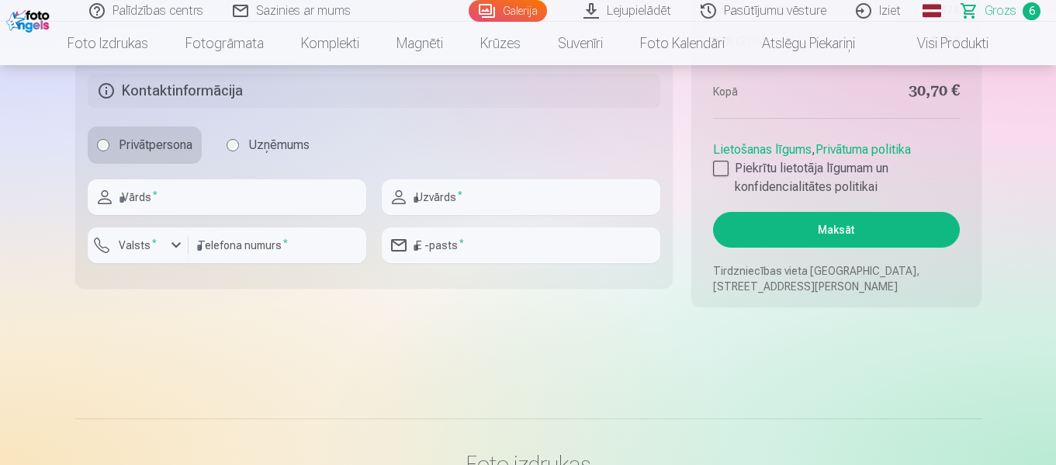
scroll to position [1552, 0]
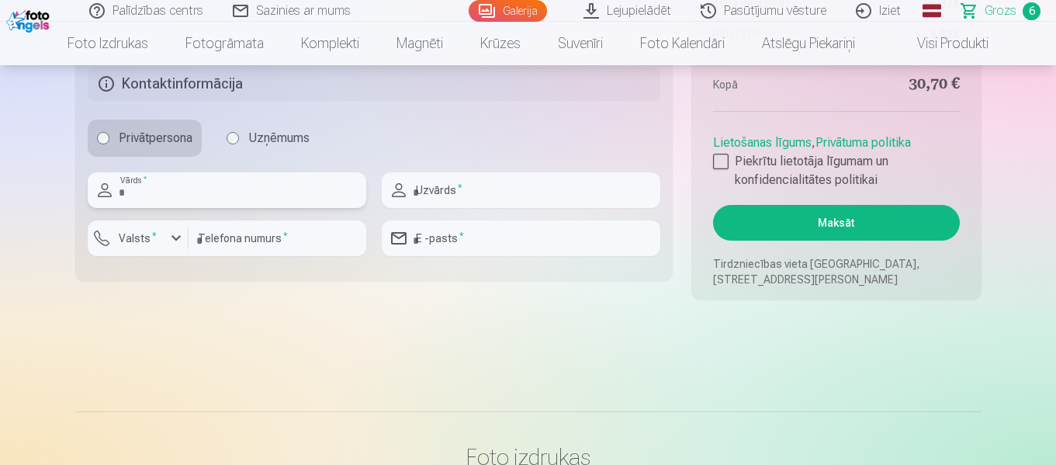
click at [189, 186] on input "text" at bounding box center [227, 190] width 279 height 36
type input "*****"
click at [547, 175] on input "text" at bounding box center [521, 190] width 279 height 36
type input "*********"
click at [168, 238] on div "button" at bounding box center [176, 238] width 19 height 19
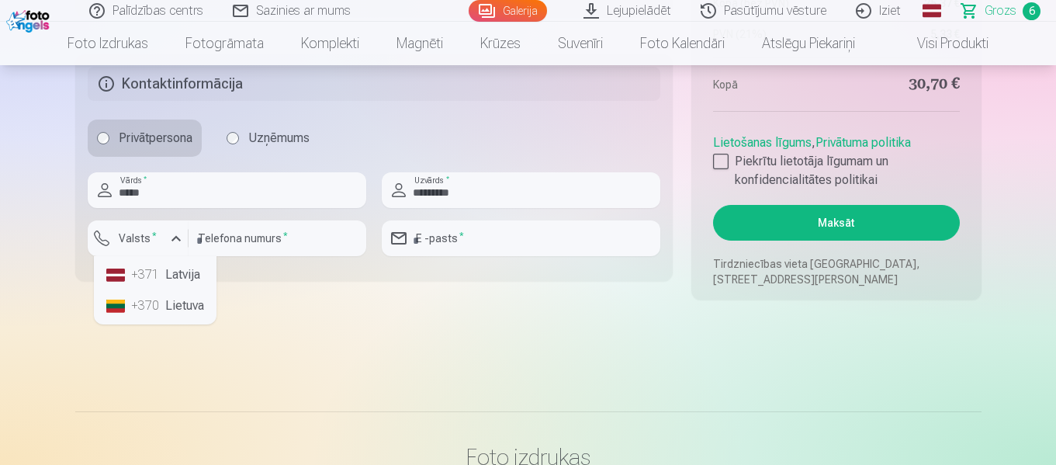
click at [175, 282] on li "+371 Latvija" at bounding box center [155, 274] width 110 height 31
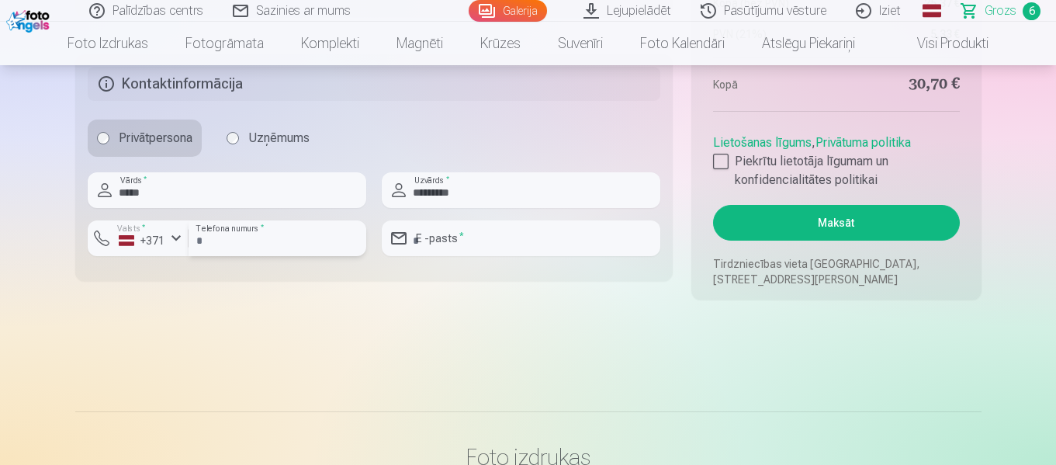
click at [249, 236] on input "number" at bounding box center [278, 238] width 178 height 36
type input "********"
click at [528, 244] on input "email" at bounding box center [521, 238] width 279 height 36
type input "**********"
click at [715, 159] on div at bounding box center [721, 162] width 16 height 16
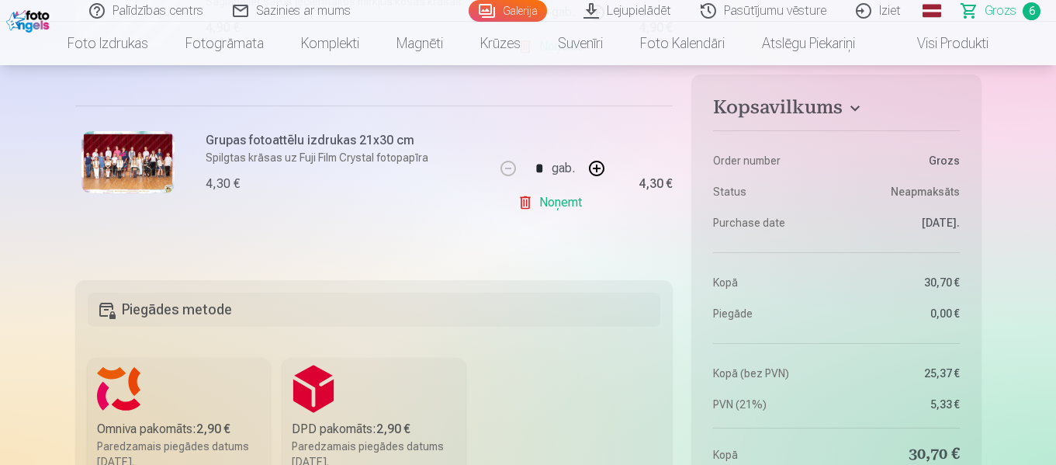
scroll to position [1242, 0]
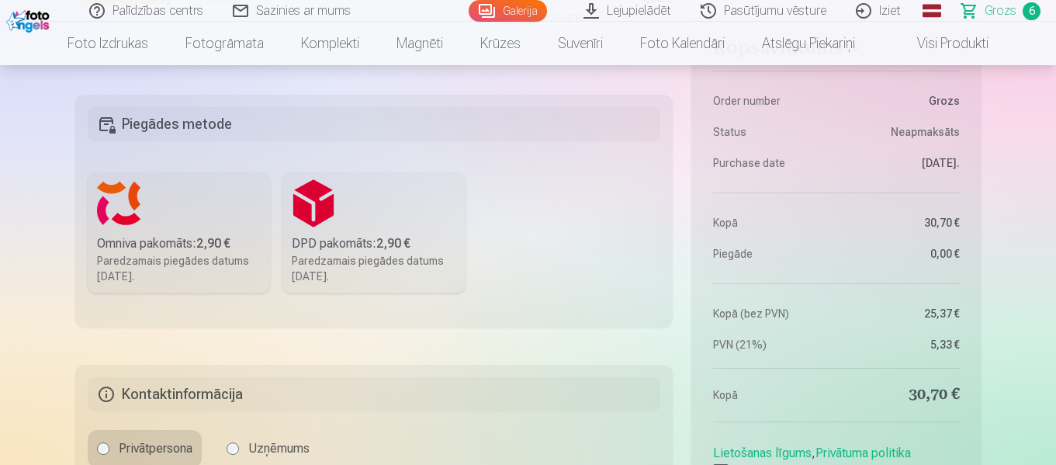
click at [140, 224] on label "Omniva pakomāts : 2,90 € Paredzamais piegādes datums [DATE]." at bounding box center [179, 232] width 183 height 121
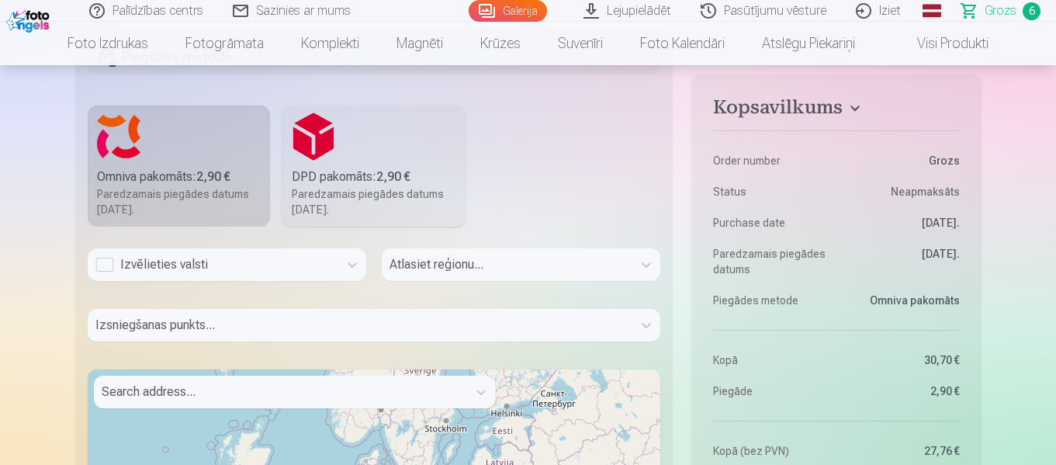
scroll to position [1397, 0]
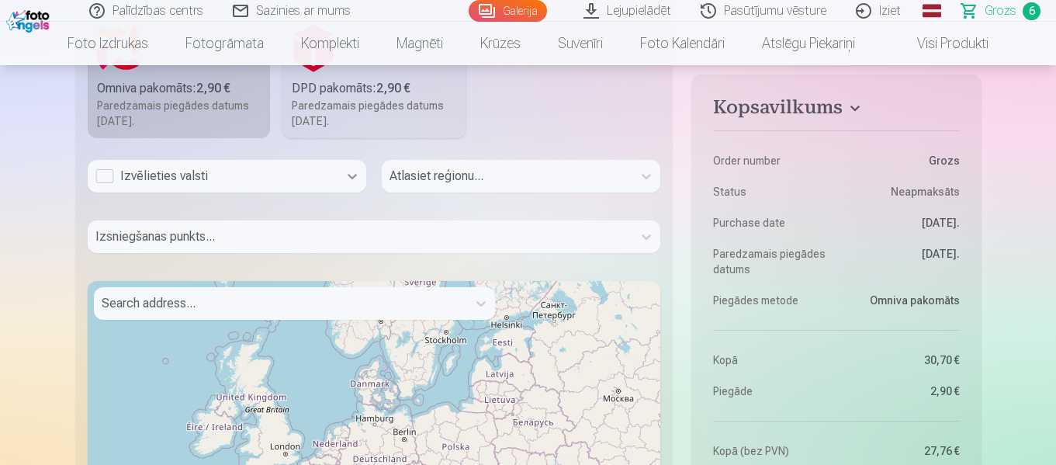
click at [356, 174] on icon at bounding box center [353, 176] width 16 height 16
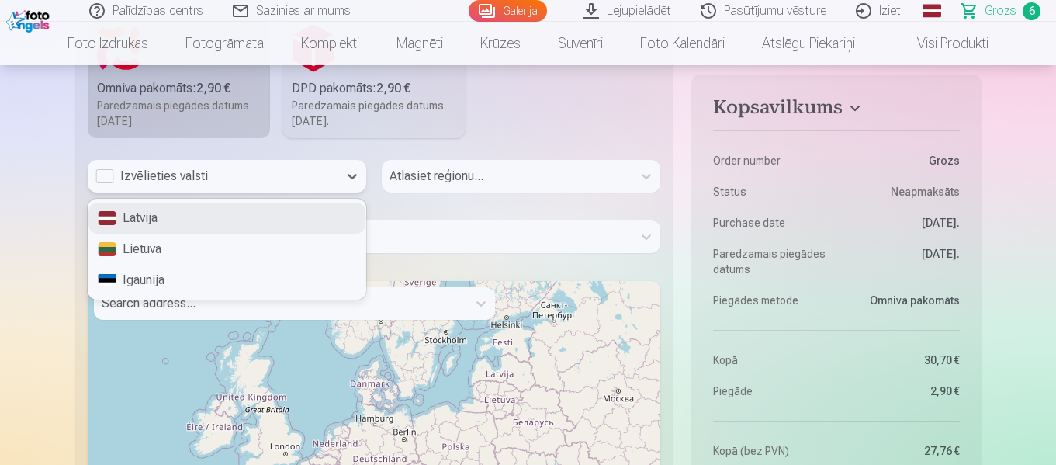
click at [160, 217] on div "Latvija" at bounding box center [226, 218] width 277 height 31
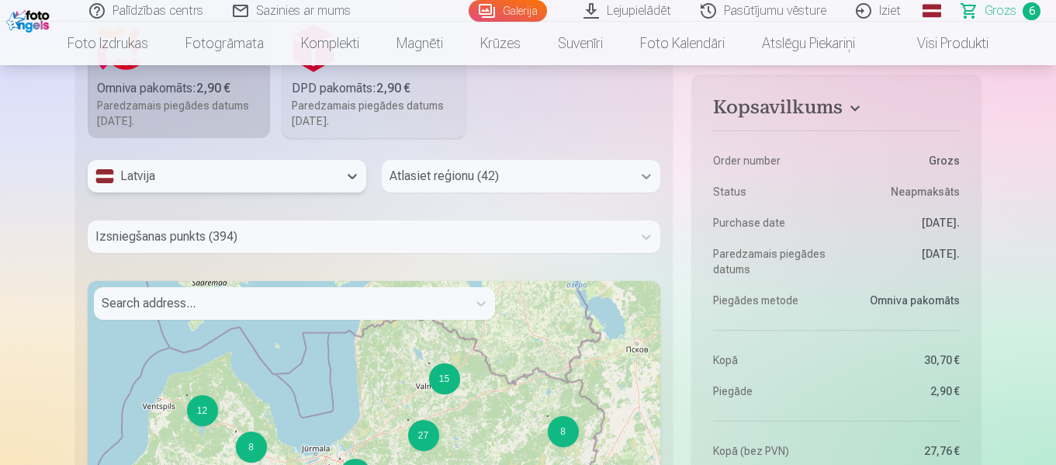
click at [650, 175] on icon at bounding box center [646, 176] width 9 height 5
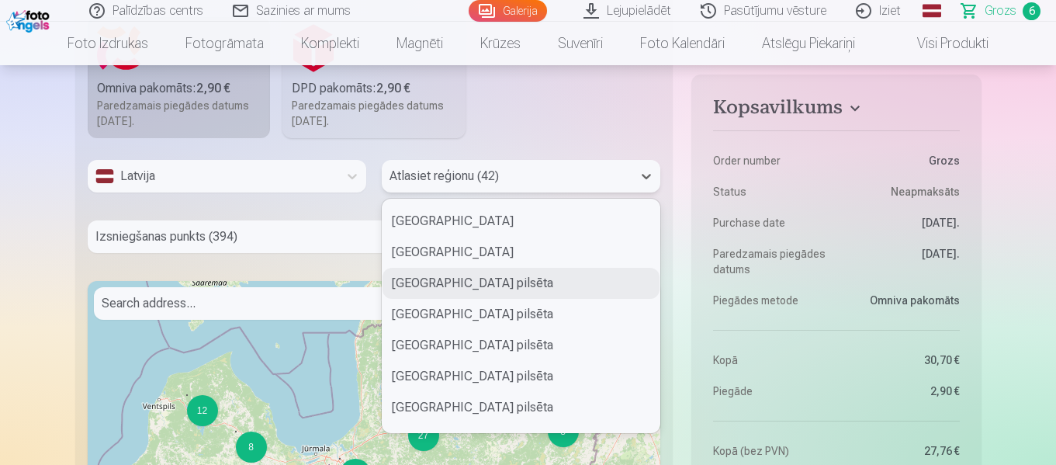
scroll to position [146, 0]
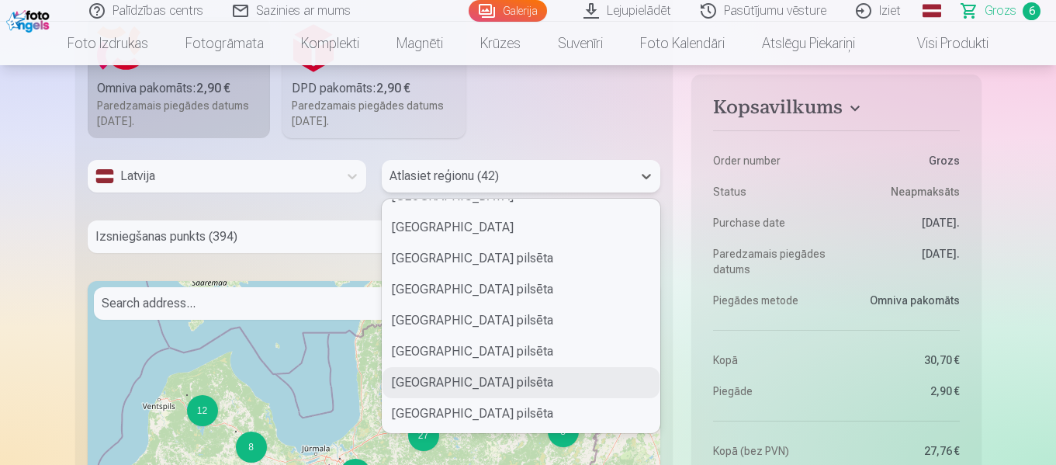
click at [433, 381] on div "[GEOGRAPHIC_DATA] pilsēta" at bounding box center [521, 382] width 277 height 31
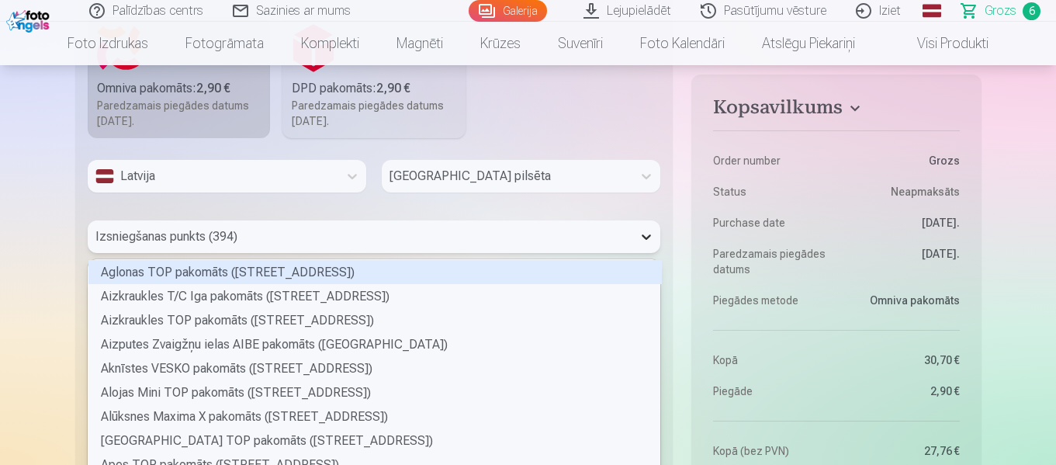
scroll to position [1432, 0]
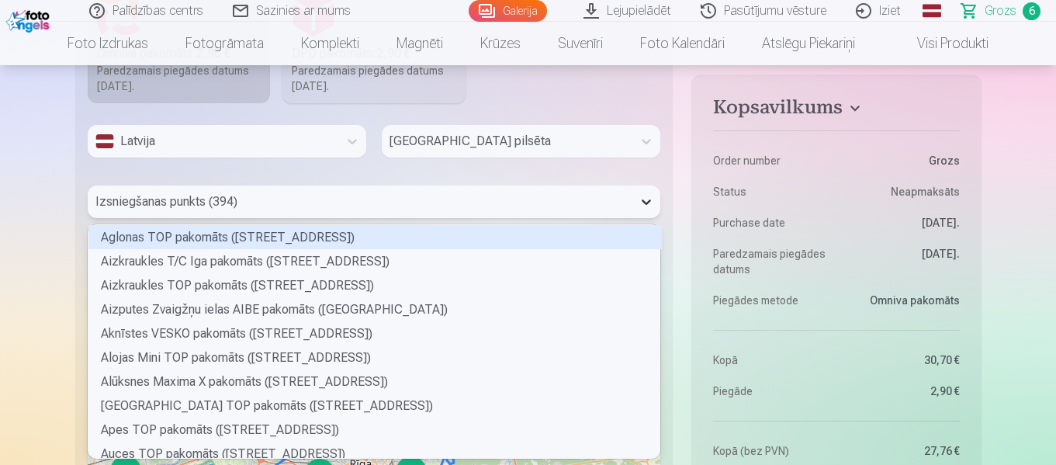
click at [639, 218] on div "394 results available. Use Up and Down to choose options, press Enter to select…" at bounding box center [375, 202] width 574 height 33
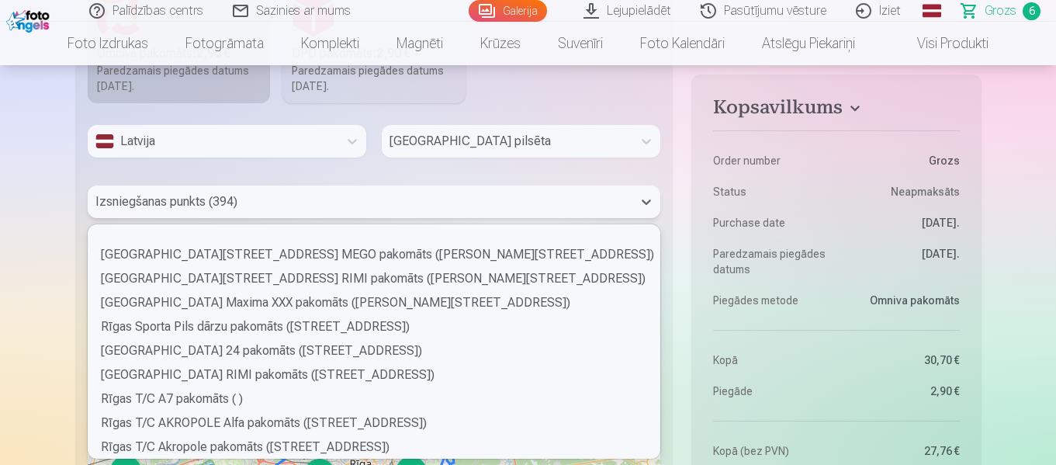
scroll to position [6442, 0]
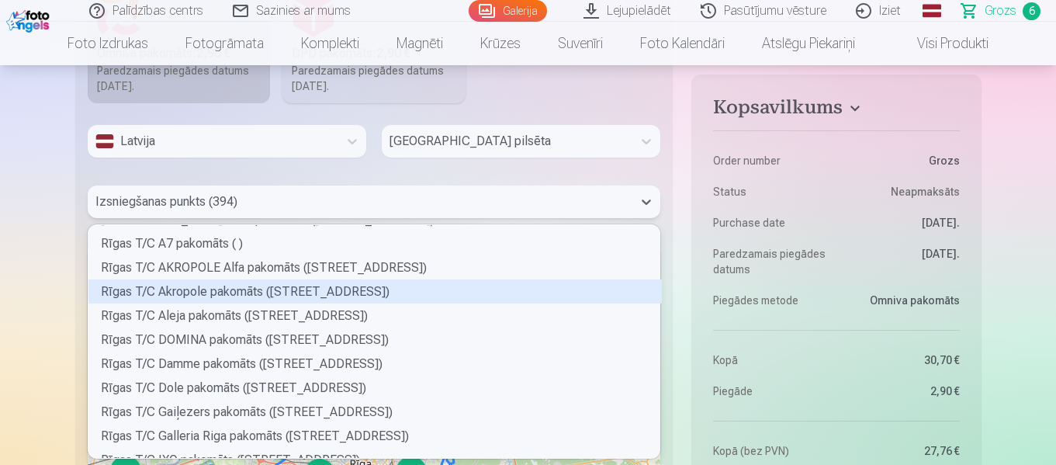
click at [165, 290] on div "Rīgas T/C Akropole pakomāts ([STREET_ADDRESS])" at bounding box center [375, 291] width 574 height 24
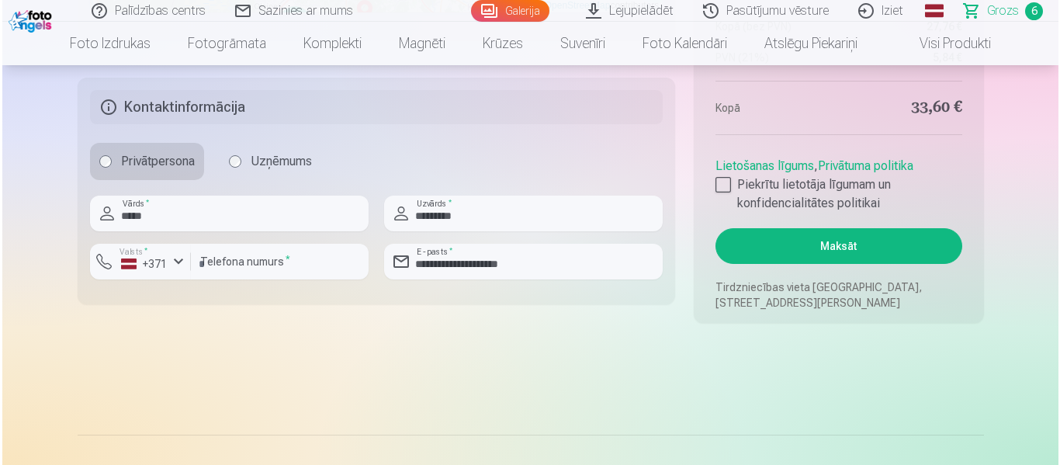
scroll to position [2053, 0]
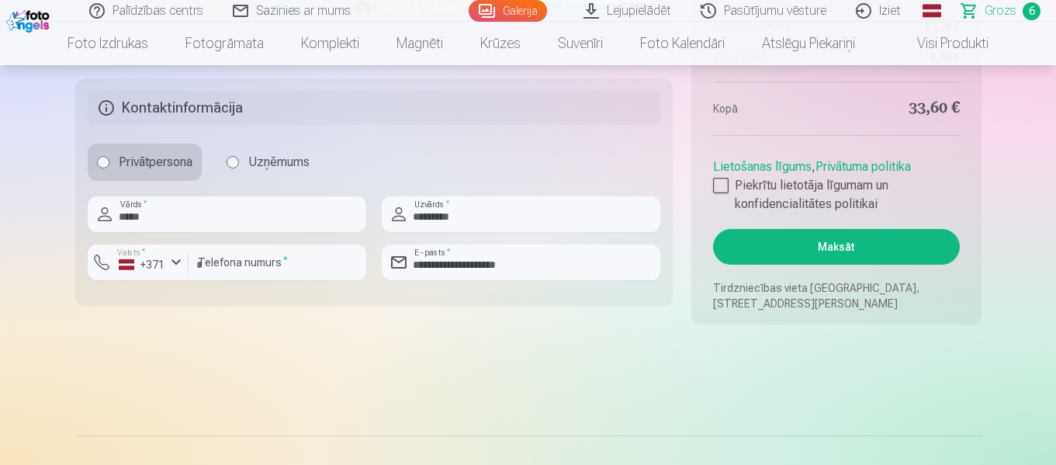
click at [828, 246] on button "Maksāt" at bounding box center [836, 247] width 246 height 36
